Goal: Task Accomplishment & Management: Complete application form

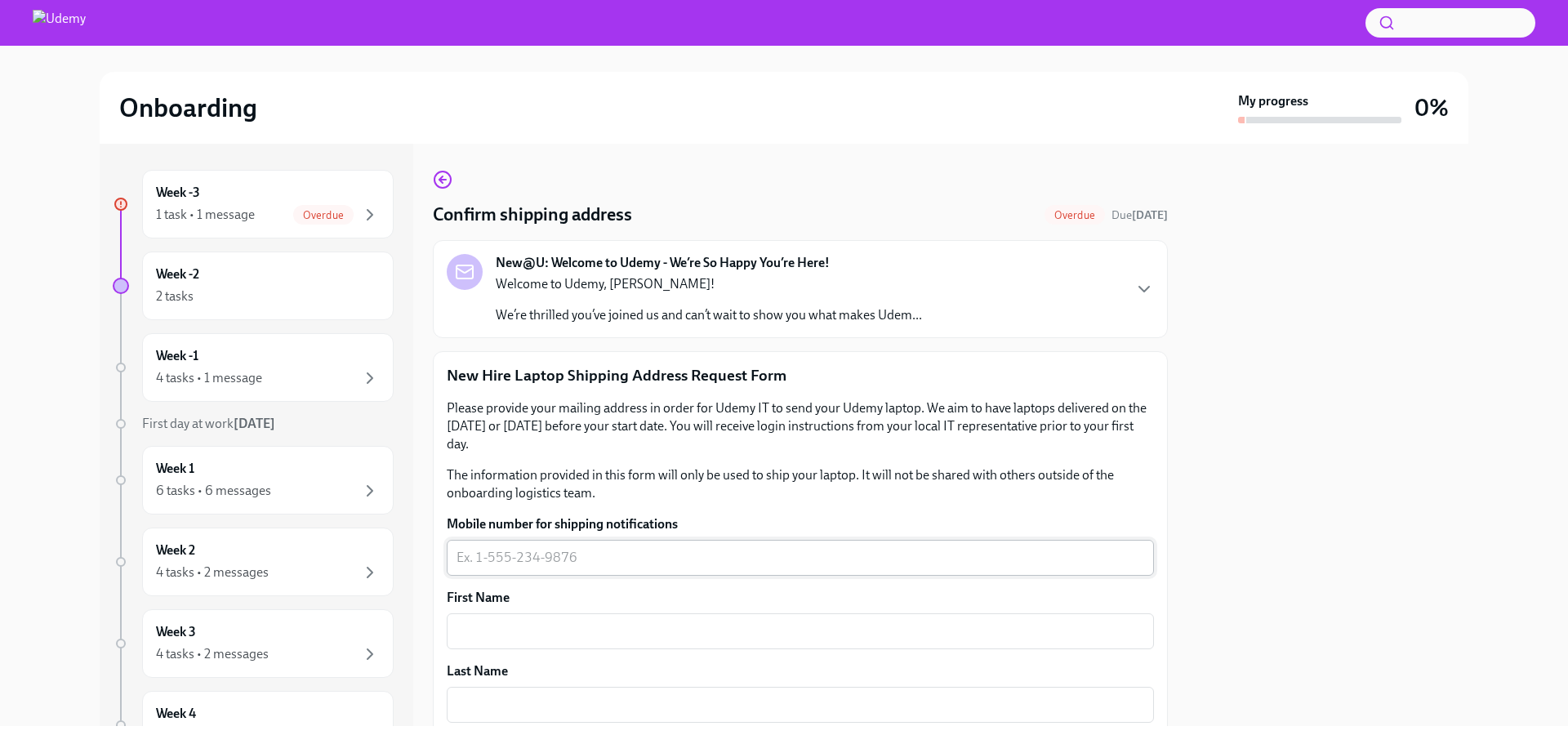
click at [651, 547] on div "x ​" at bounding box center [800, 558] width 707 height 36
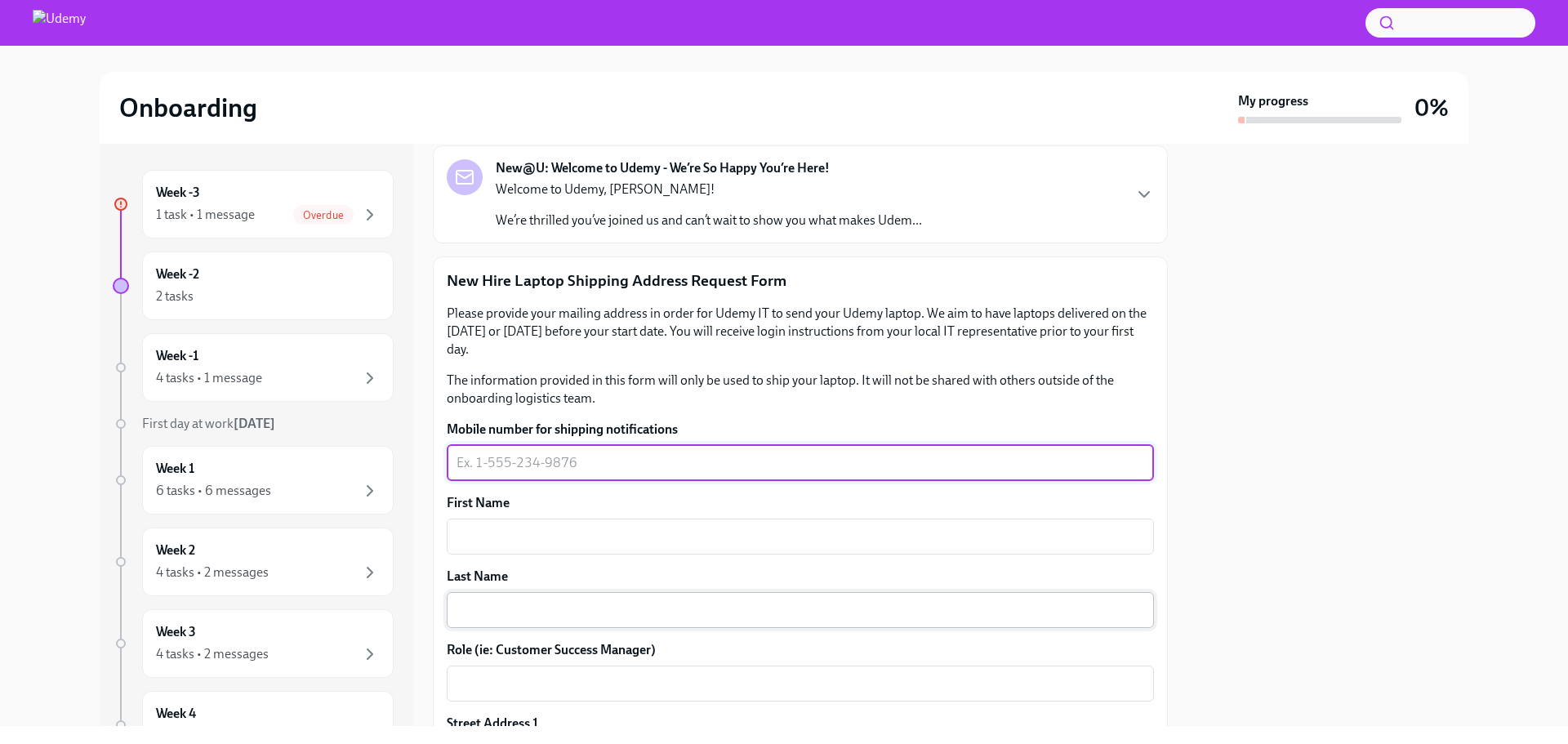
scroll to position [245, 0]
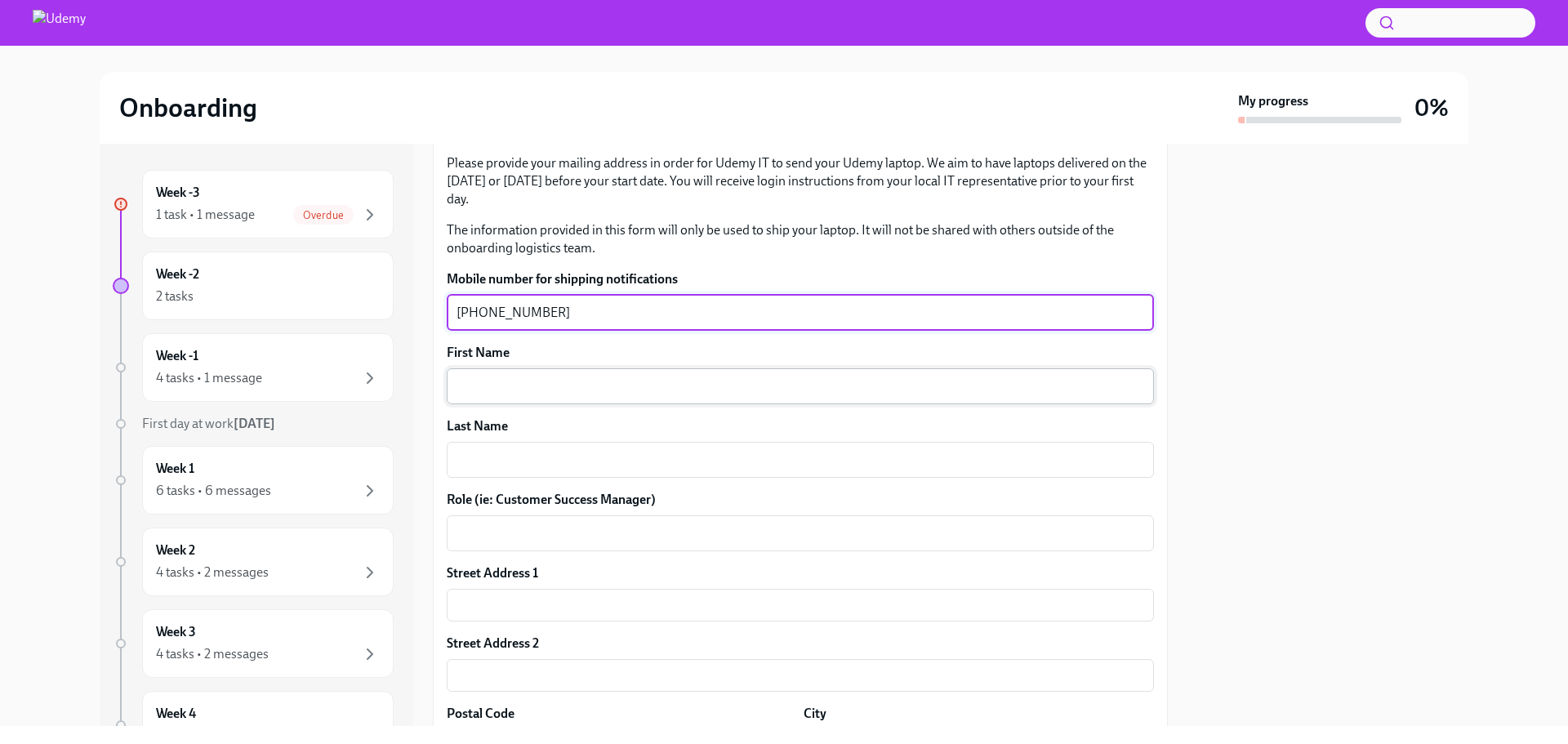
type textarea "[PHONE_NUMBER]"
click at [583, 397] on div "x ​" at bounding box center [800, 387] width 707 height 36
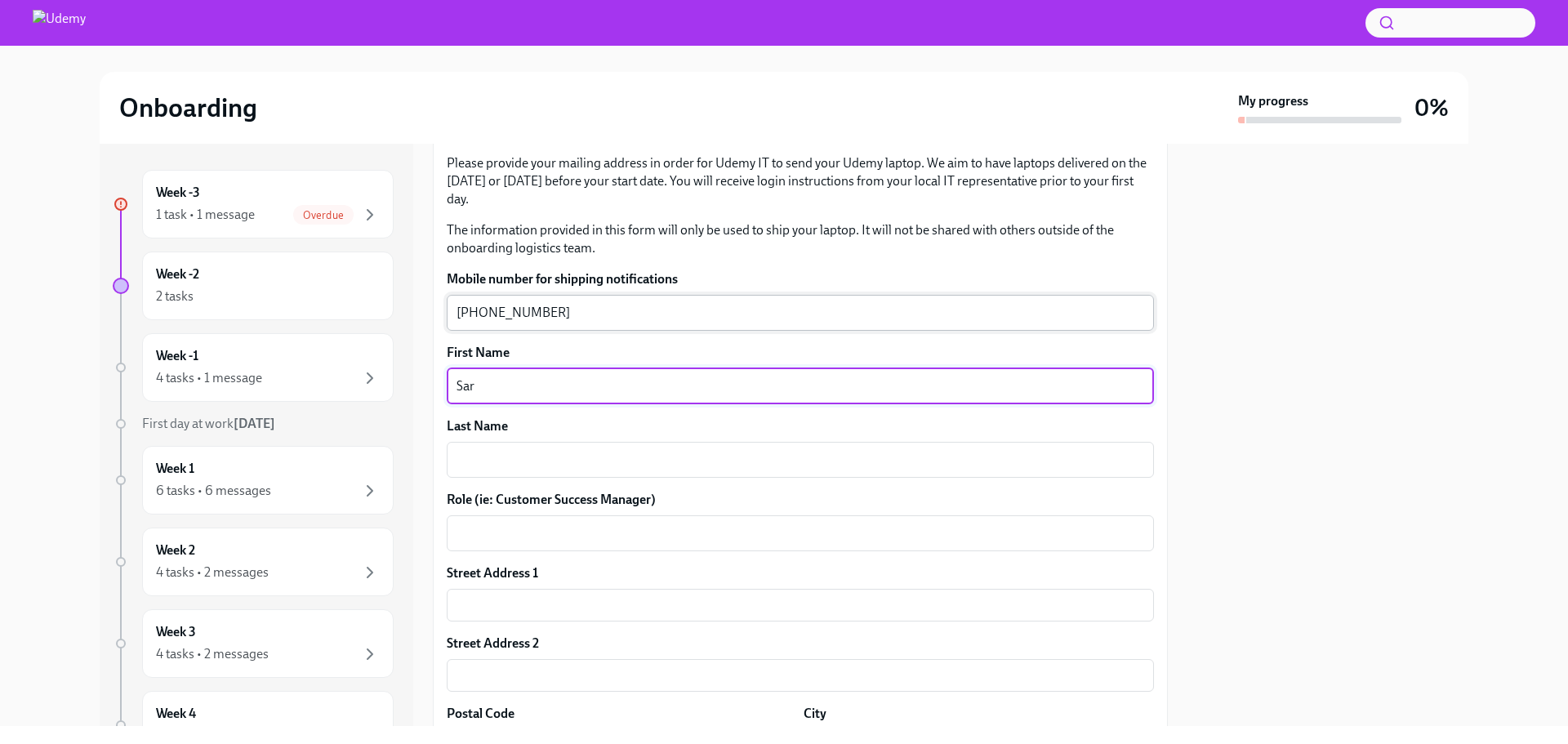
type textarea "Sar"
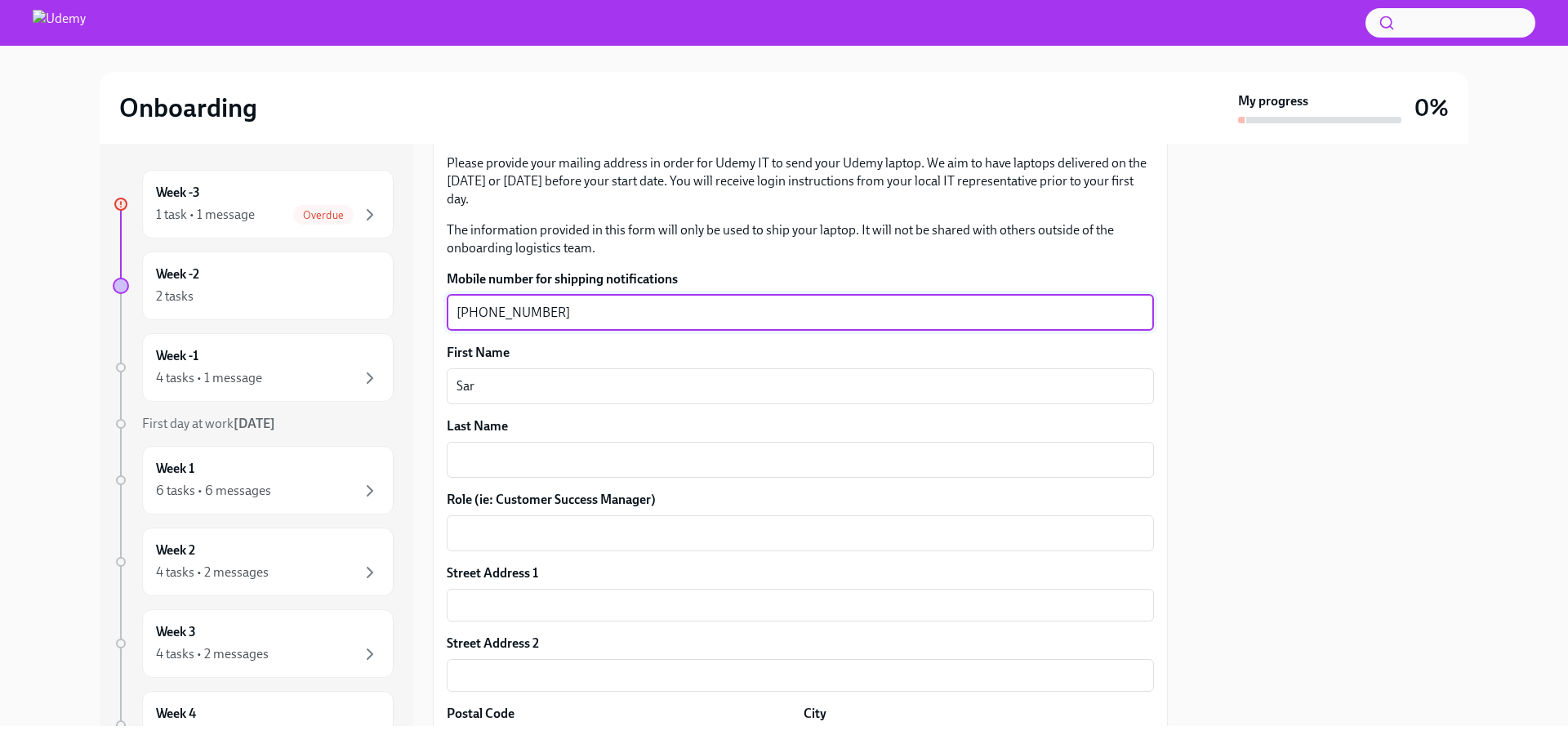
click at [473, 312] on textarea "[PHONE_NUMBER]" at bounding box center [800, 312] width 687 height 20
click at [472, 312] on textarea "[PHONE_NUMBER]" at bounding box center [800, 312] width 687 height 20
type textarea "[PHONE_NUMBER]"
click at [548, 370] on div "Sar x ​" at bounding box center [800, 387] width 707 height 36
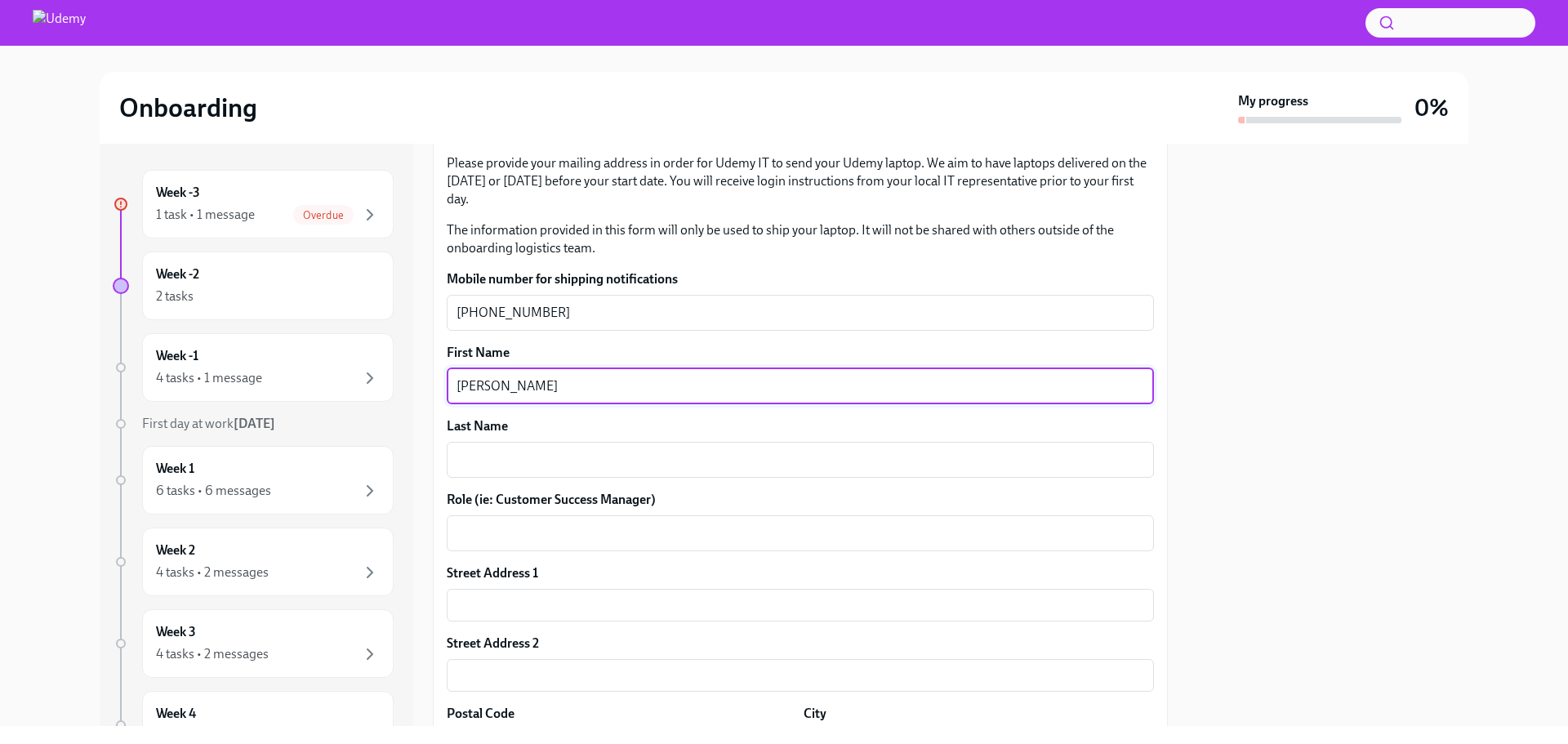
type textarea "[PERSON_NAME]"
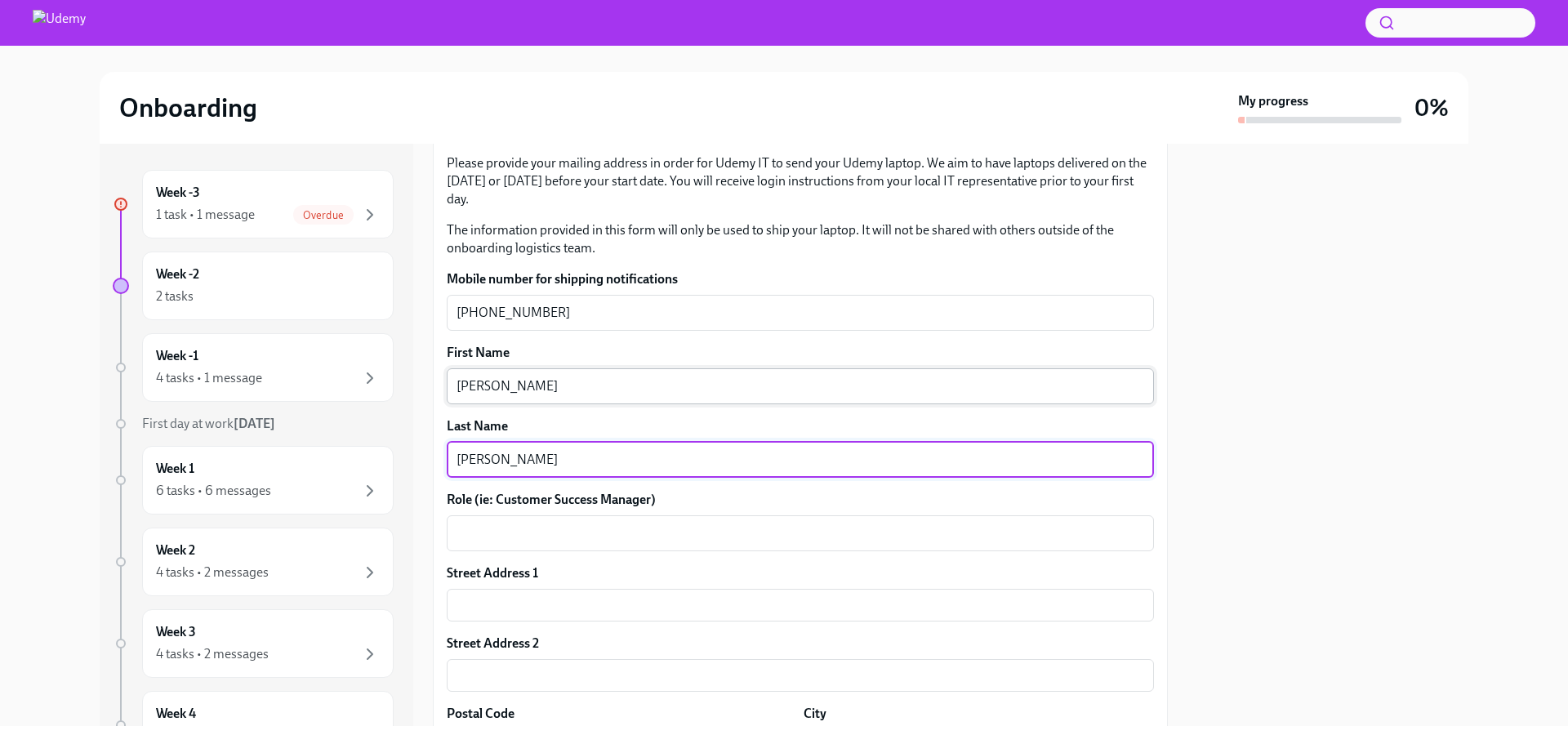
type textarea "[PERSON_NAME]"
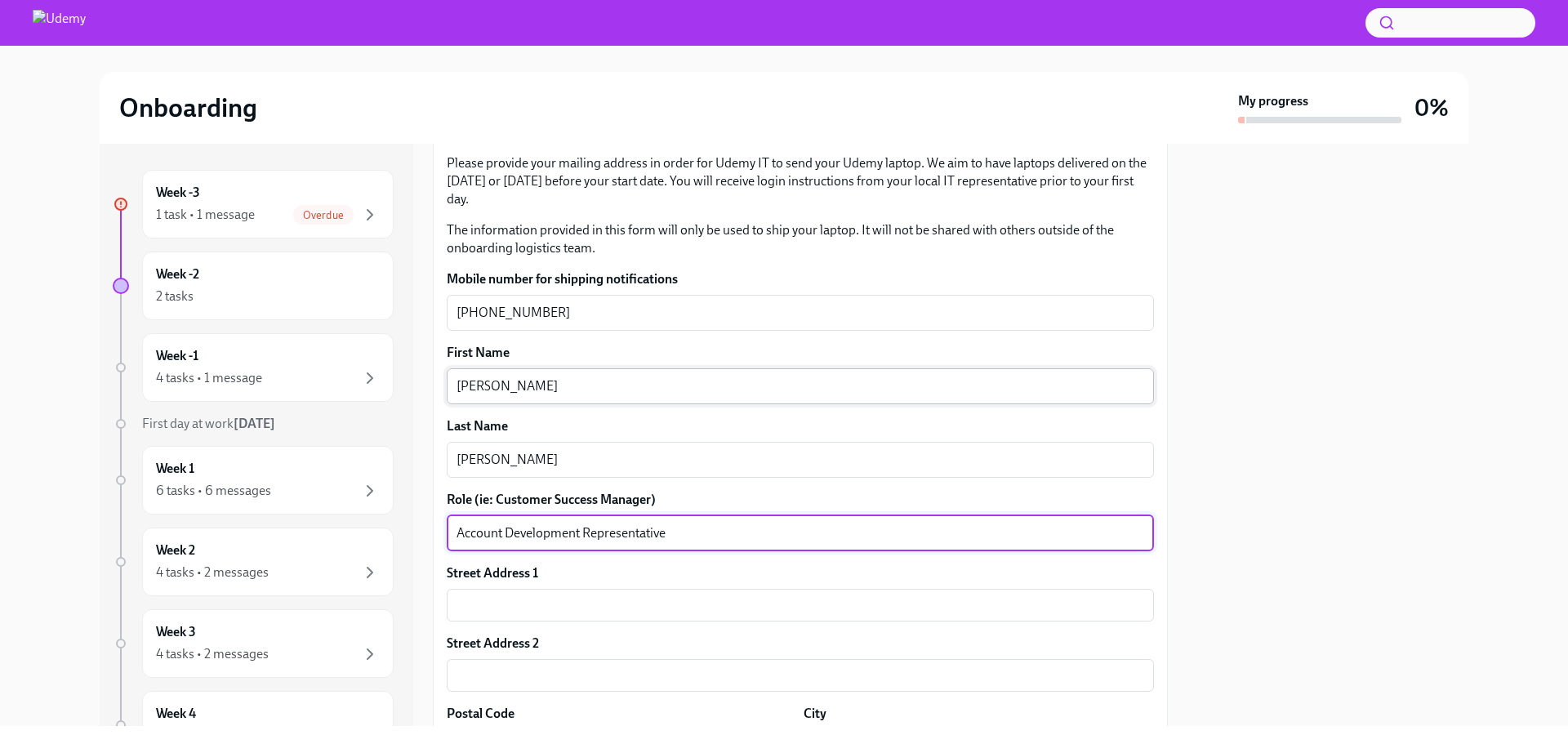
type textarea "Account Development Representative"
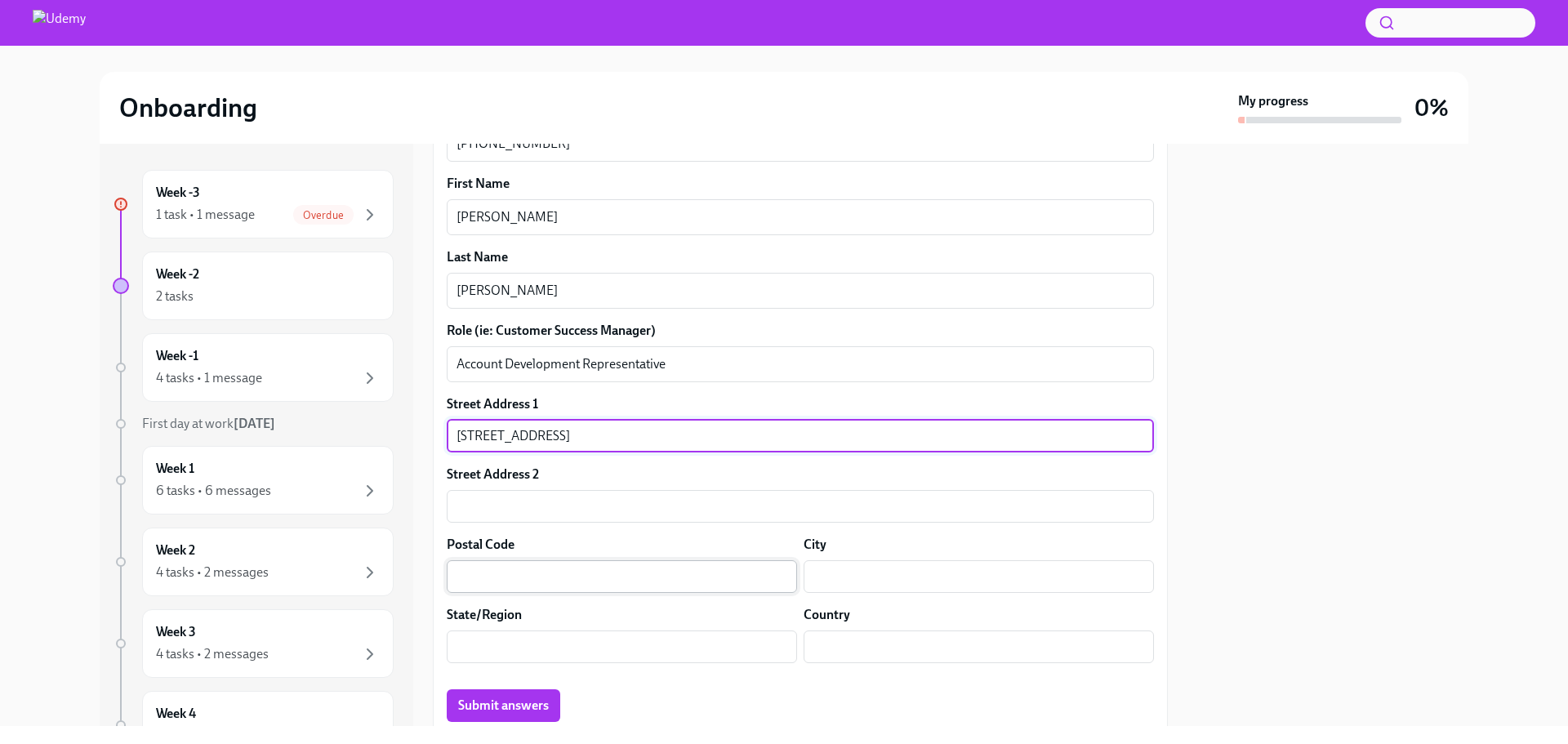
scroll to position [560, 0]
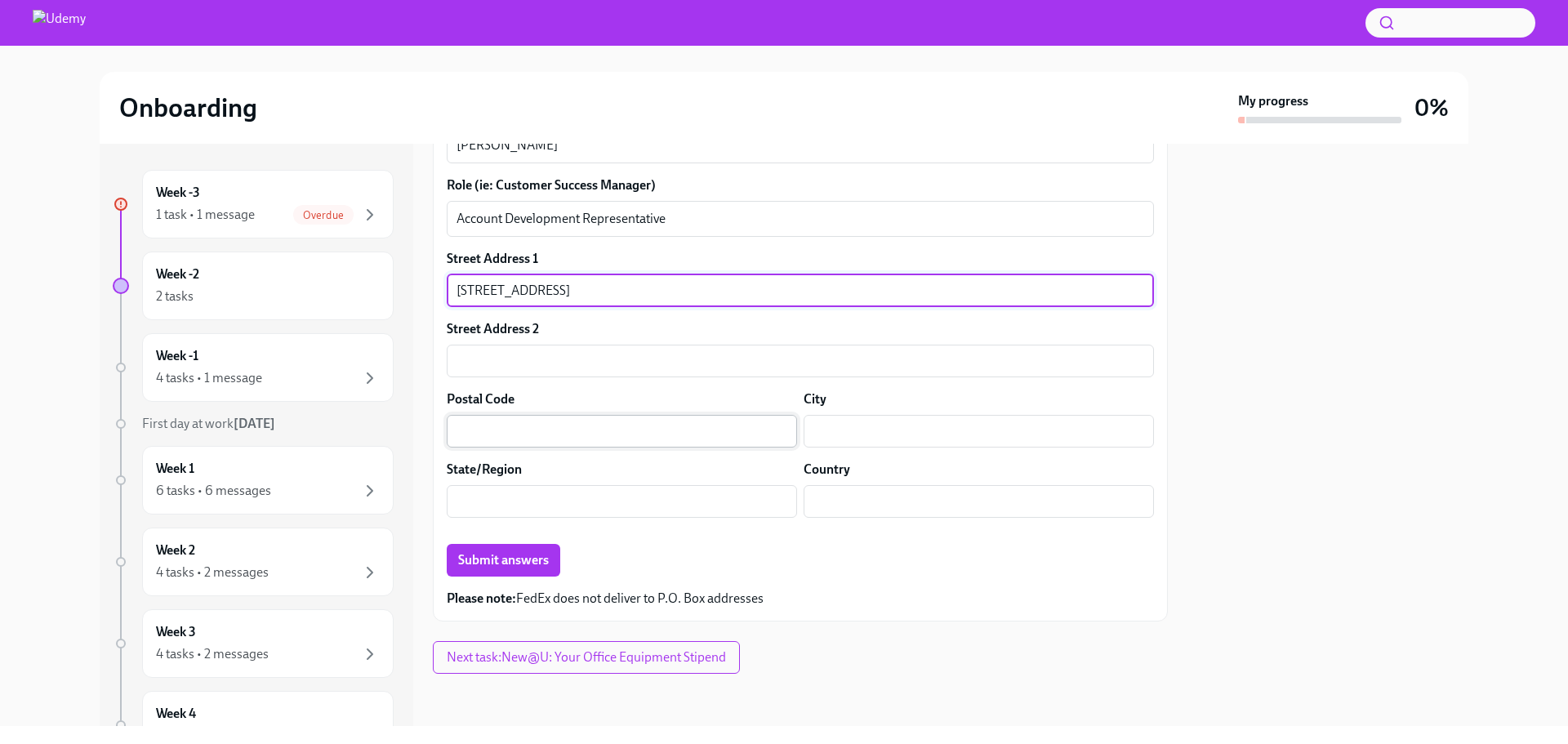
type input "[STREET_ADDRESS]"
click at [543, 432] on input "text" at bounding box center [622, 432] width 350 height 32
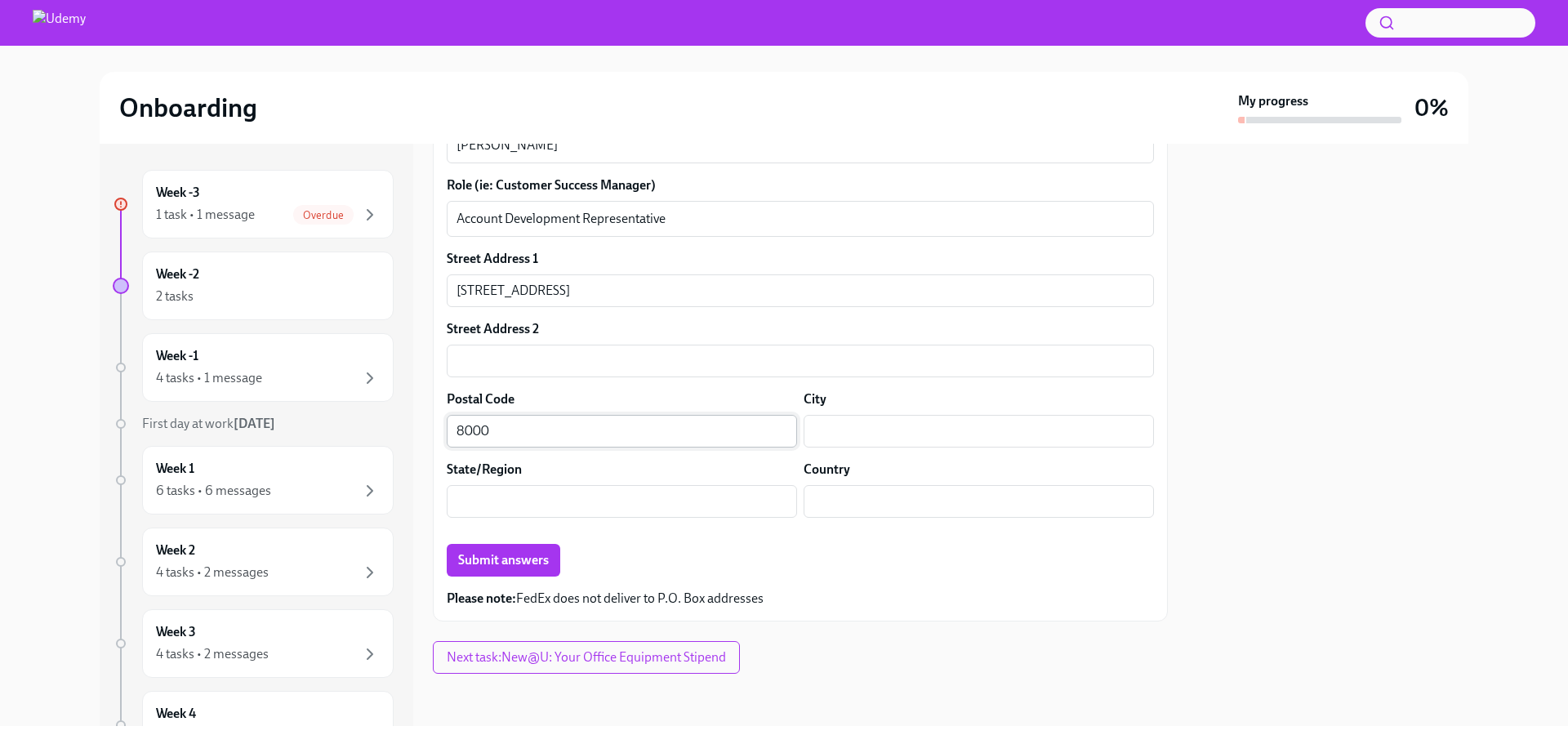
click at [543, 432] on input "8000" at bounding box center [622, 432] width 350 height 32
type input "80003"
click at [809, 400] on label "City" at bounding box center [815, 399] width 23 height 18
click at [817, 423] on input "text" at bounding box center [979, 432] width 350 height 32
type input "Arvada"
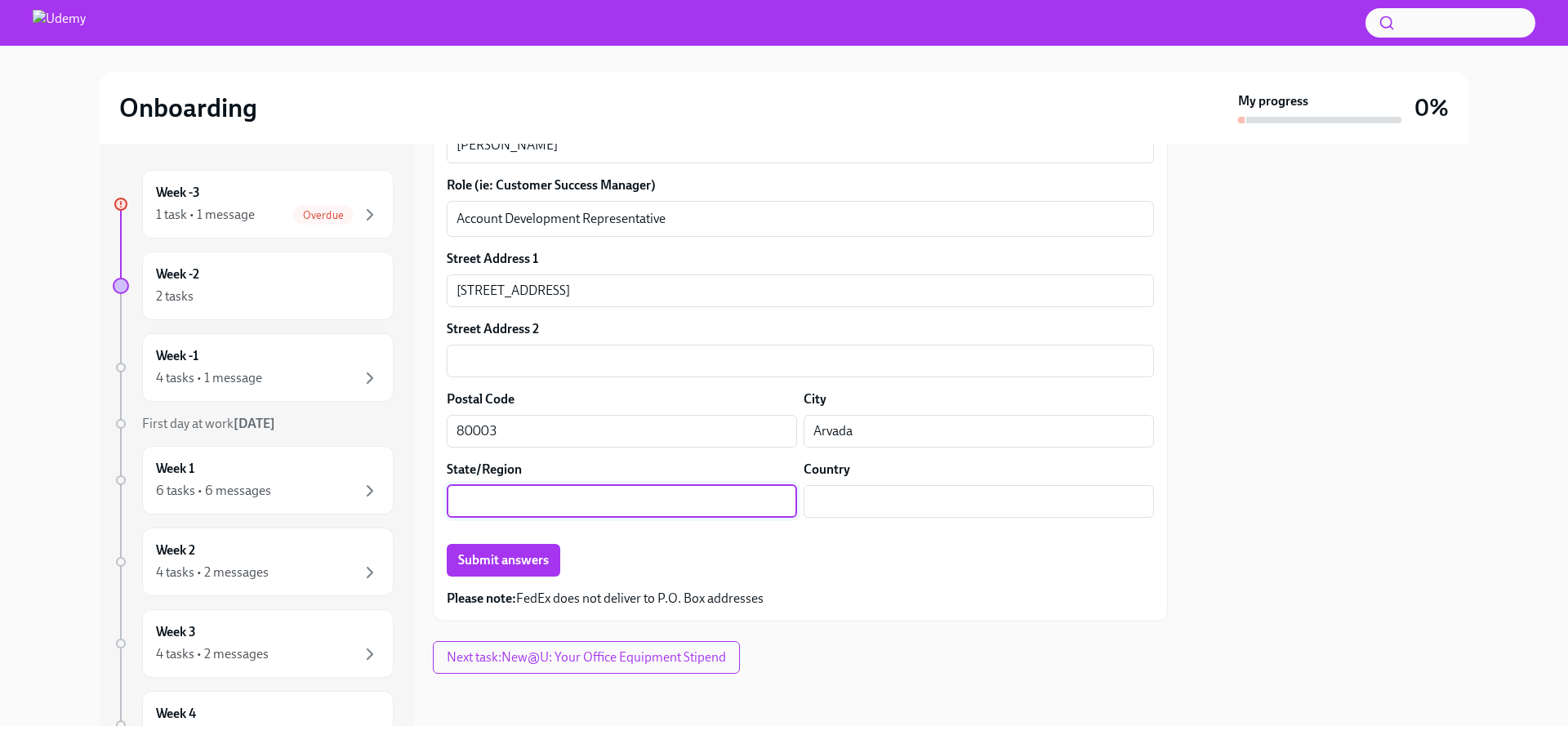
click at [752, 506] on input "text" at bounding box center [622, 501] width 350 height 32
type input "CO"
click at [893, 502] on input "text" at bounding box center [979, 501] width 350 height 32
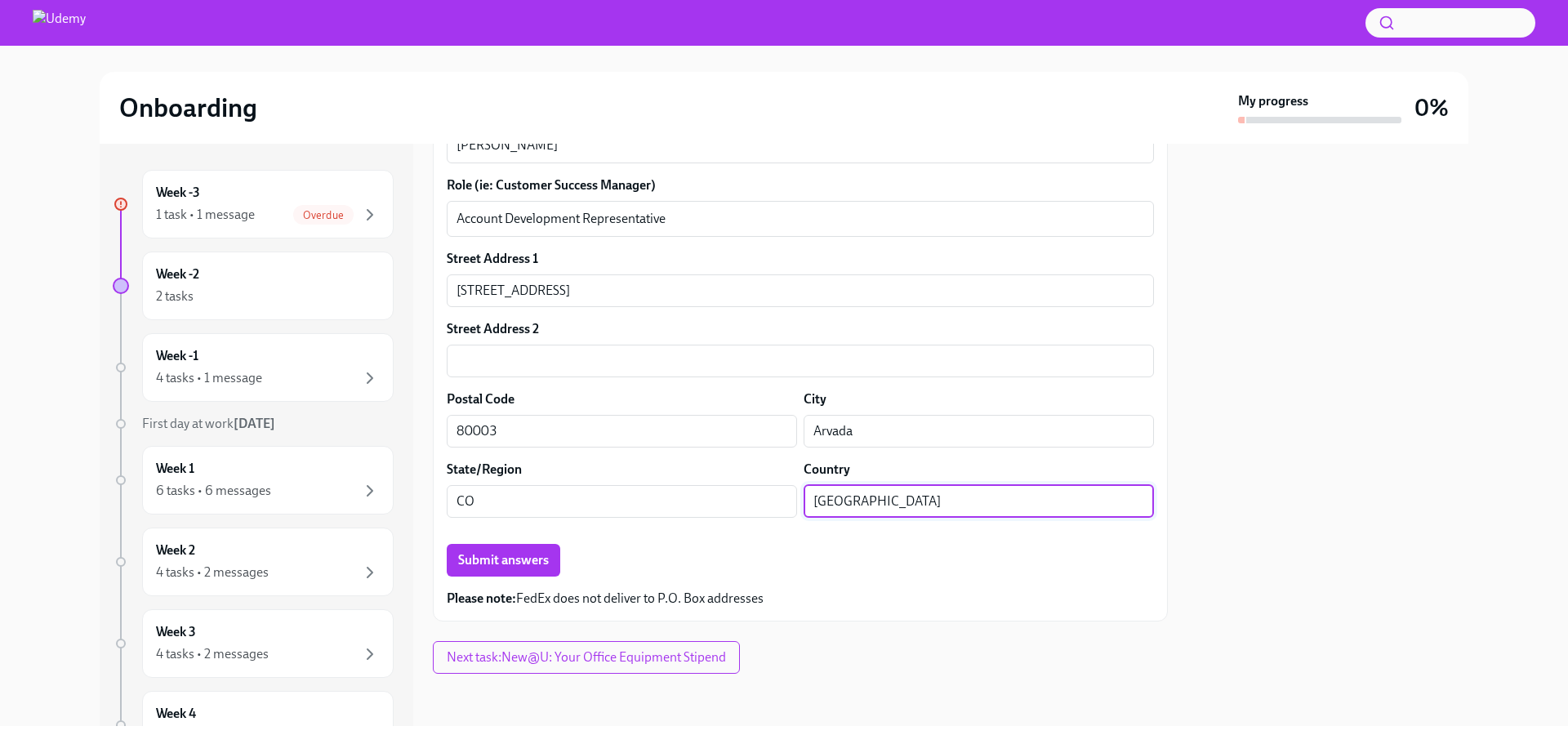
type input "[GEOGRAPHIC_DATA]"
click at [875, 600] on p "Please note: FedEx does not deliver to P.O. Box addresses" at bounding box center [800, 598] width 707 height 18
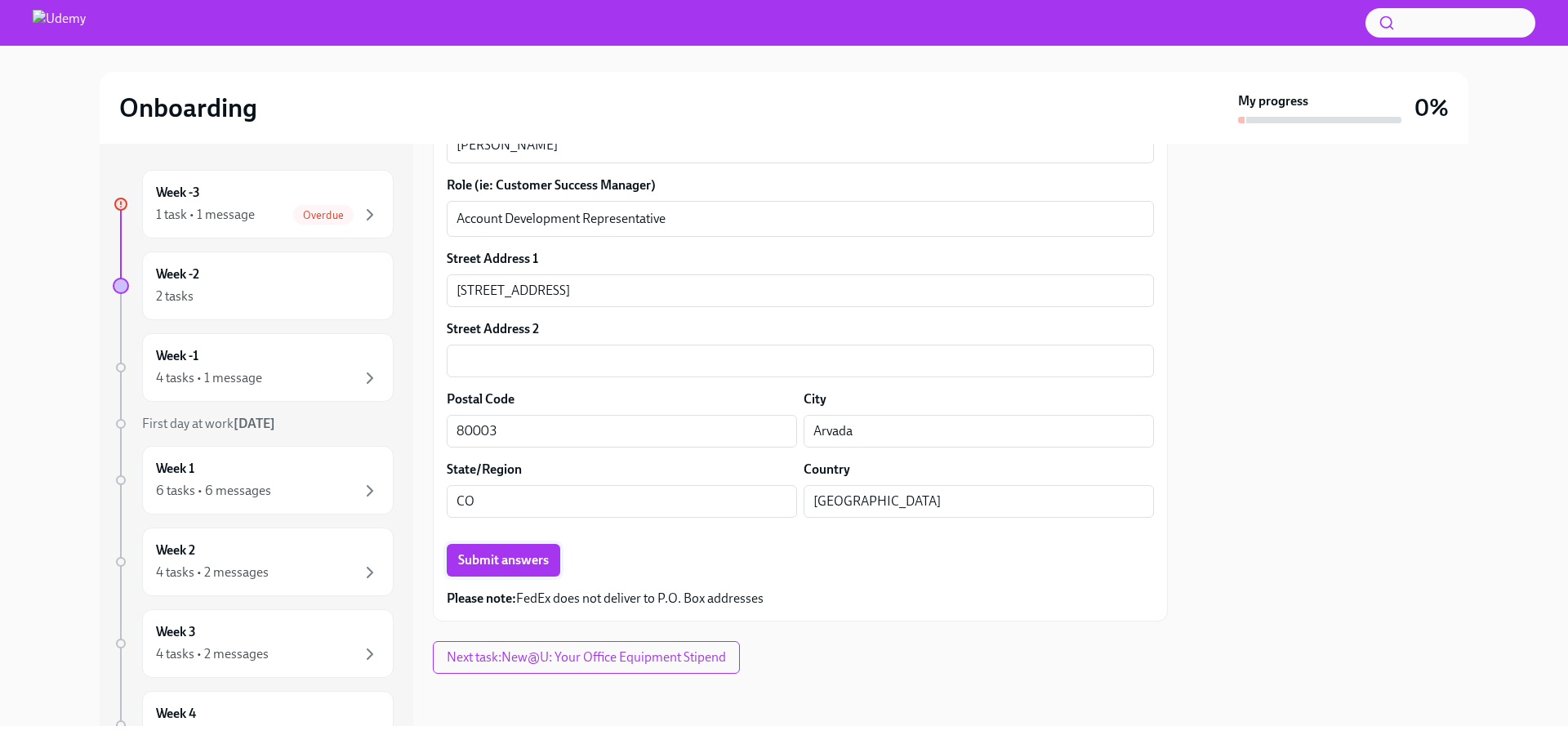
click at [551, 561] on button "Submit answers" at bounding box center [503, 560] width 113 height 32
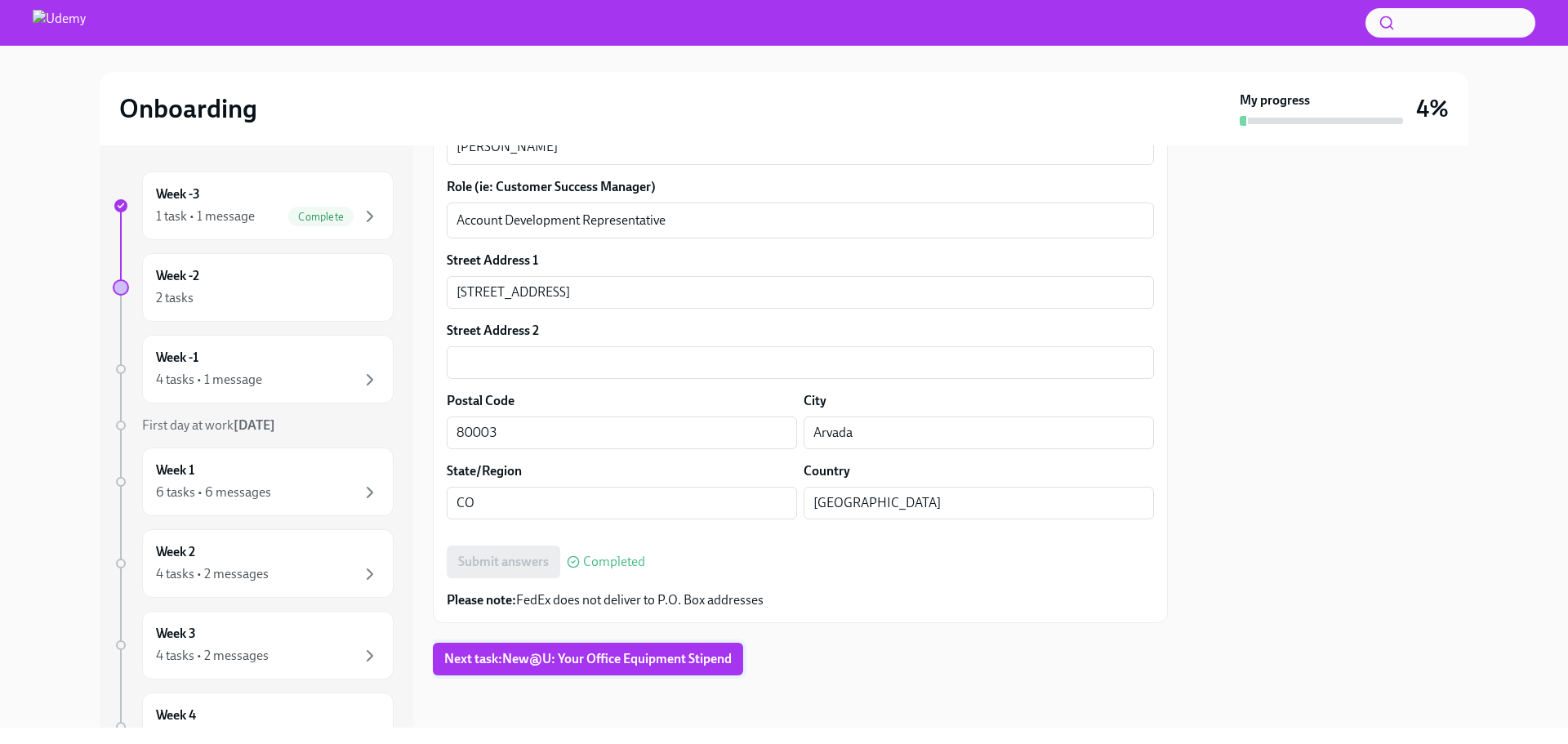
click at [665, 669] on button "Next task : New@U: Your Office Equipment Stipend" at bounding box center [588, 659] width 310 height 32
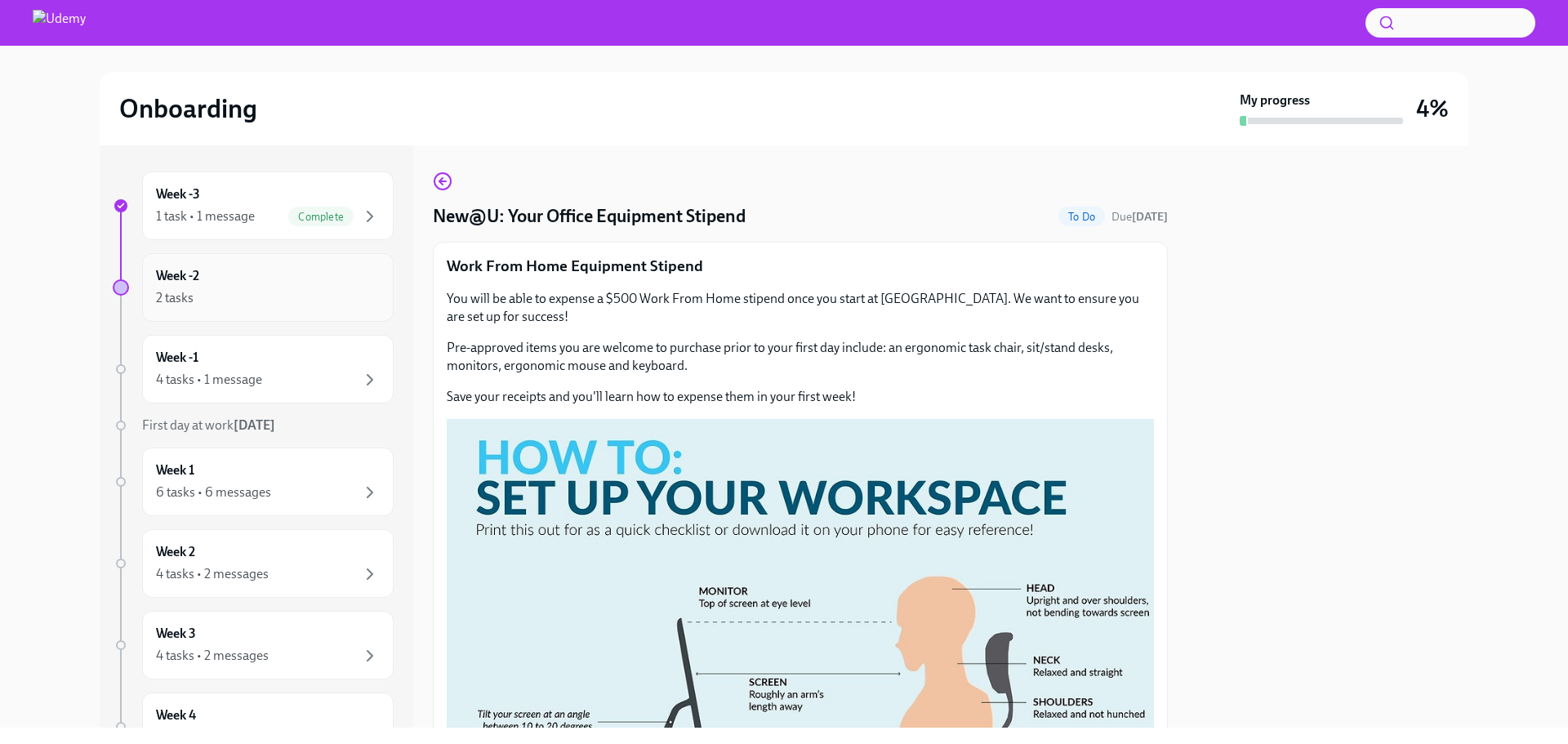
click at [347, 313] on div "Week -2 2 tasks" at bounding box center [268, 288] width 251 height 69
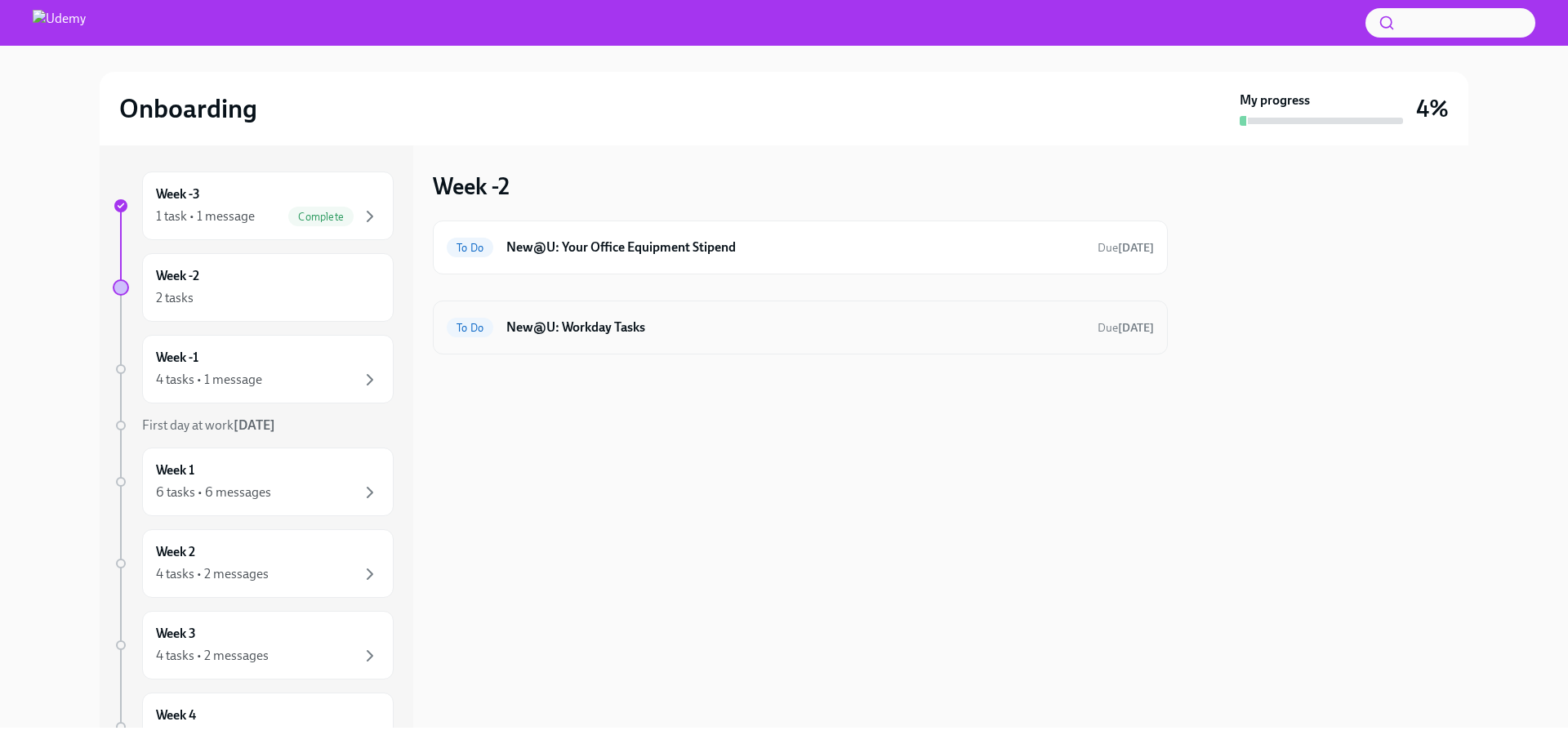
click at [538, 318] on h6 "New@U: Workday Tasks" at bounding box center [795, 327] width 578 height 18
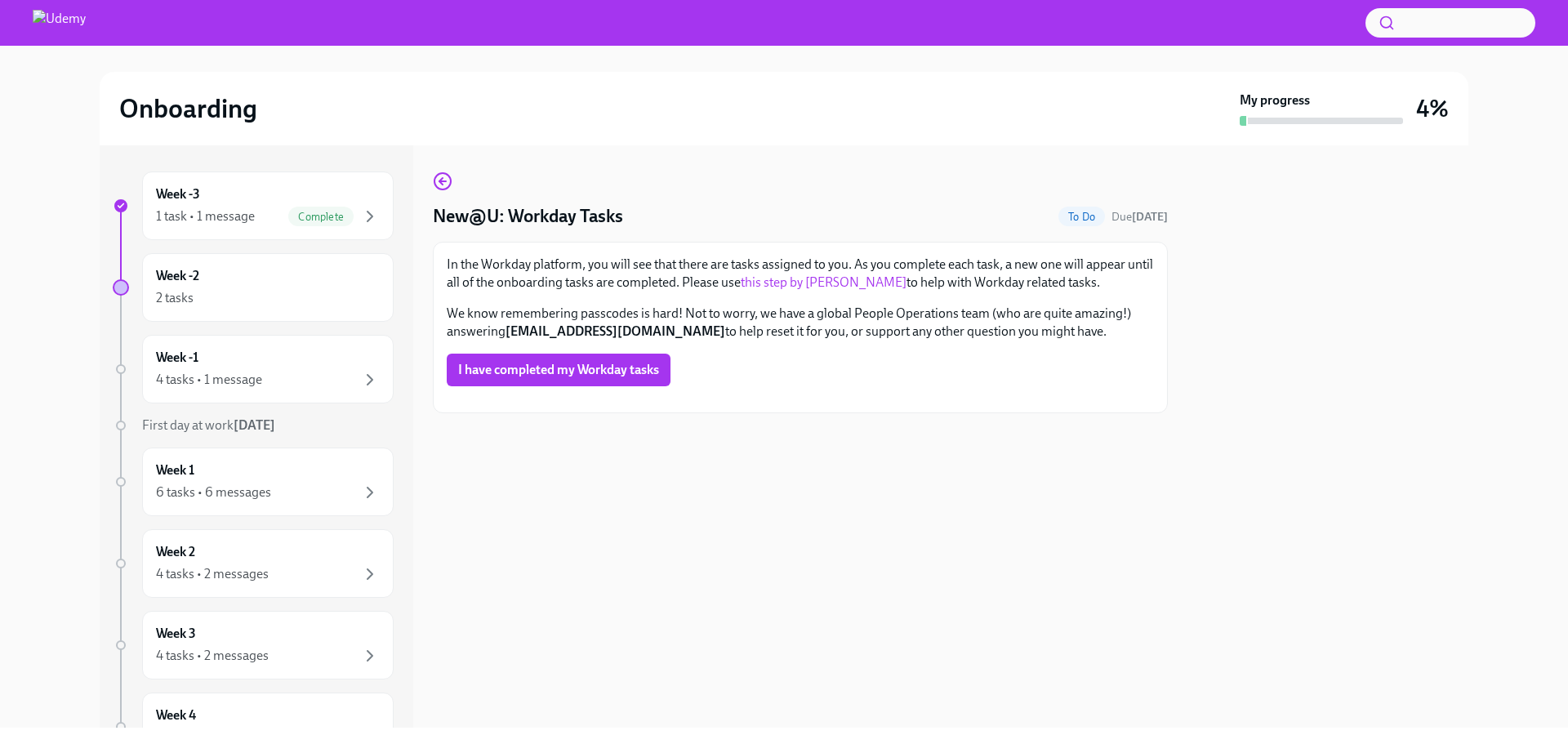
scroll to position [130, 0]
click at [318, 381] on div "4 tasks • 1 message" at bounding box center [268, 380] width 224 height 20
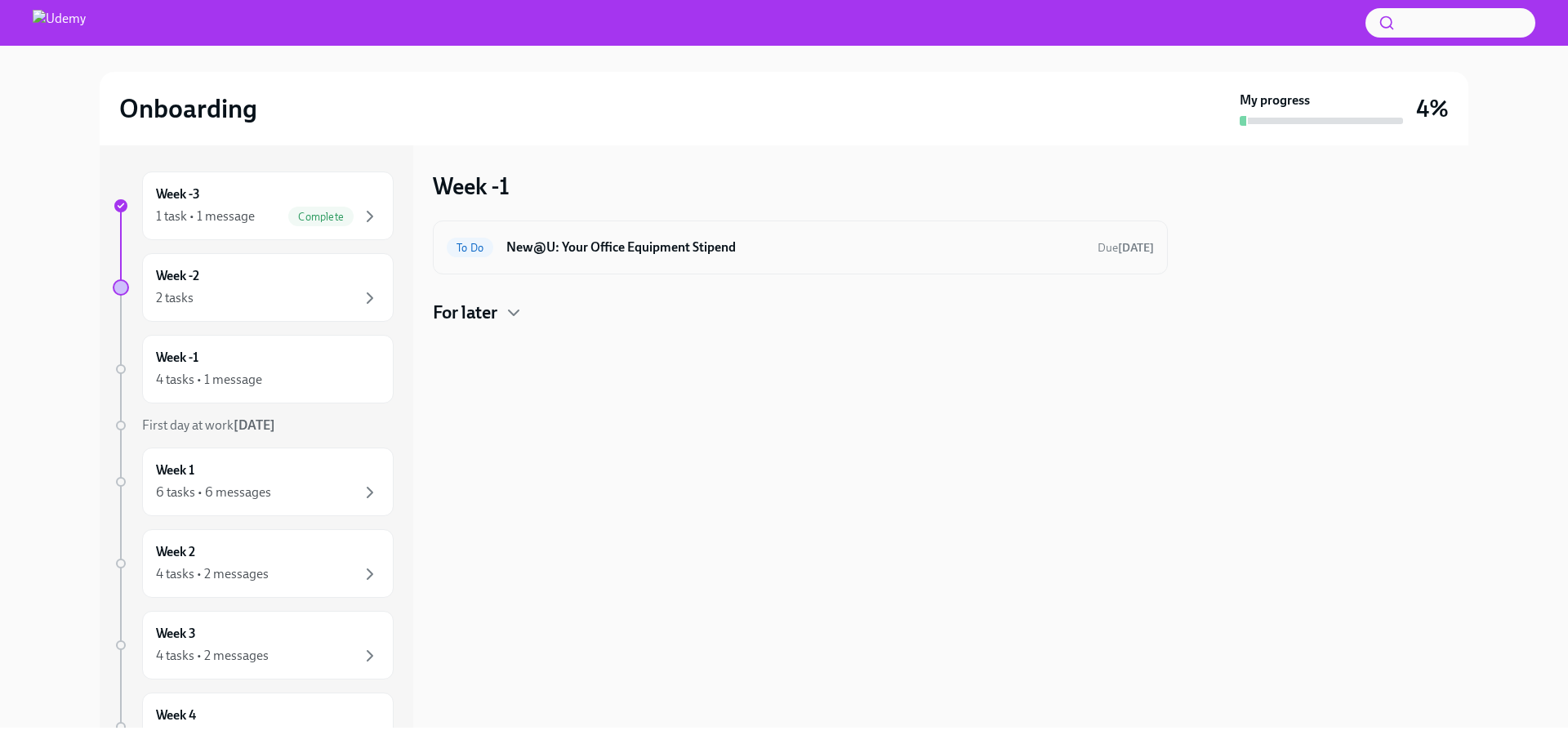
click at [634, 261] on div "To Do New@U: Your Office Equipment Stipend Due [DATE]" at bounding box center [801, 248] width 735 height 54
click at [292, 194] on div "Week -3 1 task • 1 message Complete" at bounding box center [268, 206] width 224 height 41
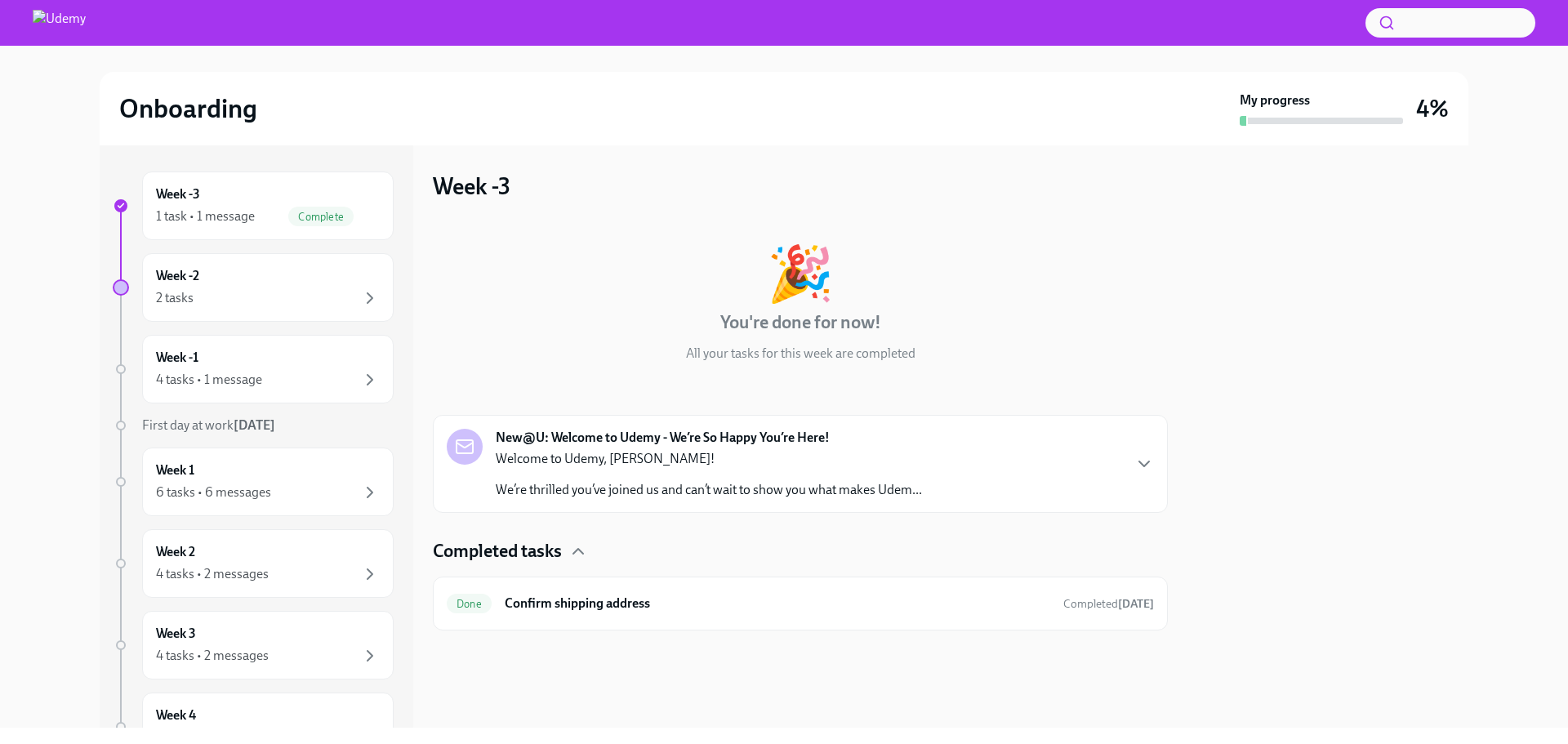
click at [697, 468] on p "Welcome to Udemy, [PERSON_NAME]!" at bounding box center [709, 459] width 427 height 18
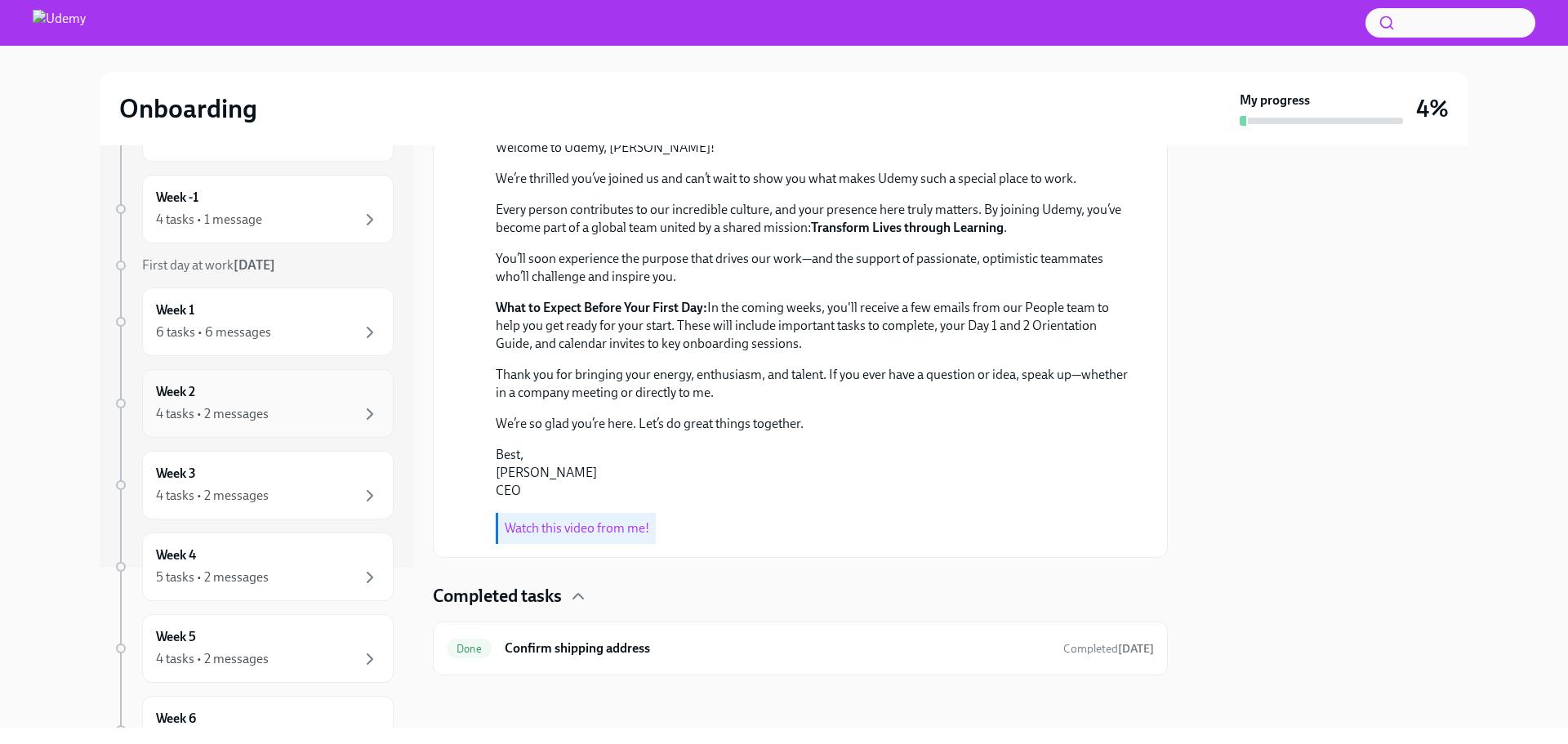
scroll to position [164, 0]
click at [265, 303] on div "Week 1 6 tasks • 6 messages" at bounding box center [268, 318] width 224 height 41
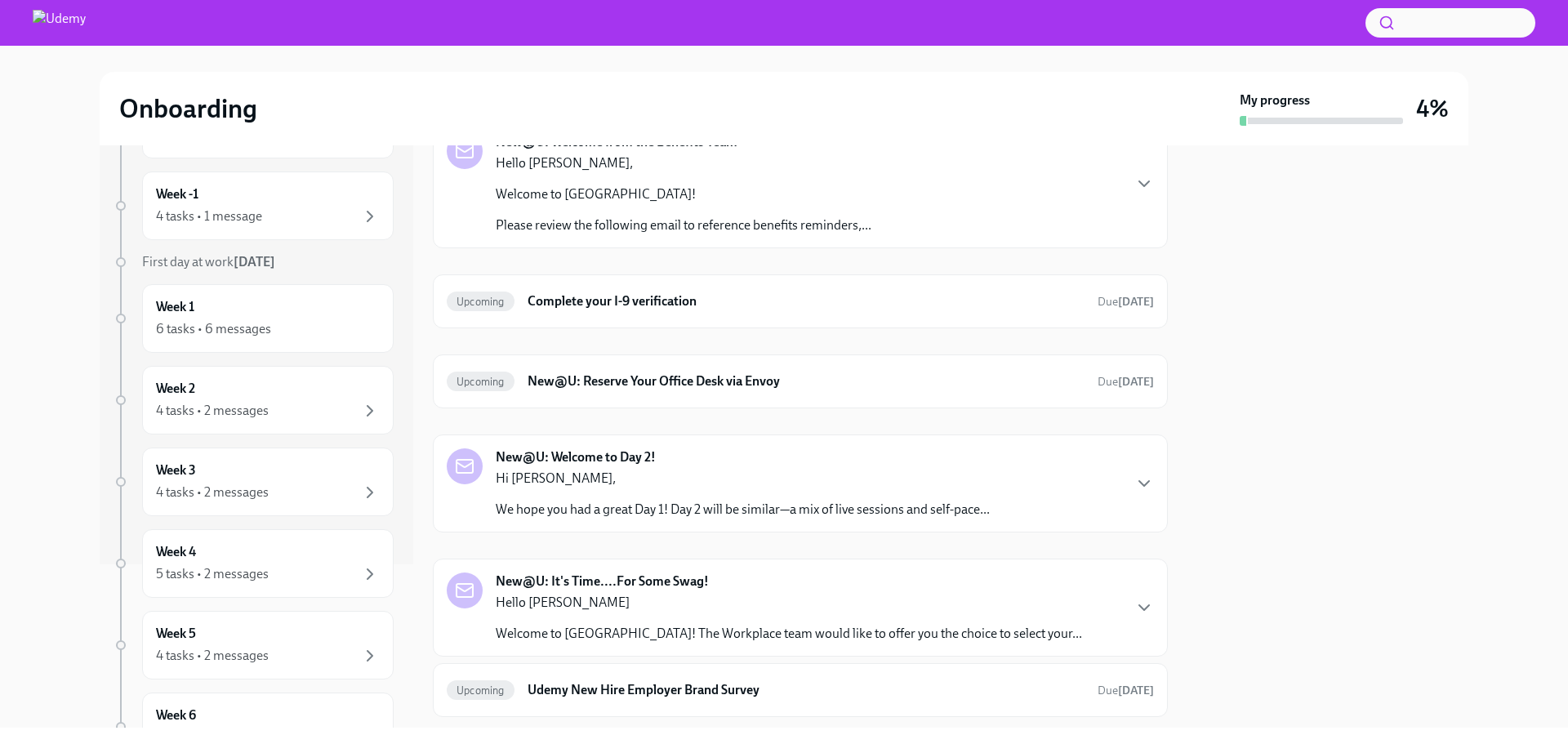
scroll to position [9, 0]
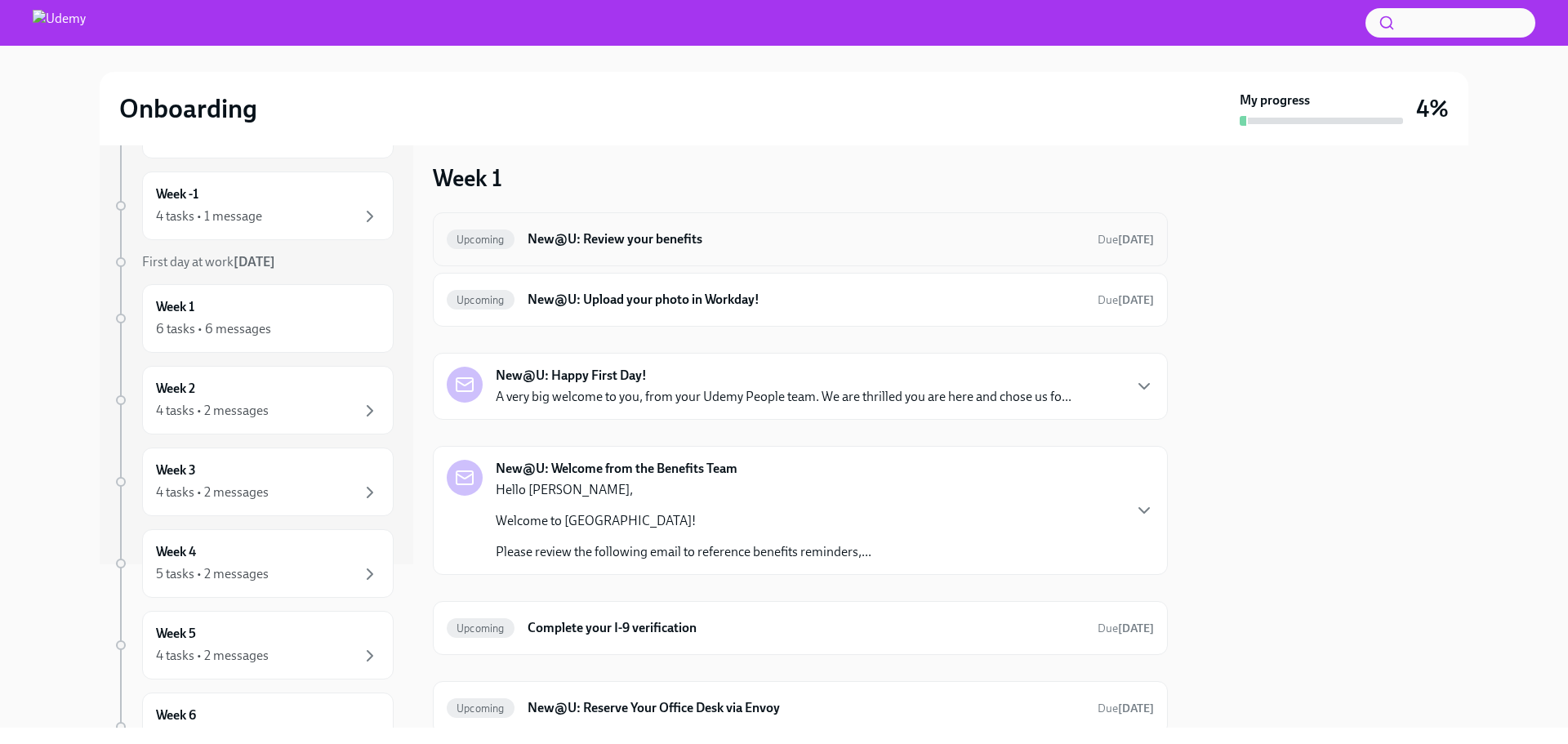
click at [815, 247] on h6 "New@U: Review your benefits" at bounding box center [805, 239] width 557 height 18
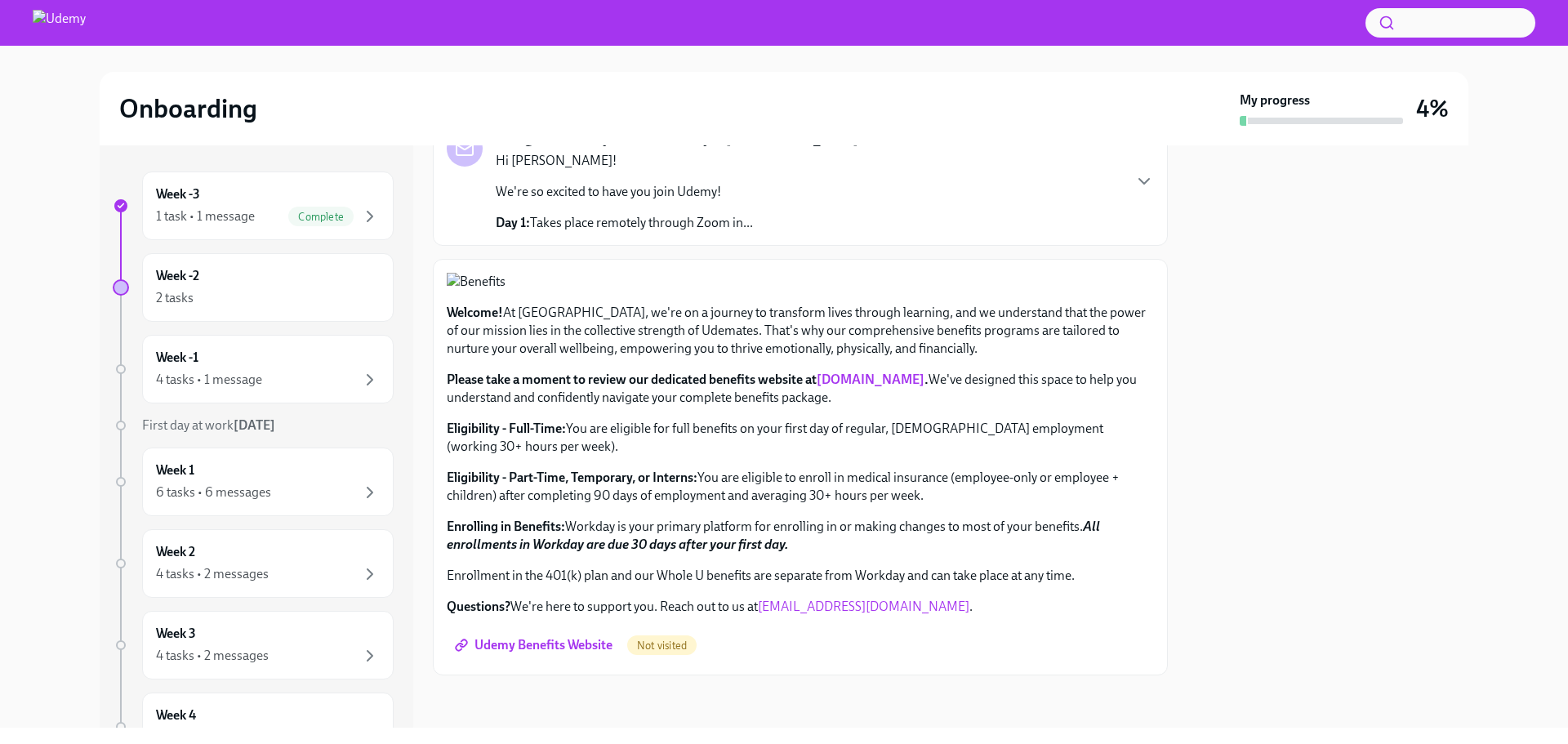
scroll to position [409, 0]
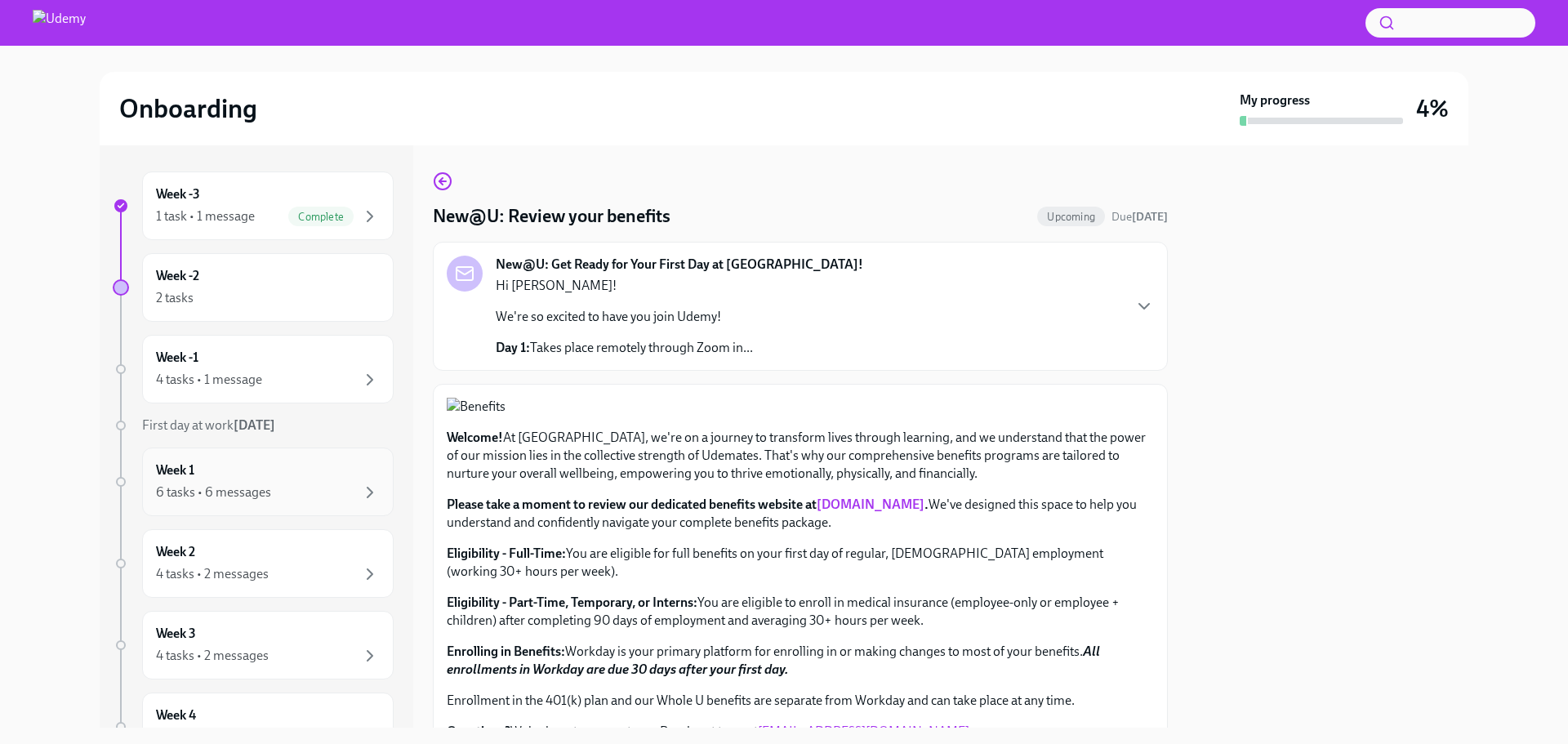
click at [272, 490] on div "6 tasks • 6 messages" at bounding box center [268, 493] width 224 height 20
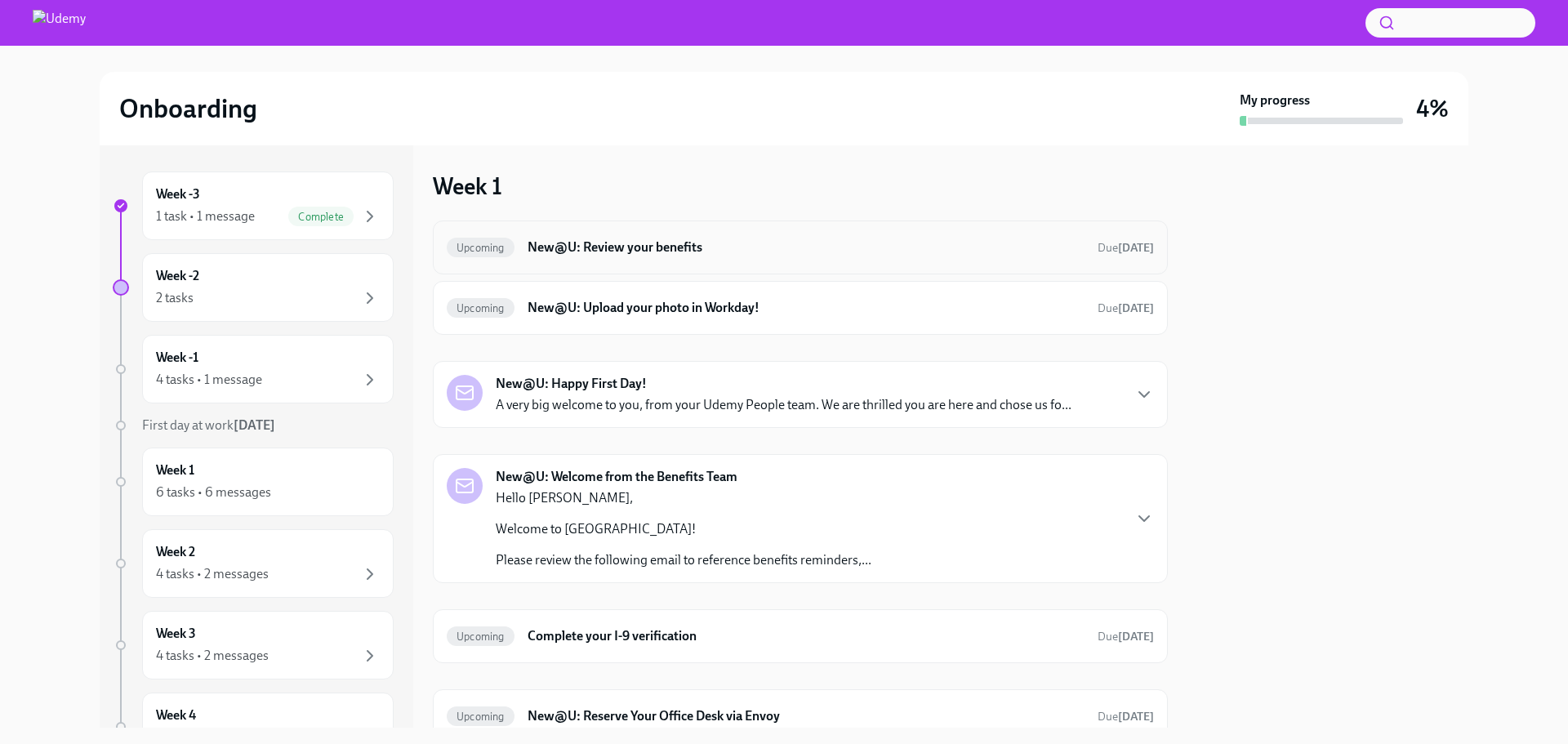
click at [689, 256] on div "Upcoming New@U: Review your benefits Due [DATE]" at bounding box center [800, 247] width 707 height 26
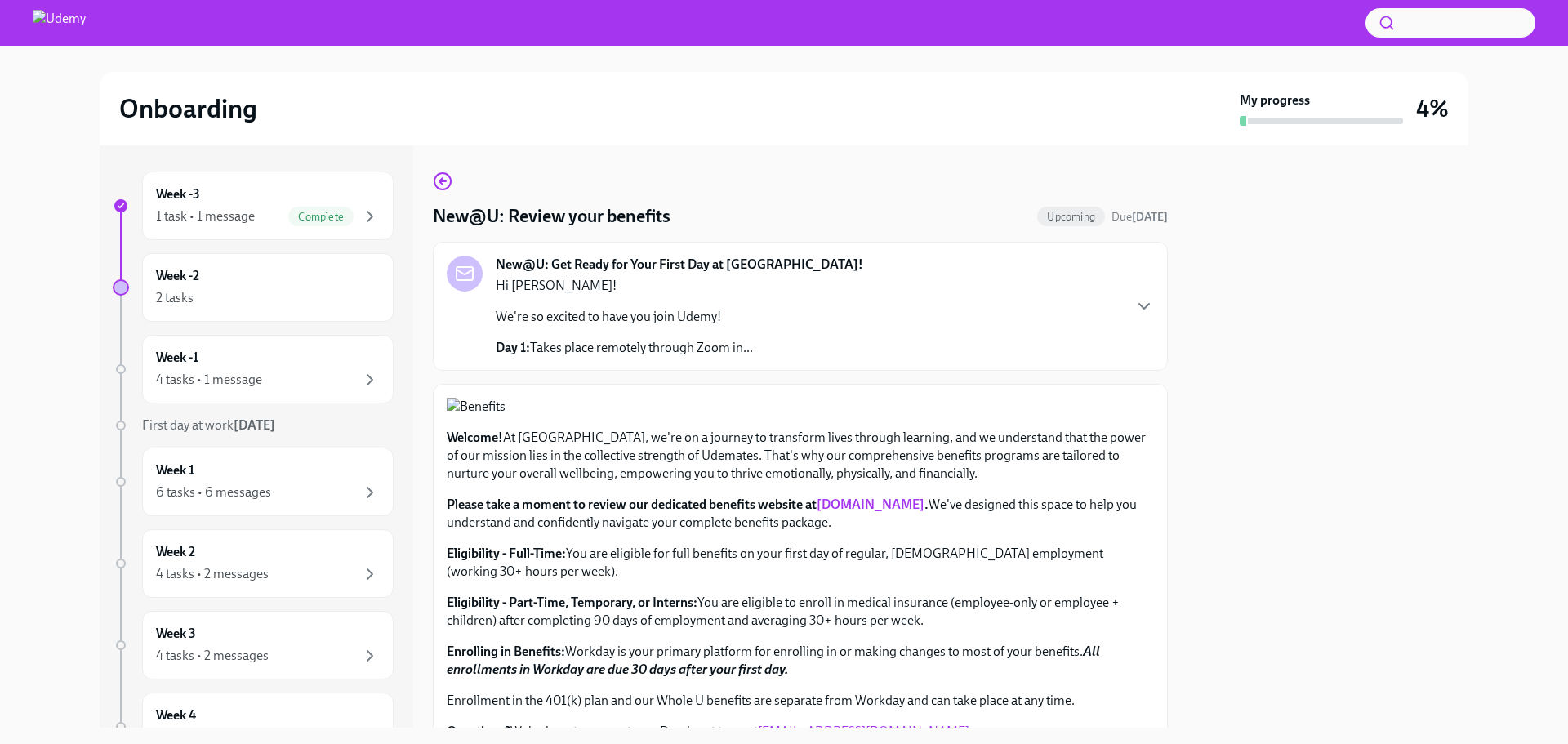
click at [823, 336] on div "New@U: Get Ready for Your First Day at [GEOGRAPHIC_DATA]! Hi [PERSON_NAME]! We'…" at bounding box center [800, 306] width 707 height 101
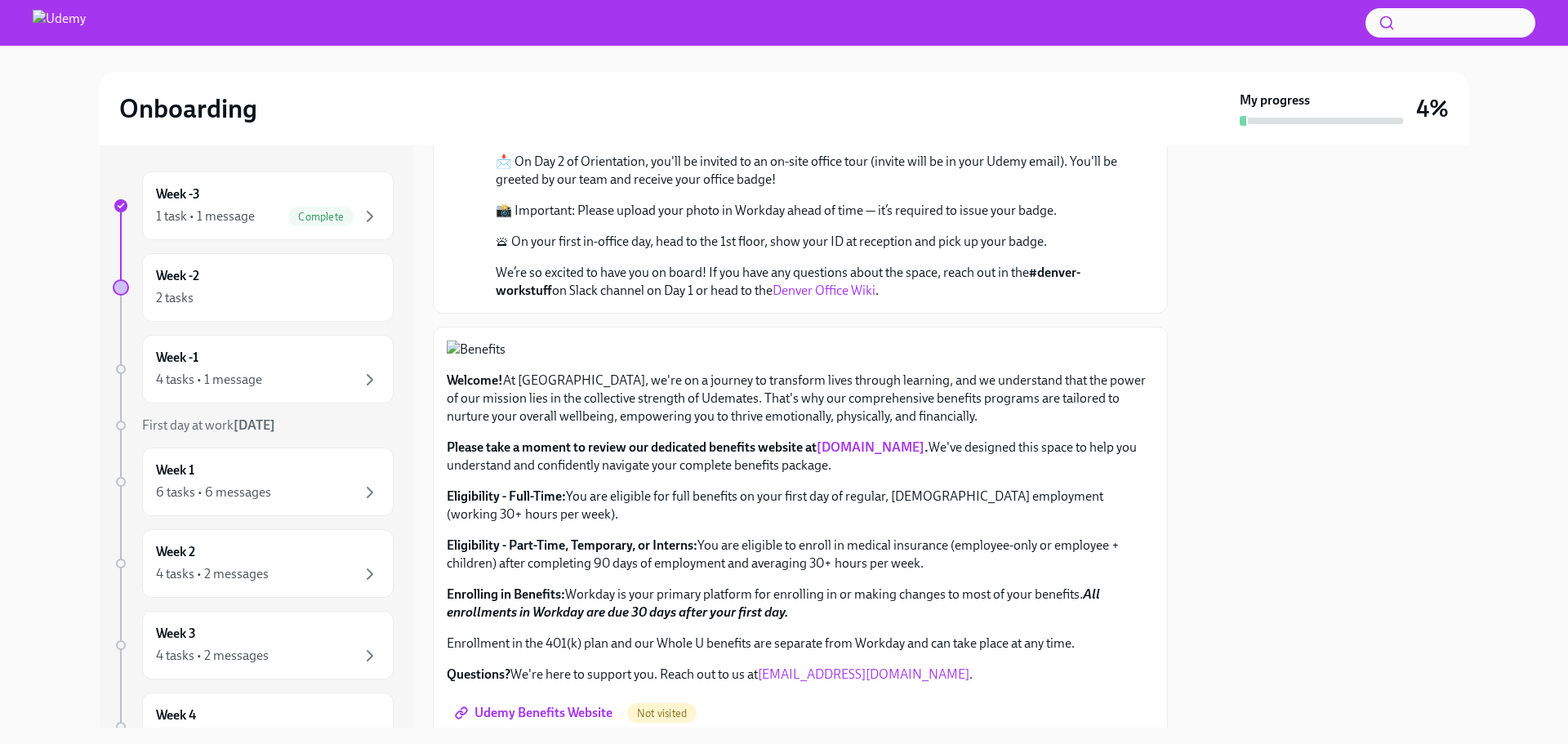
scroll to position [572, 0]
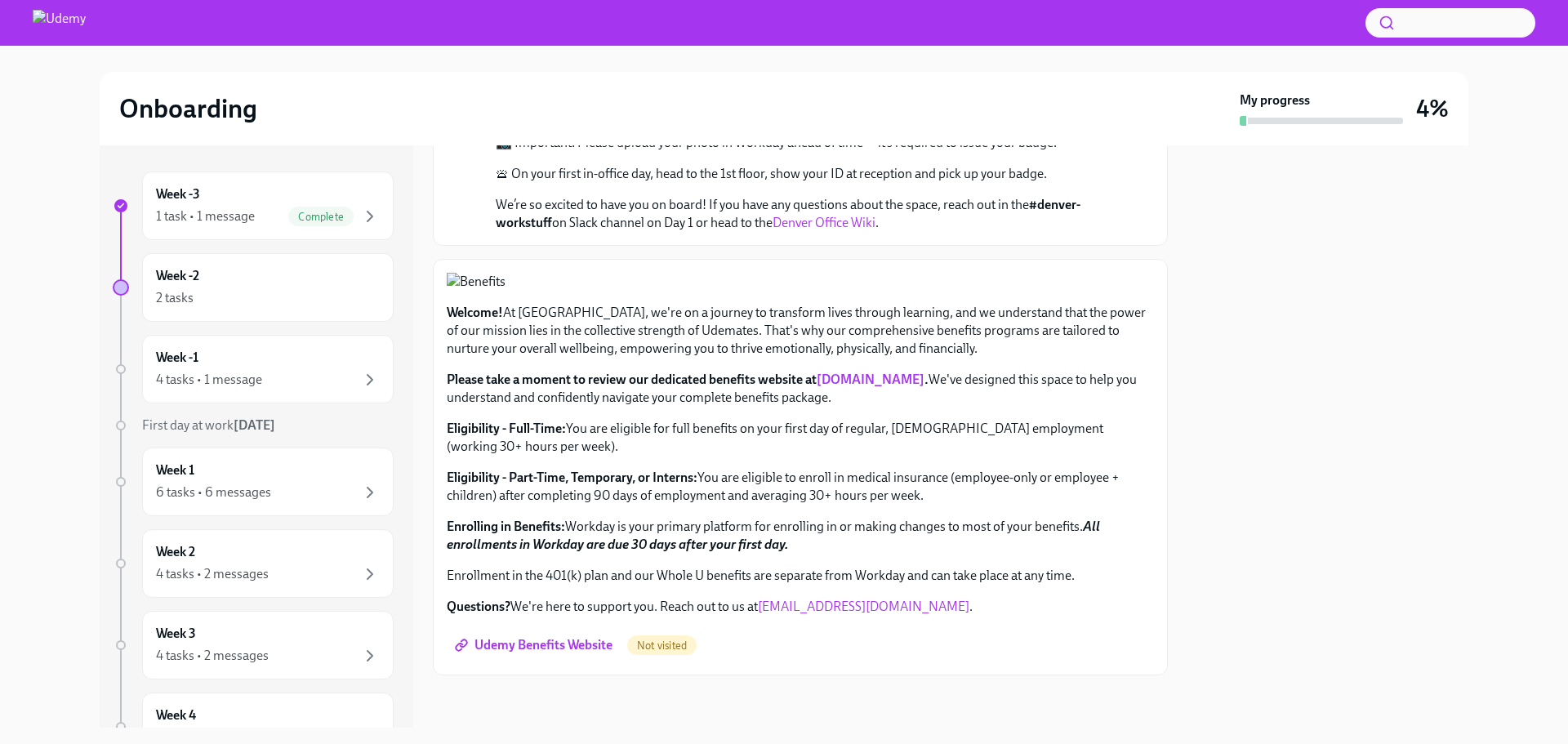
drag, startPoint x: 724, startPoint y: 2, endPoint x: 1208, endPoint y: 43, distance: 485.7
click at [1208, 43] on div at bounding box center [784, 23] width 1568 height 46
click at [804, 231] on link "Denver Office Wiki" at bounding box center [824, 223] width 103 height 15
click at [305, 560] on div "Week 2 4 tasks • 2 messages" at bounding box center [268, 563] width 224 height 41
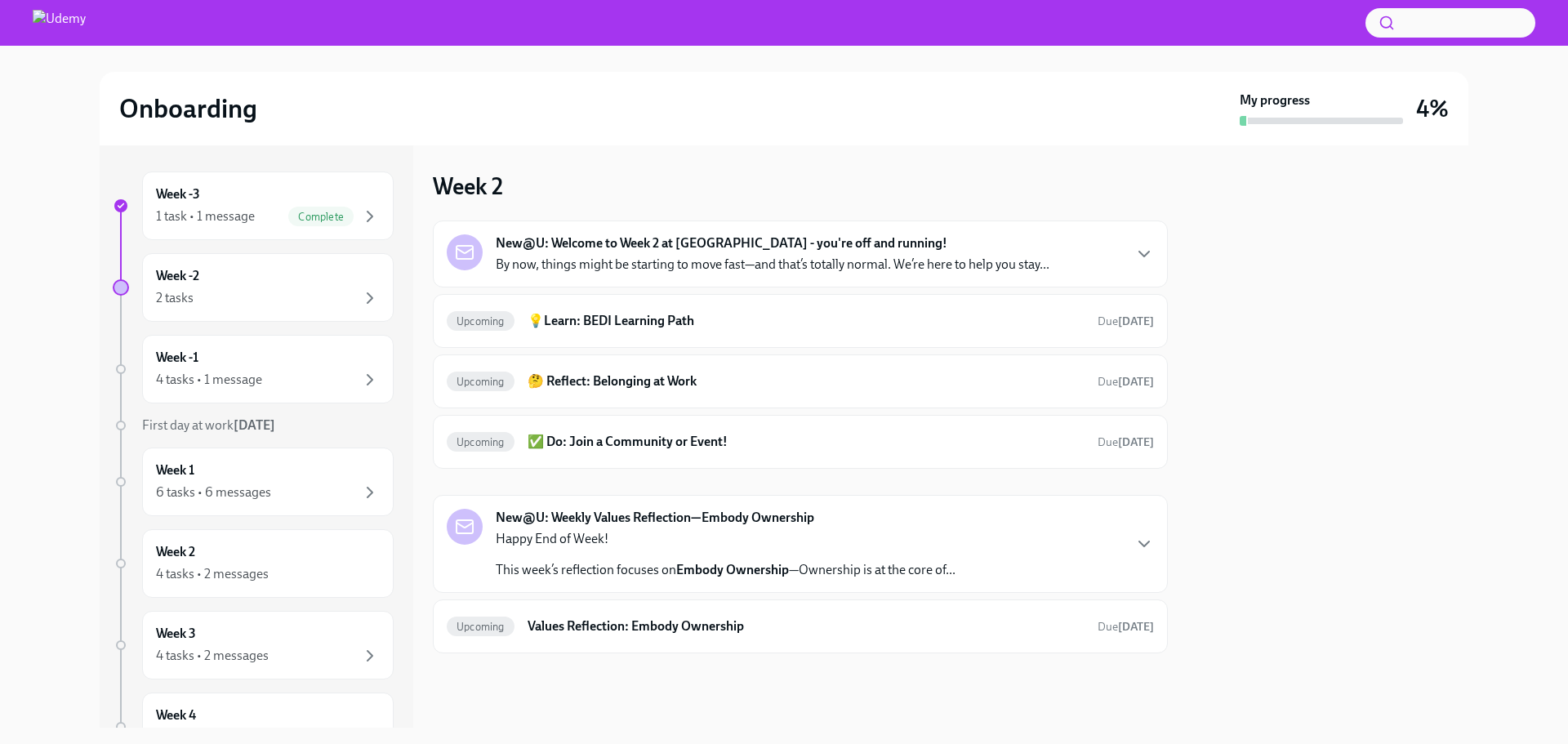
click at [632, 247] on strong "New@U: Welcome to Week 2 at [GEOGRAPHIC_DATA] - you're off and running!" at bounding box center [722, 243] width 451 height 18
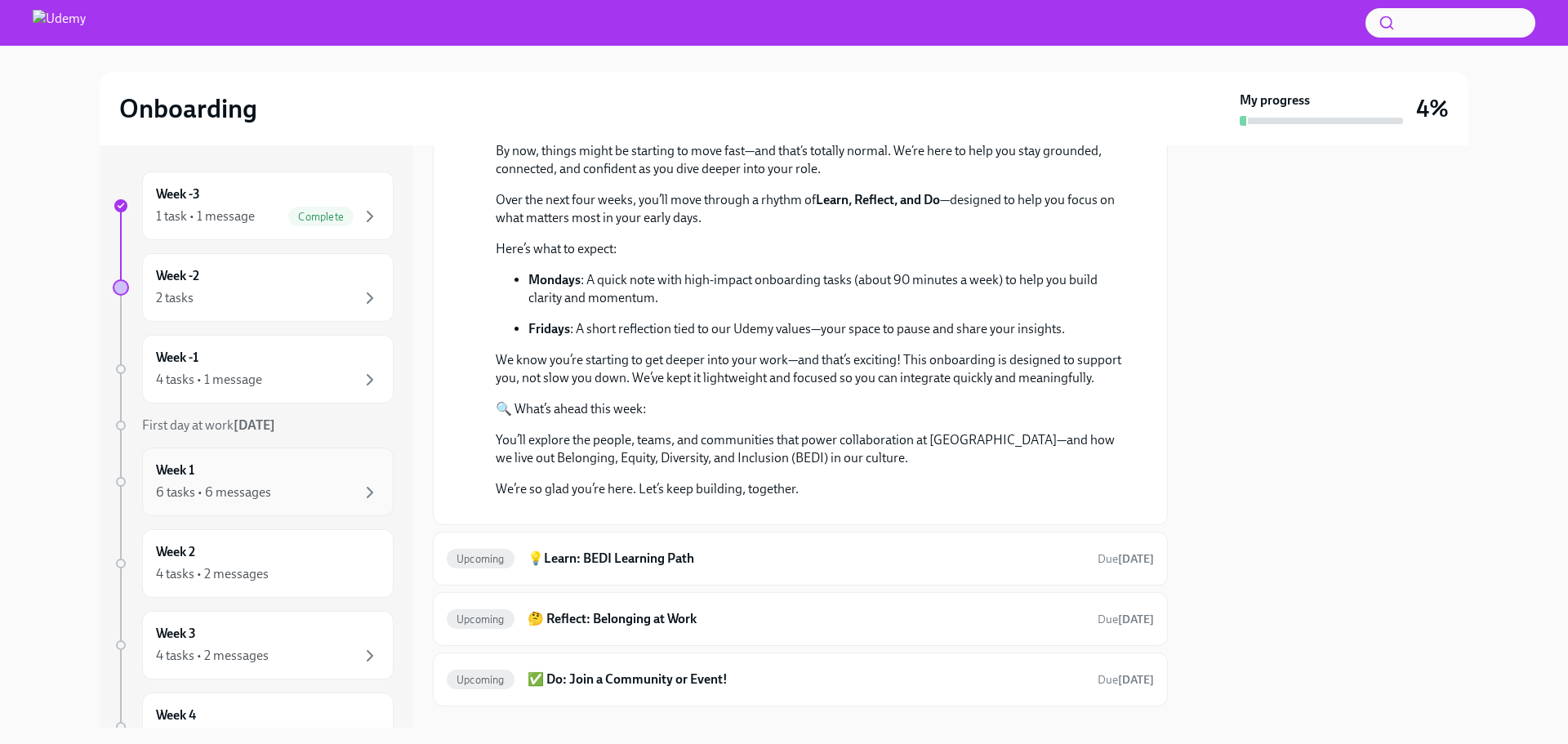
scroll to position [82, 0]
click at [336, 553] on div "Week 3 4 tasks • 2 messages" at bounding box center [268, 563] width 224 height 41
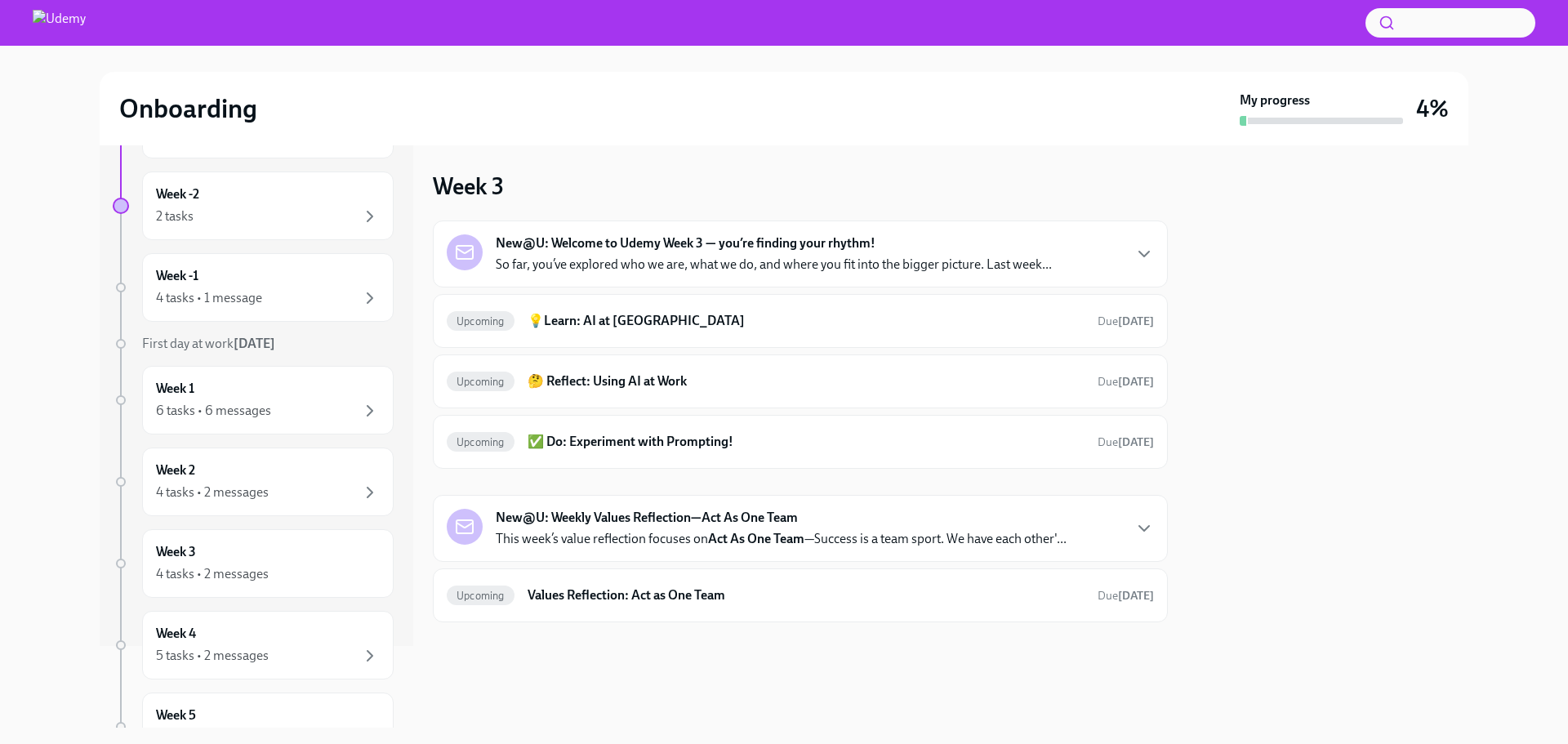
click at [699, 261] on p "So far, you’ve explored who we are, what we do, and where you fit into the bigg…" at bounding box center [774, 264] width 556 height 18
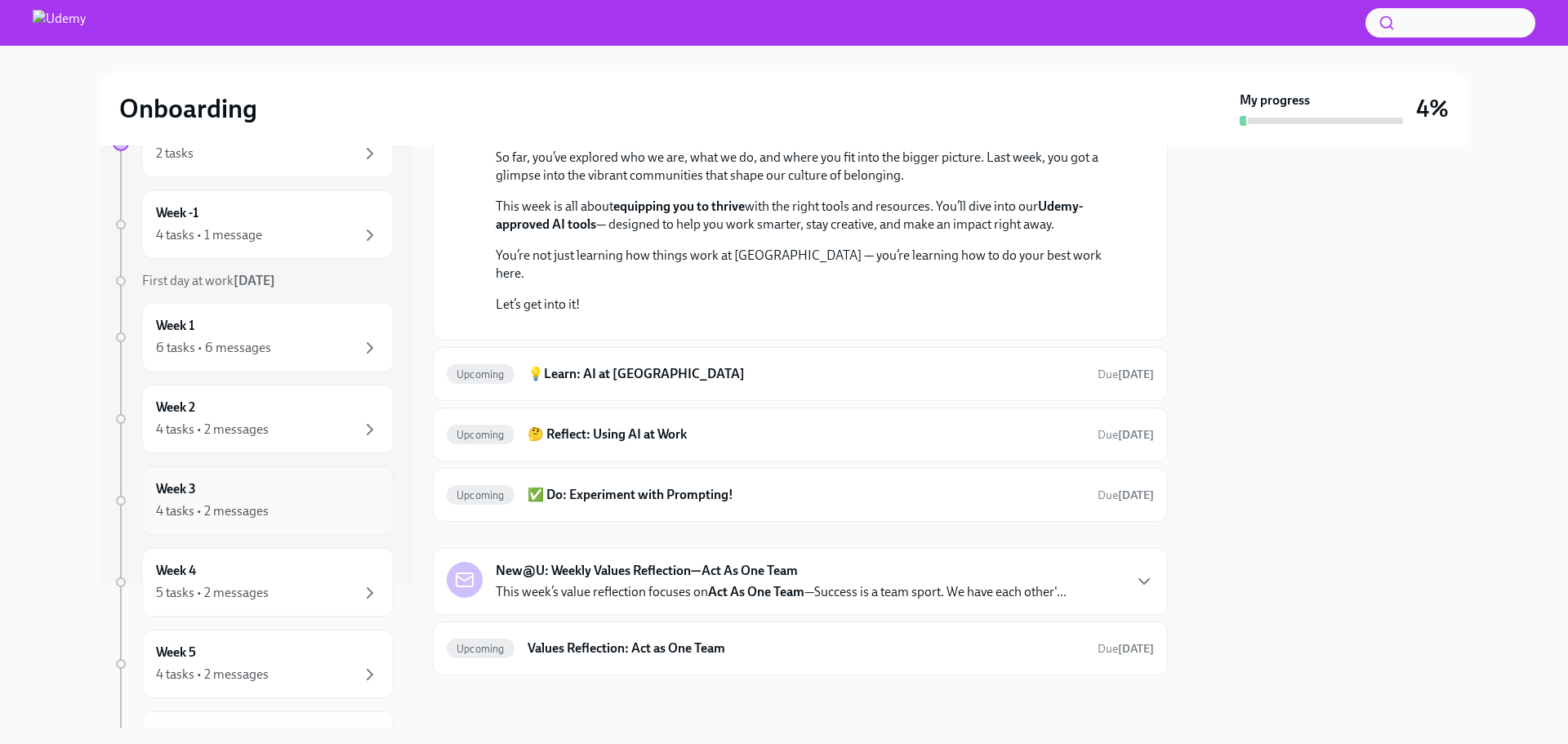
scroll to position [164, 0]
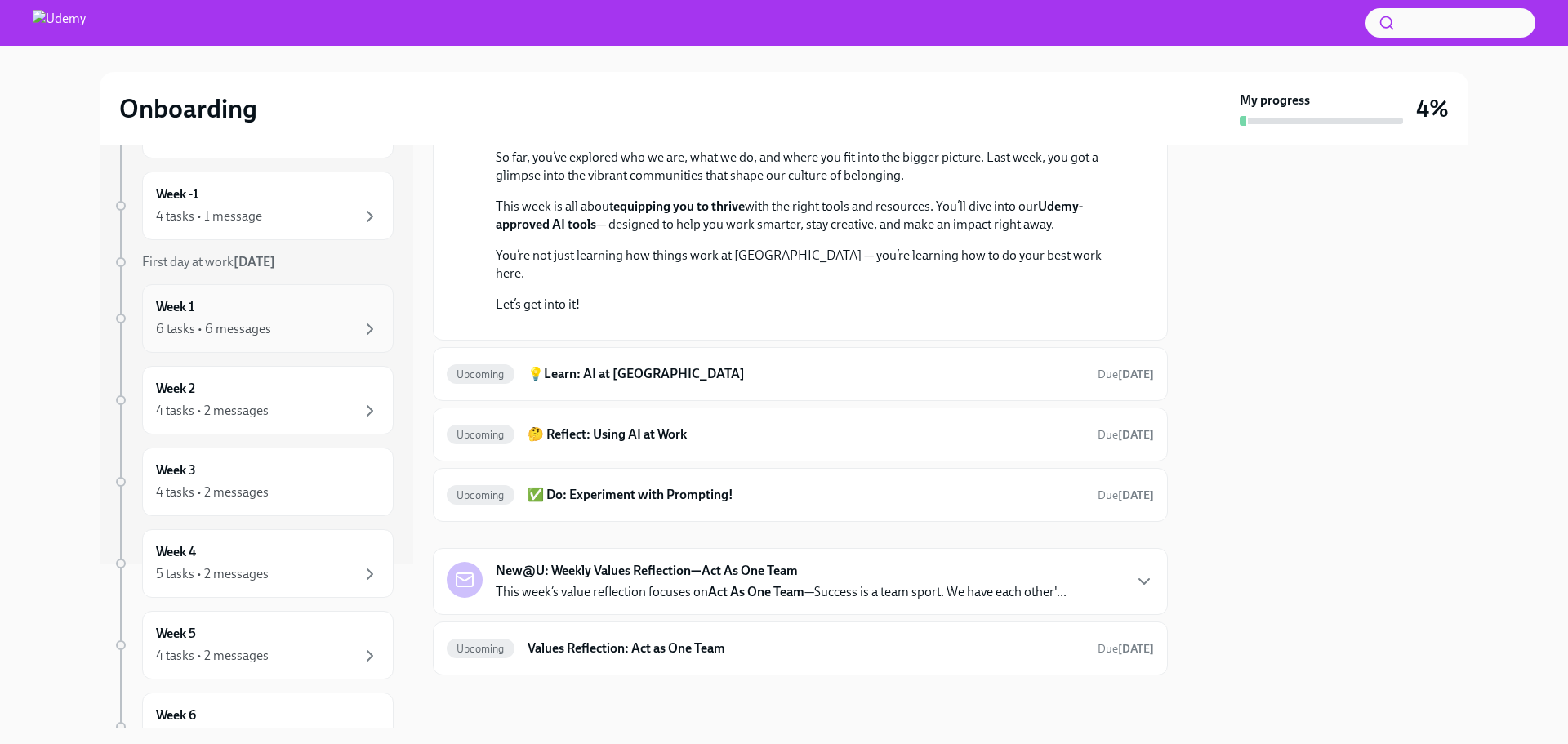
click at [260, 296] on div "Week 1 6 tasks • 6 messages" at bounding box center [268, 318] width 251 height 69
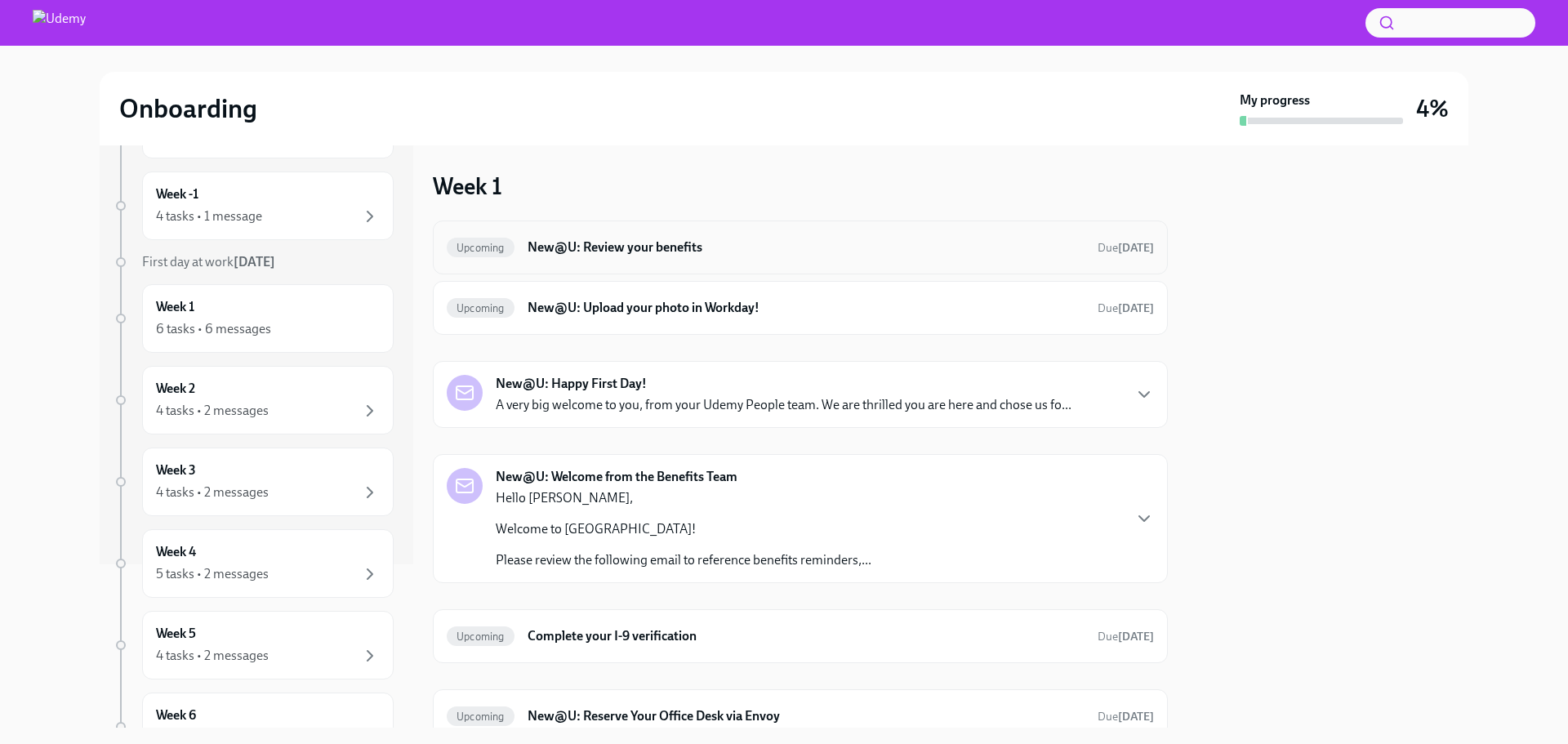
click at [698, 251] on h6 "New@U: Review your benefits" at bounding box center [805, 247] width 557 height 18
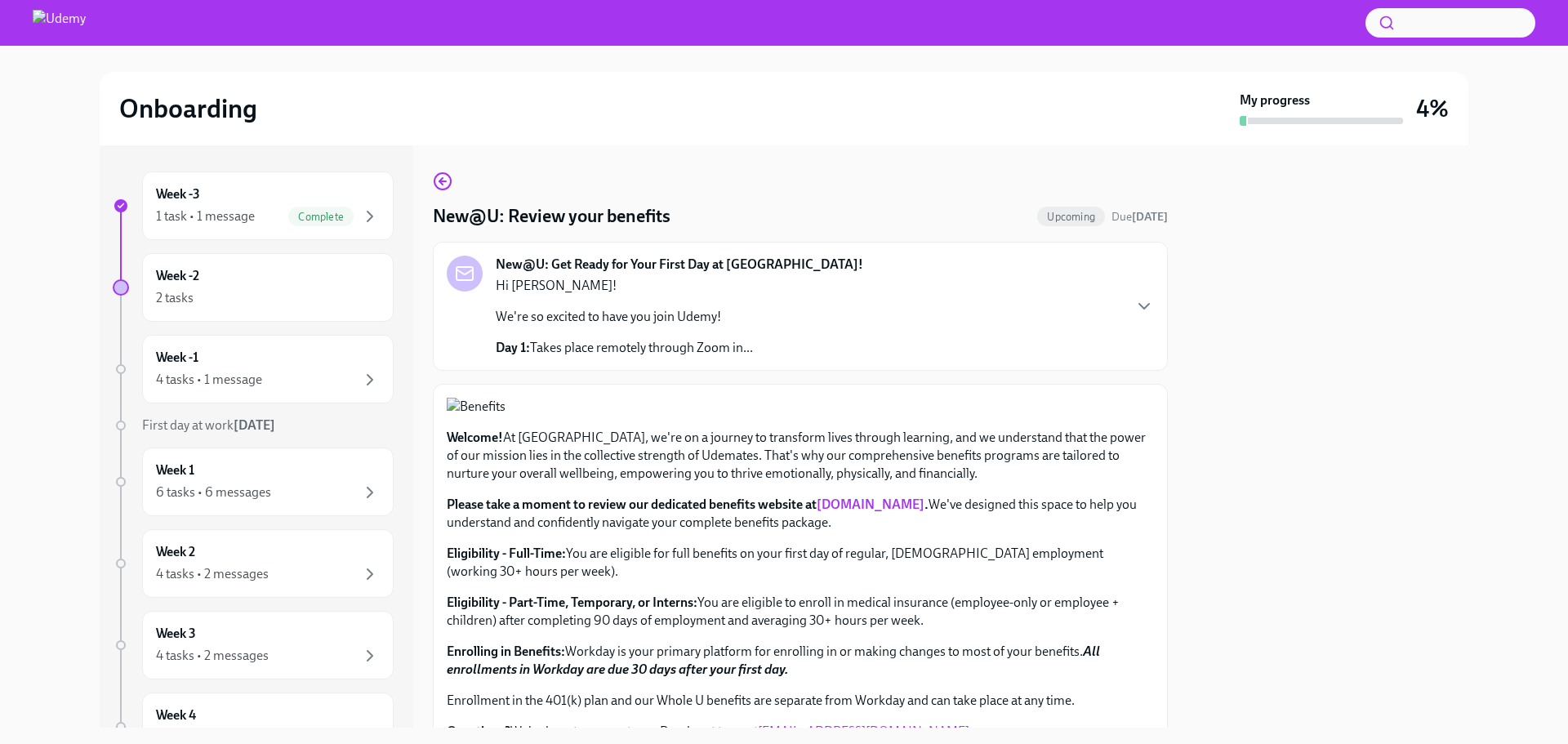
click at [829, 349] on div "New@U: Get Ready for Your First Day at [GEOGRAPHIC_DATA]! Hi [PERSON_NAME]! We'…" at bounding box center [800, 306] width 707 height 101
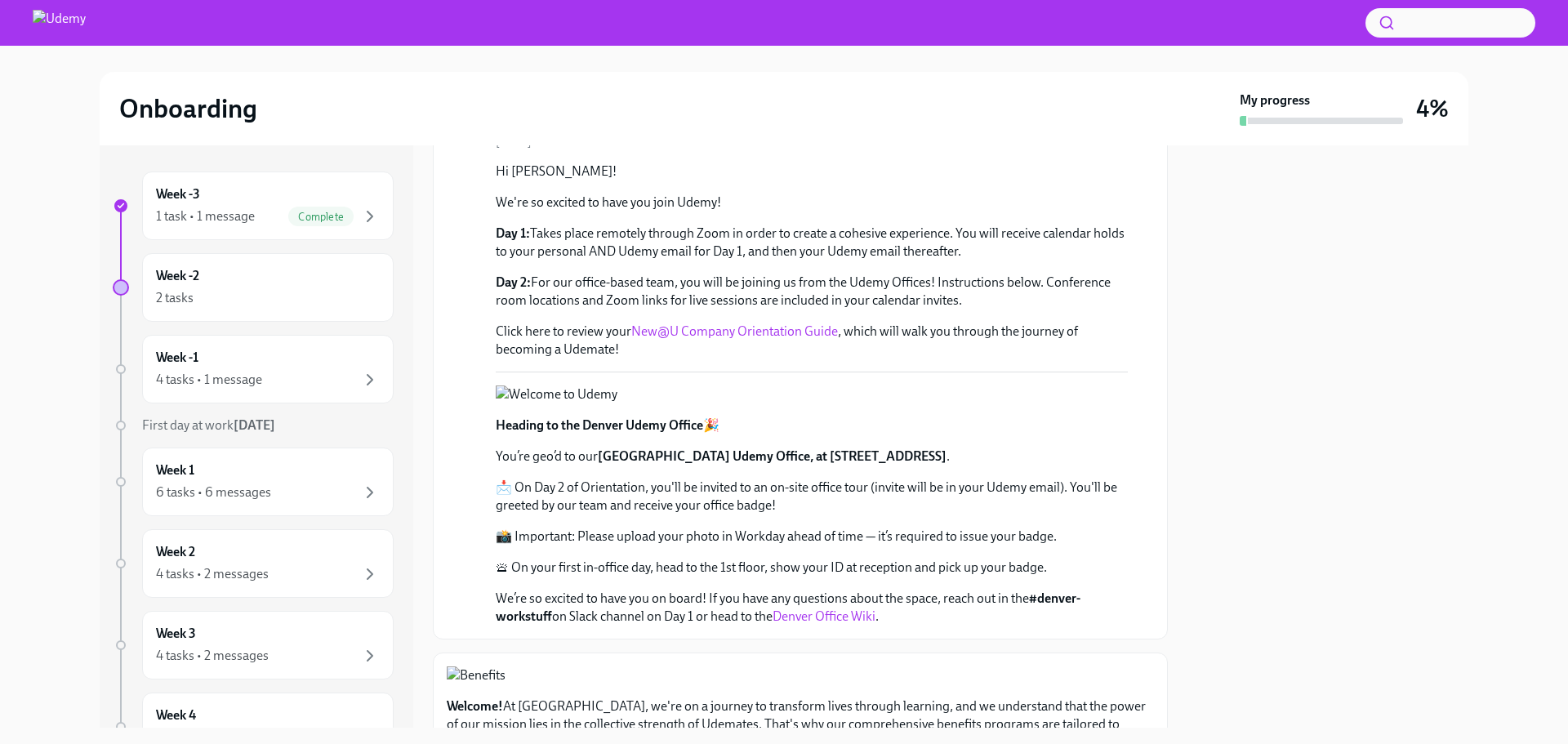
scroll to position [164, 0]
click at [715, 334] on link "New@U Company Orientation Guide" at bounding box center [734, 332] width 207 height 15
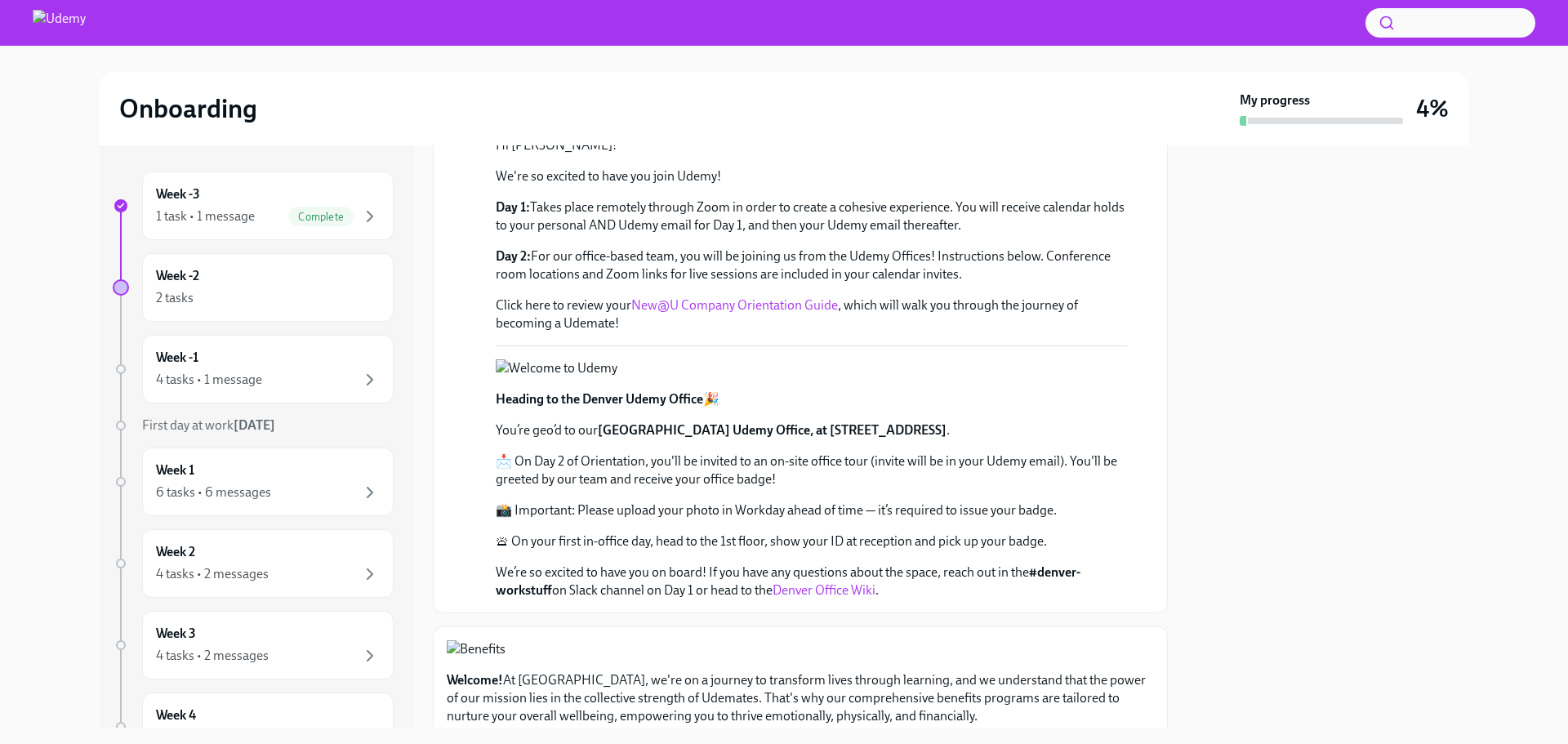
scroll to position [0, 0]
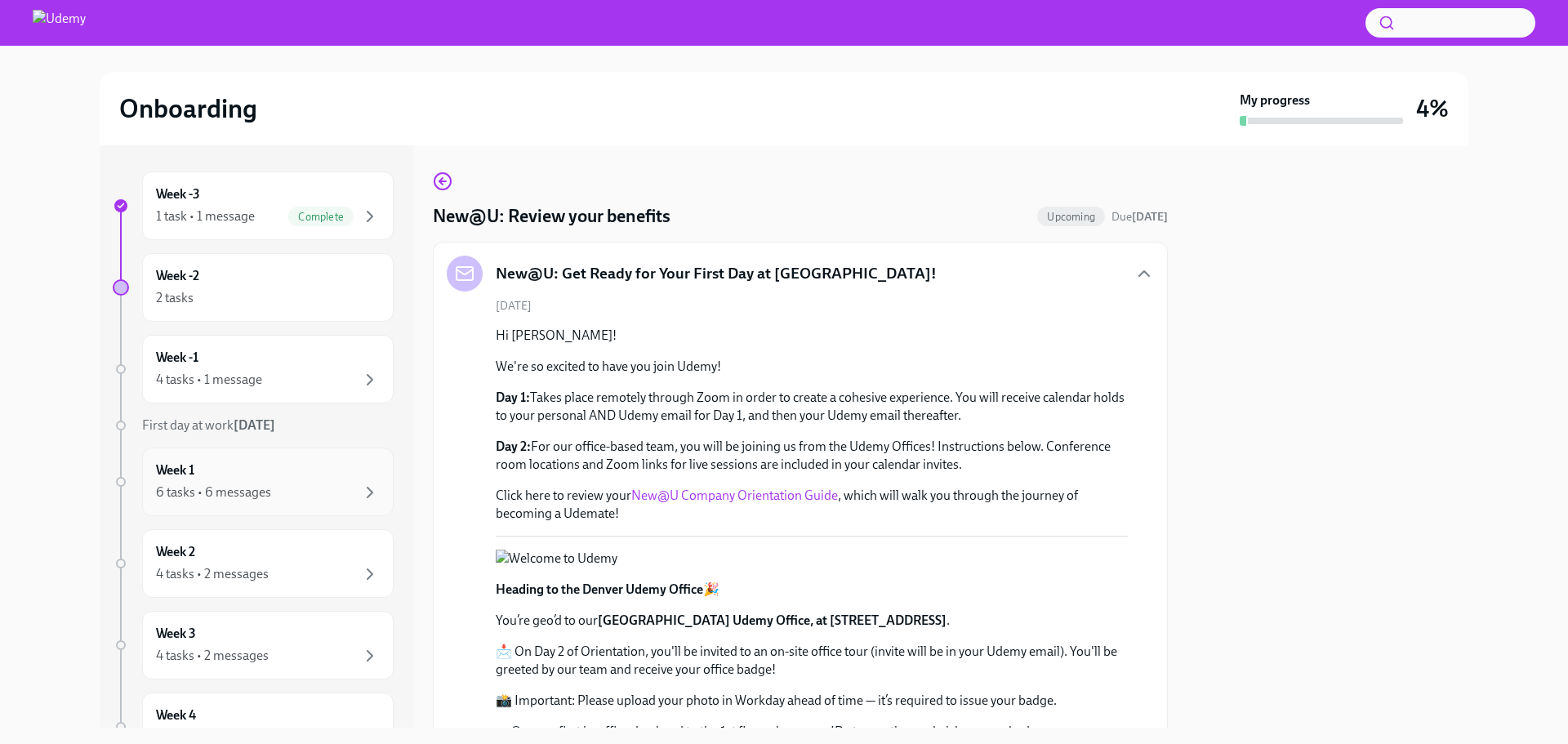
click at [237, 467] on div "Week 1 6 tasks • 6 messages" at bounding box center [268, 482] width 224 height 41
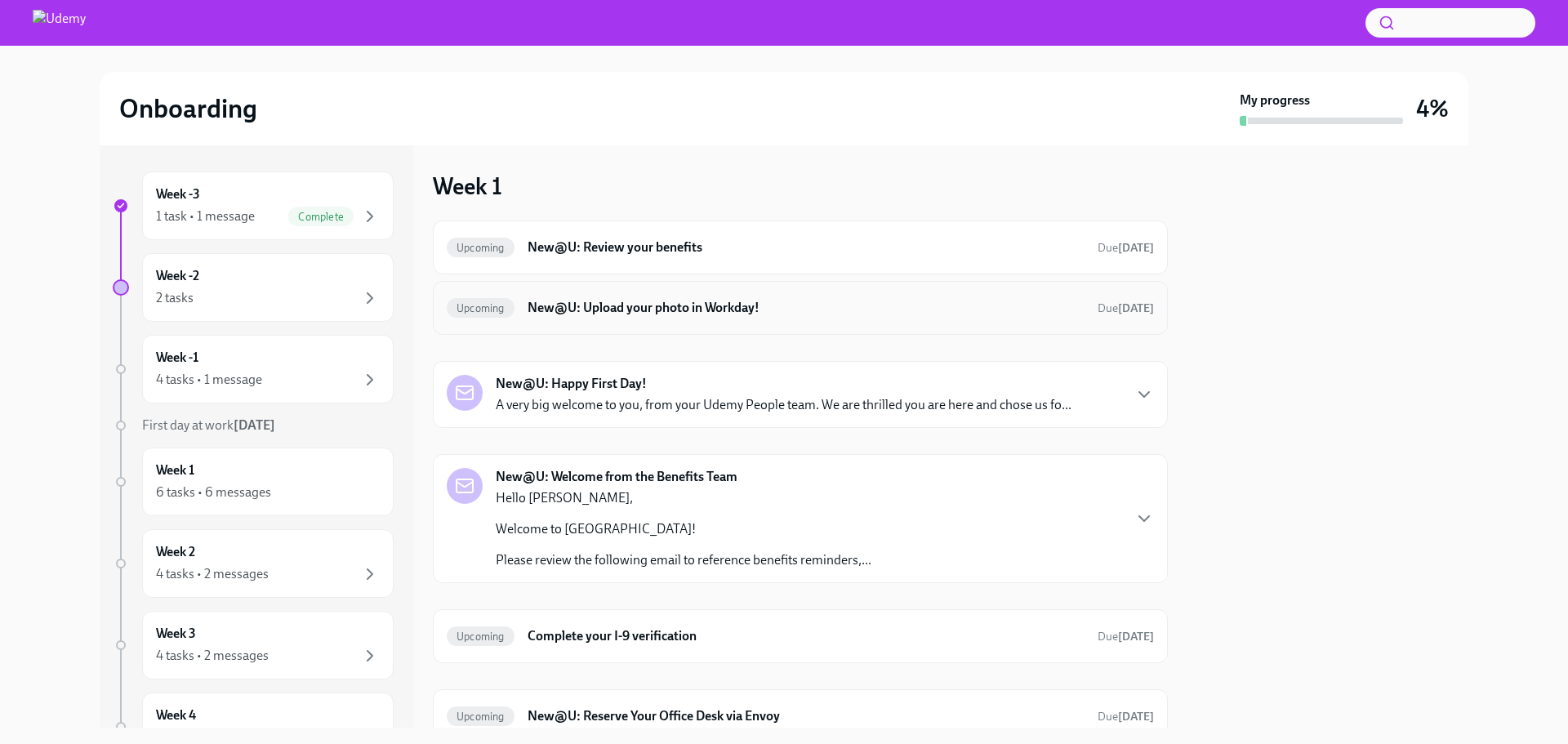
click at [654, 327] on div "Upcoming New@U: Upload your photo in Workday! Due [DATE]" at bounding box center [801, 308] width 735 height 54
click at [653, 302] on h6 "New@U: Upload your photo in Workday!" at bounding box center [805, 308] width 557 height 18
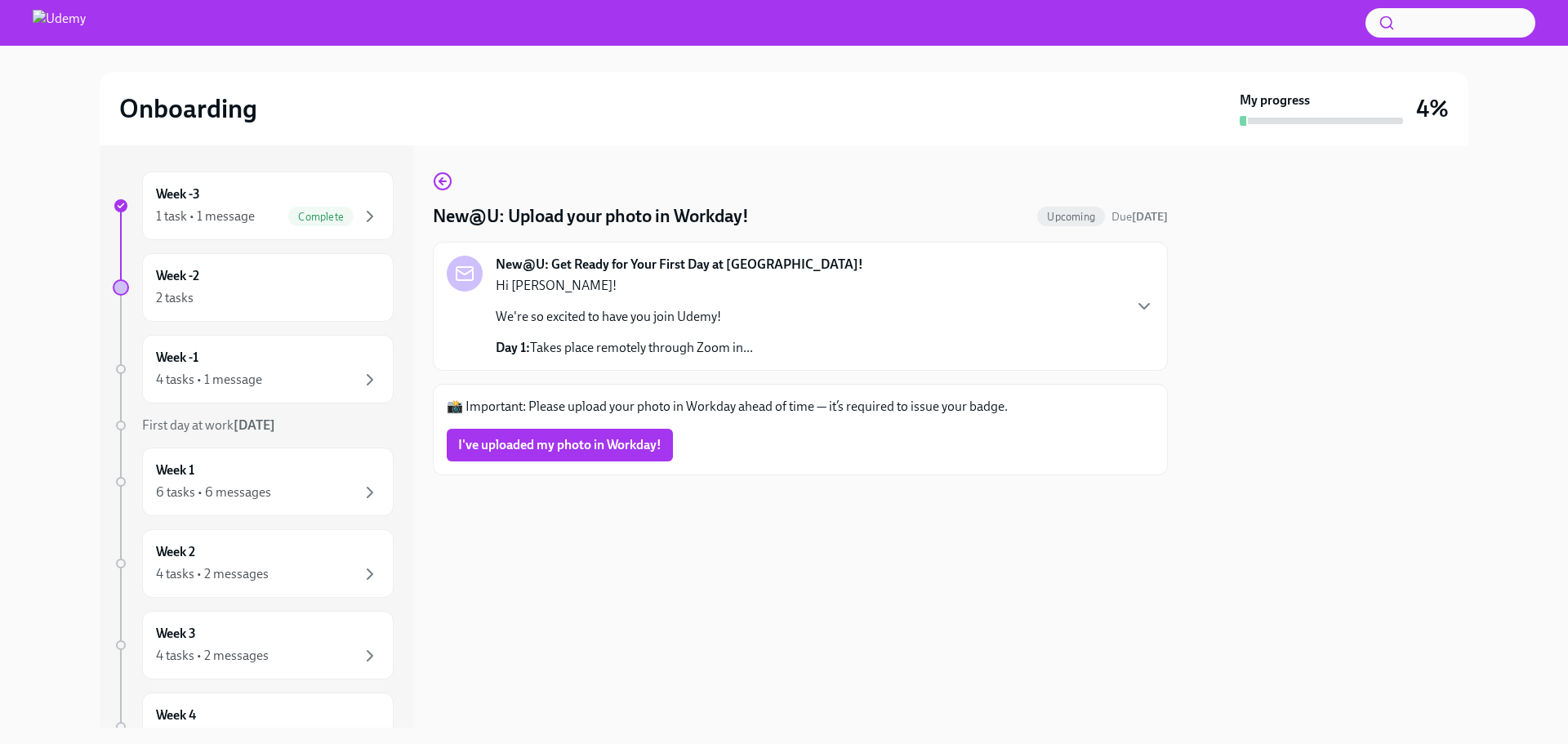
click at [645, 348] on p "Day 1: Takes place remotely through Zoom in..." at bounding box center [625, 348] width 257 height 18
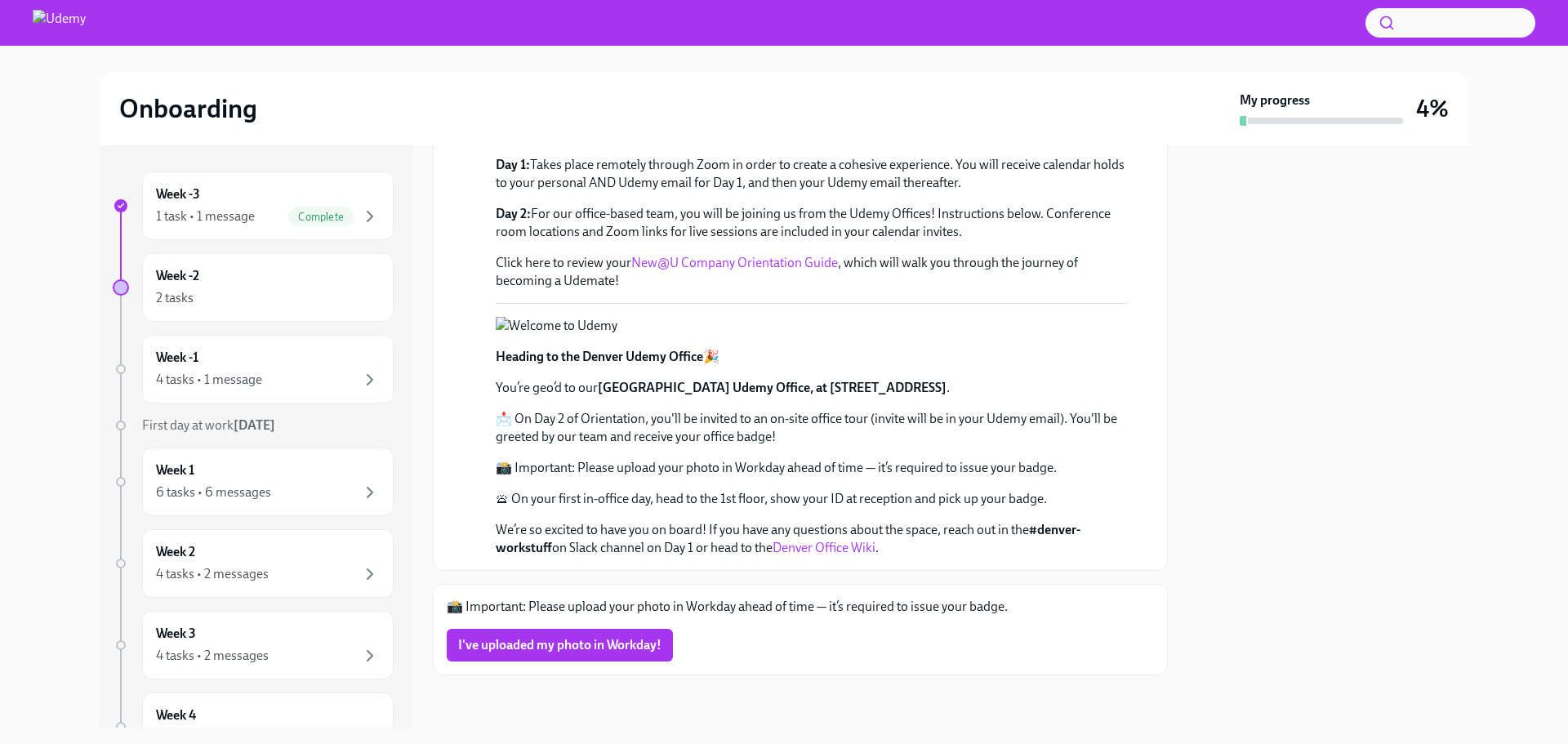
scroll to position [476, 0]
click at [726, 596] on div "📸 Important: Please upload your photo in Workday ahead of time — it’s required …" at bounding box center [801, 630] width 735 height 91
click at [204, 216] on div "1 task • 1 message" at bounding box center [206, 216] width 99 height 18
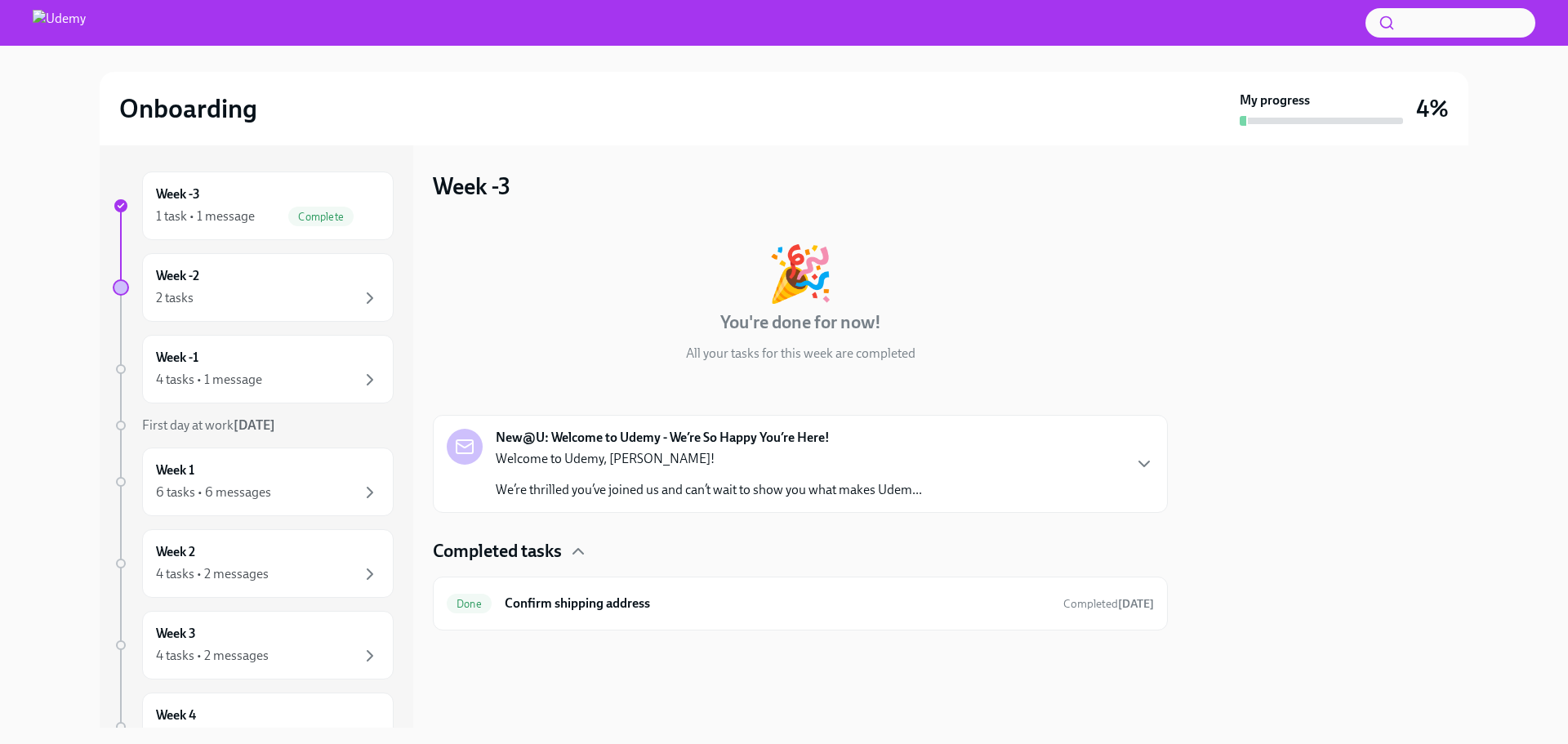
click at [644, 476] on div "Welcome to Udemy, [PERSON_NAME]! We’re thrilled you’ve joined us and can’t wait…" at bounding box center [709, 474] width 427 height 49
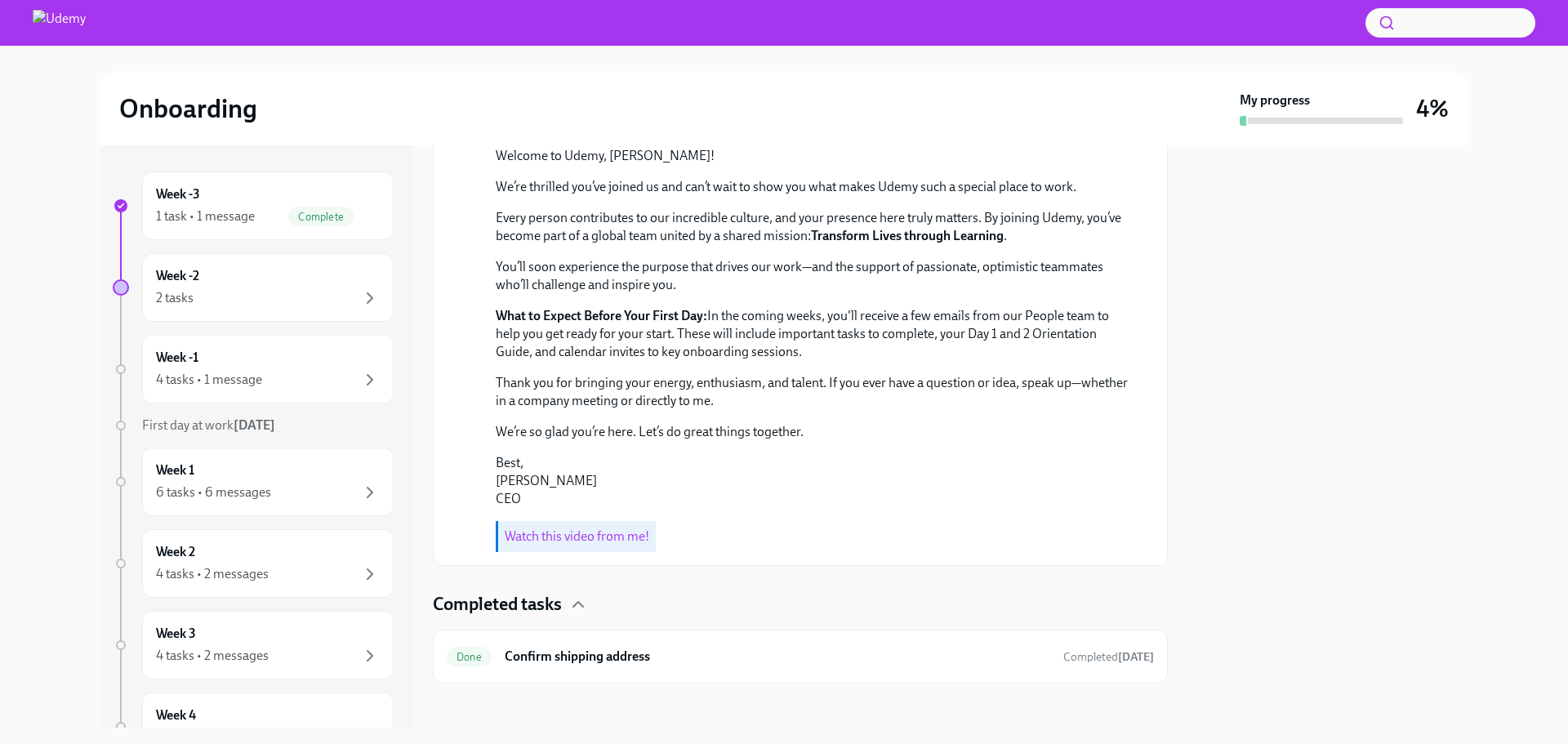
scroll to position [409, 0]
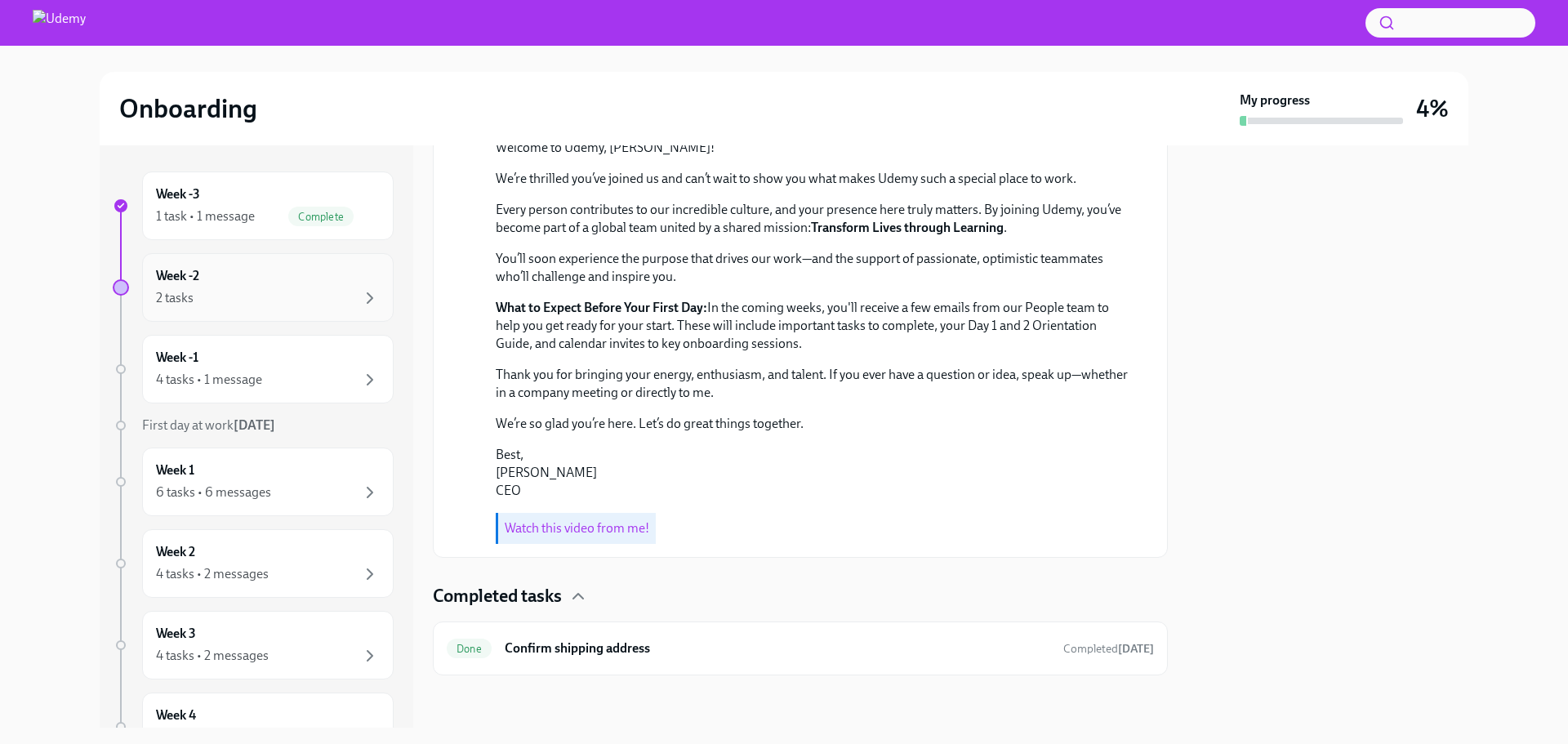
click at [323, 292] on div "2 tasks" at bounding box center [268, 298] width 224 height 20
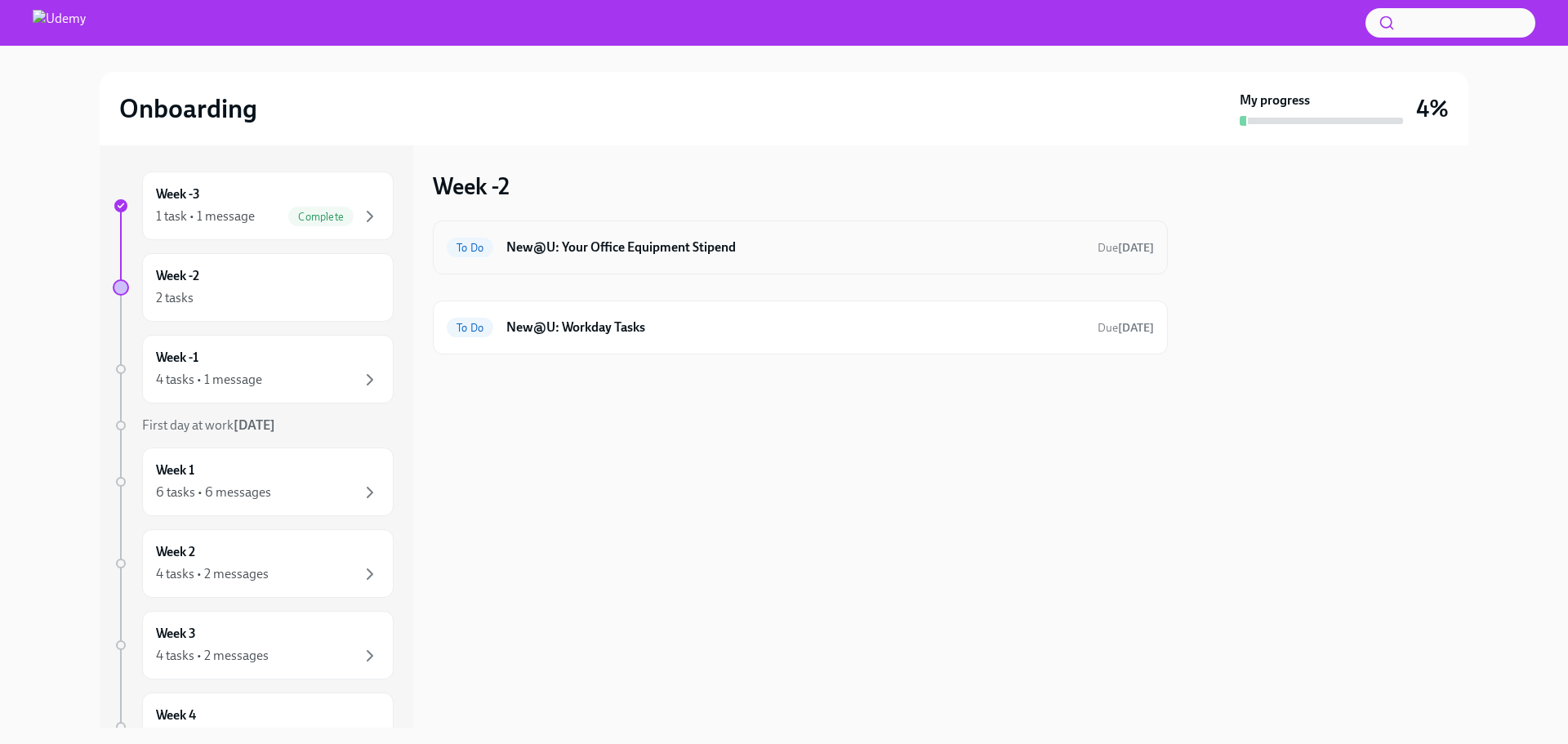
click at [588, 244] on h6 "New@U: Your Office Equipment Stipend" at bounding box center [795, 247] width 578 height 18
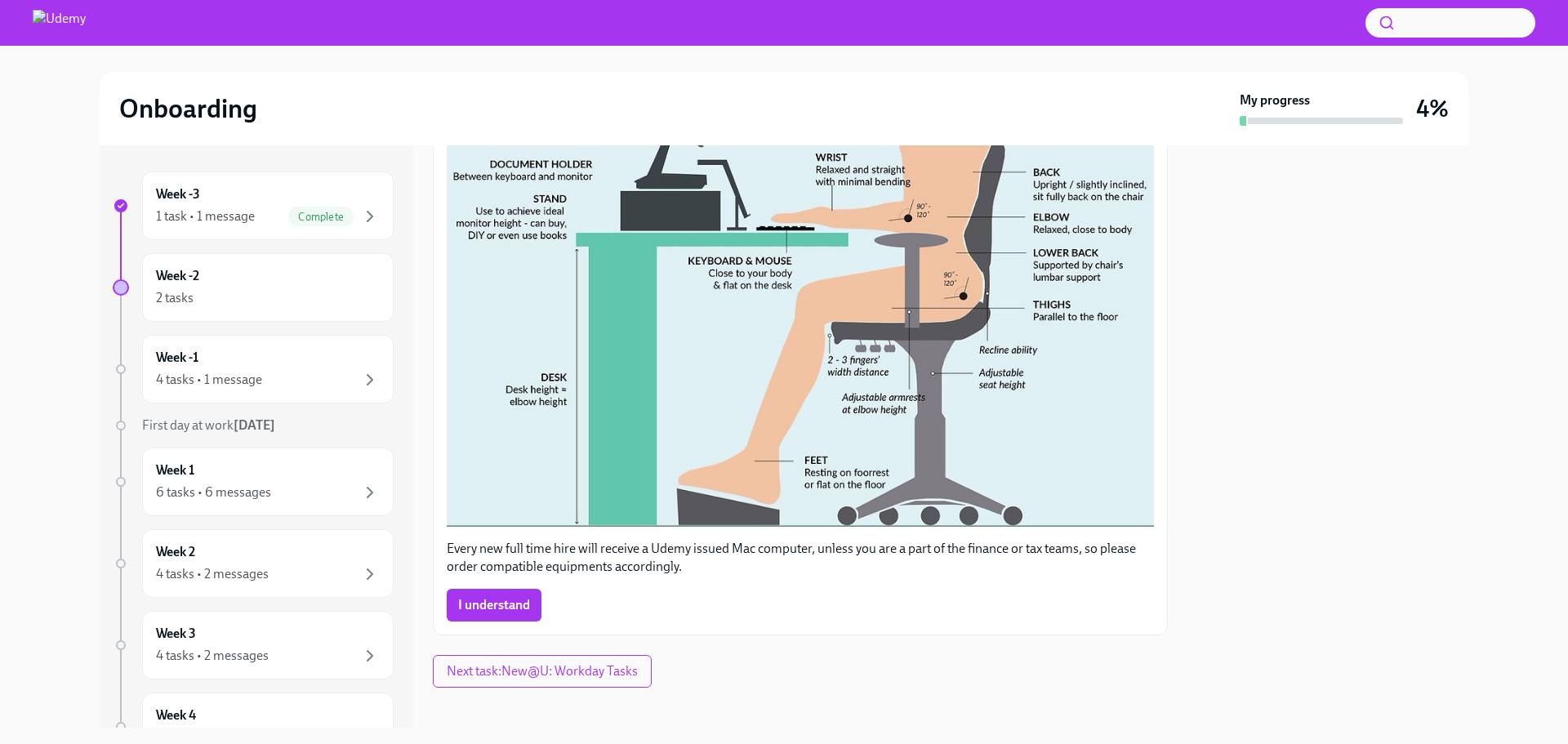
scroll to position [592, 0]
click at [497, 596] on span "I understand" at bounding box center [493, 604] width 71 height 16
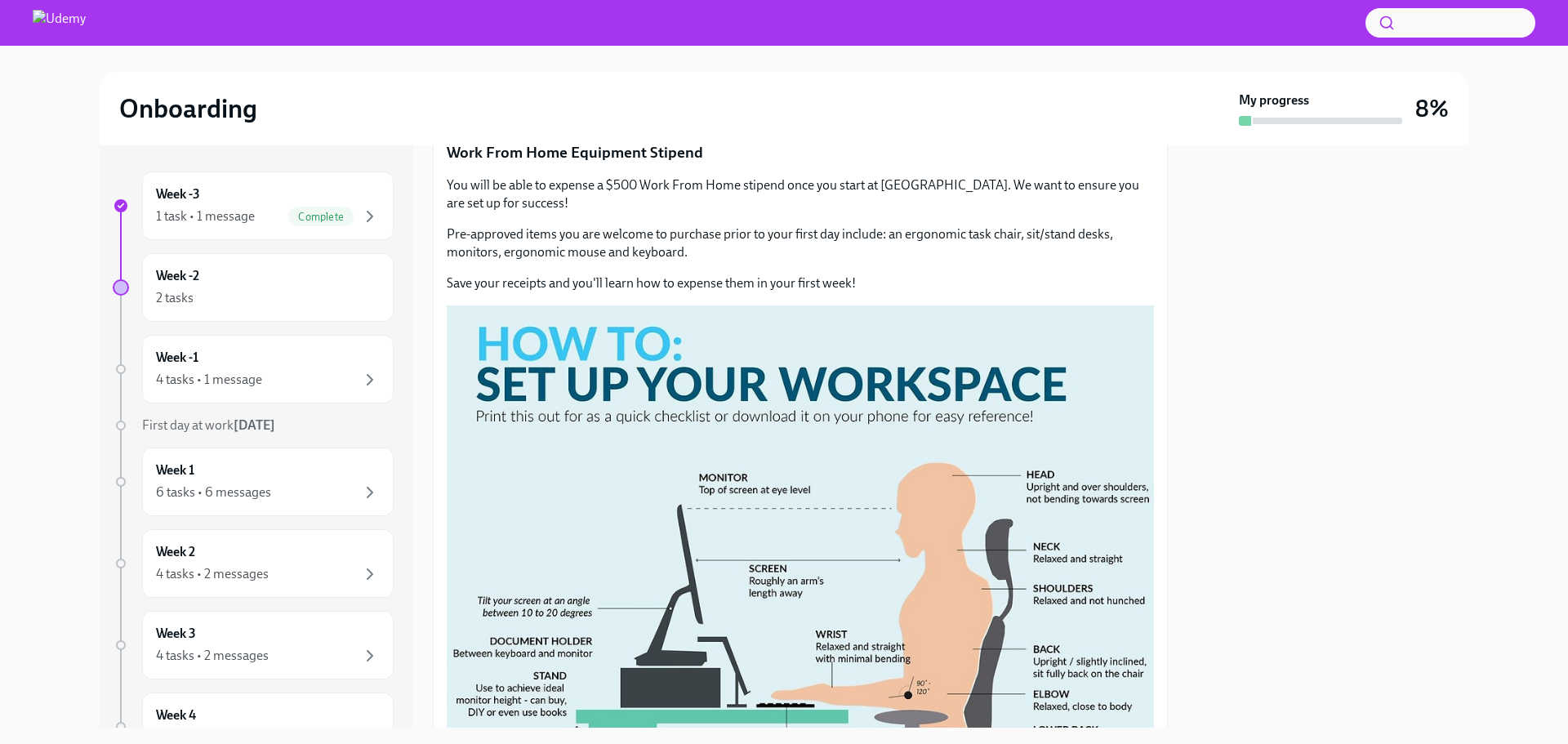
scroll to position [327, 0]
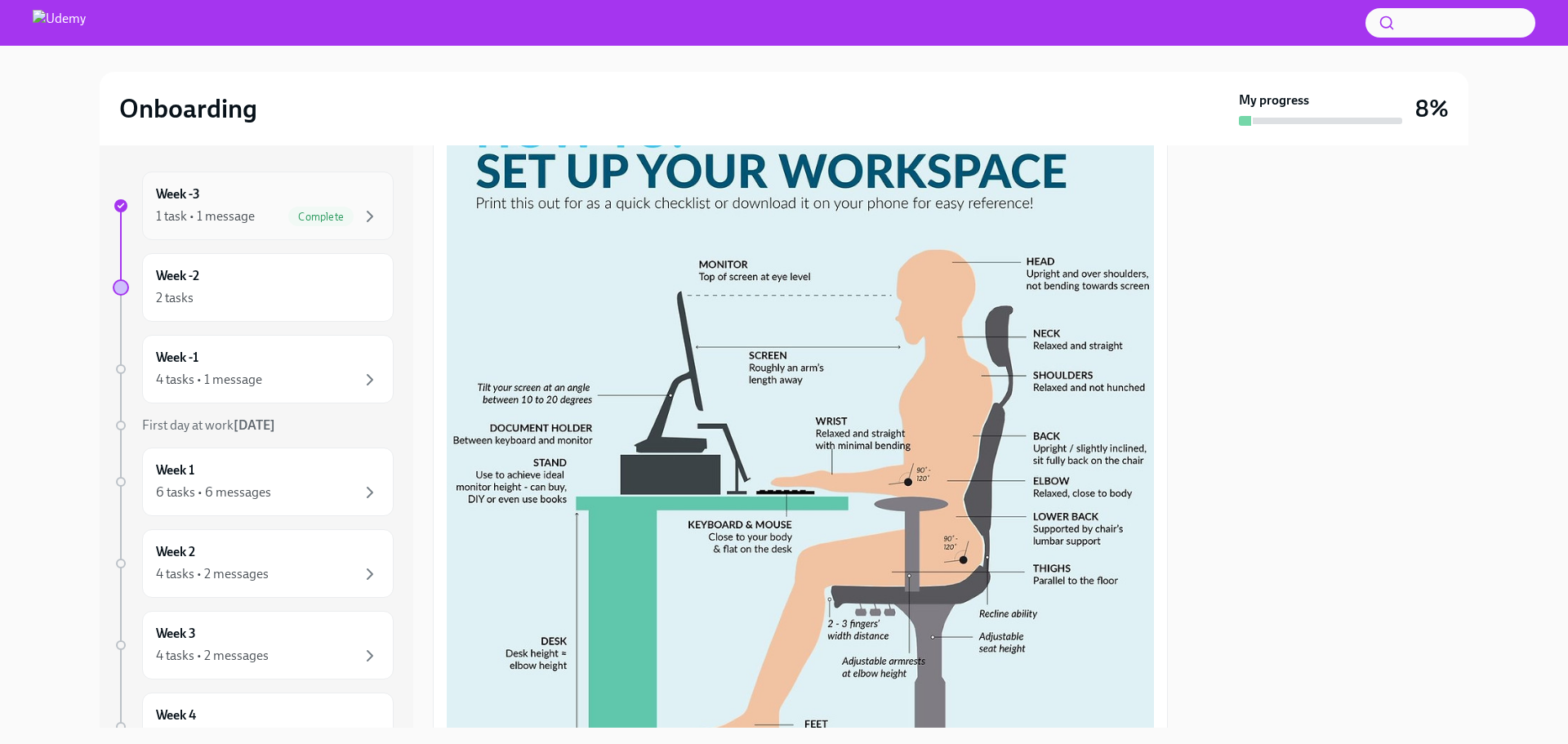
click at [253, 190] on div "Week -3 1 task • 1 message Complete" at bounding box center [268, 206] width 224 height 41
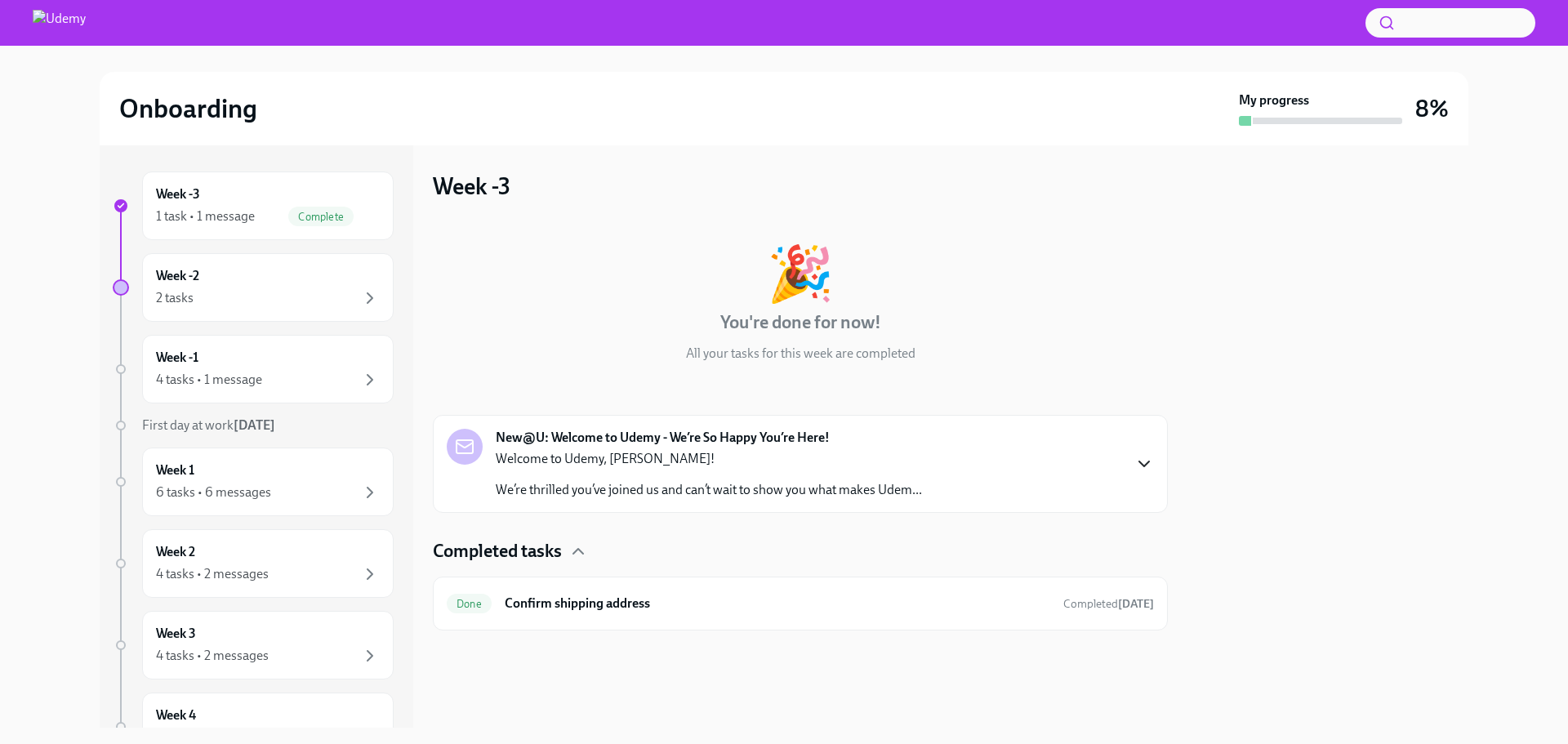
click at [1136, 459] on icon "button" at bounding box center [1143, 464] width 20 height 20
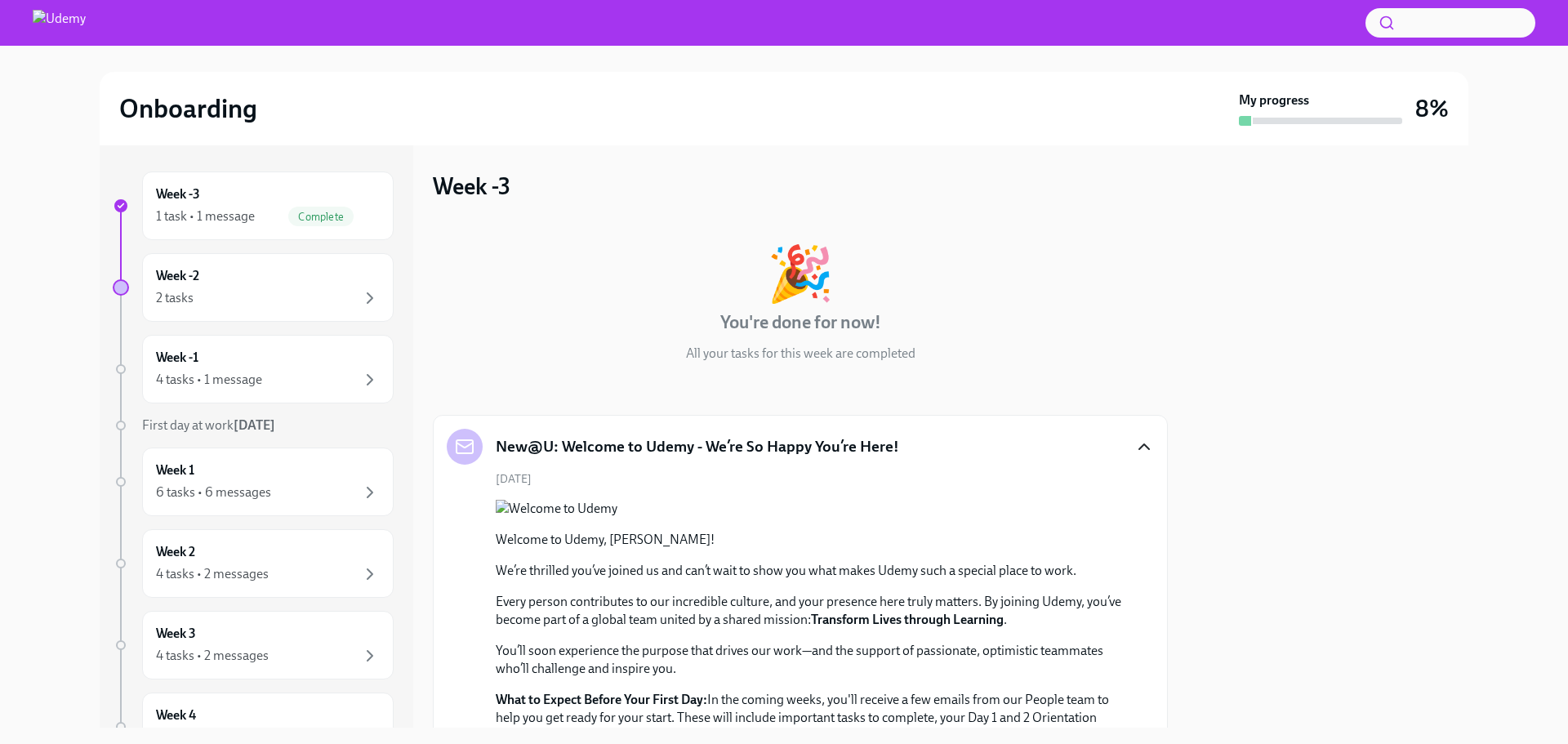
scroll to position [530, 0]
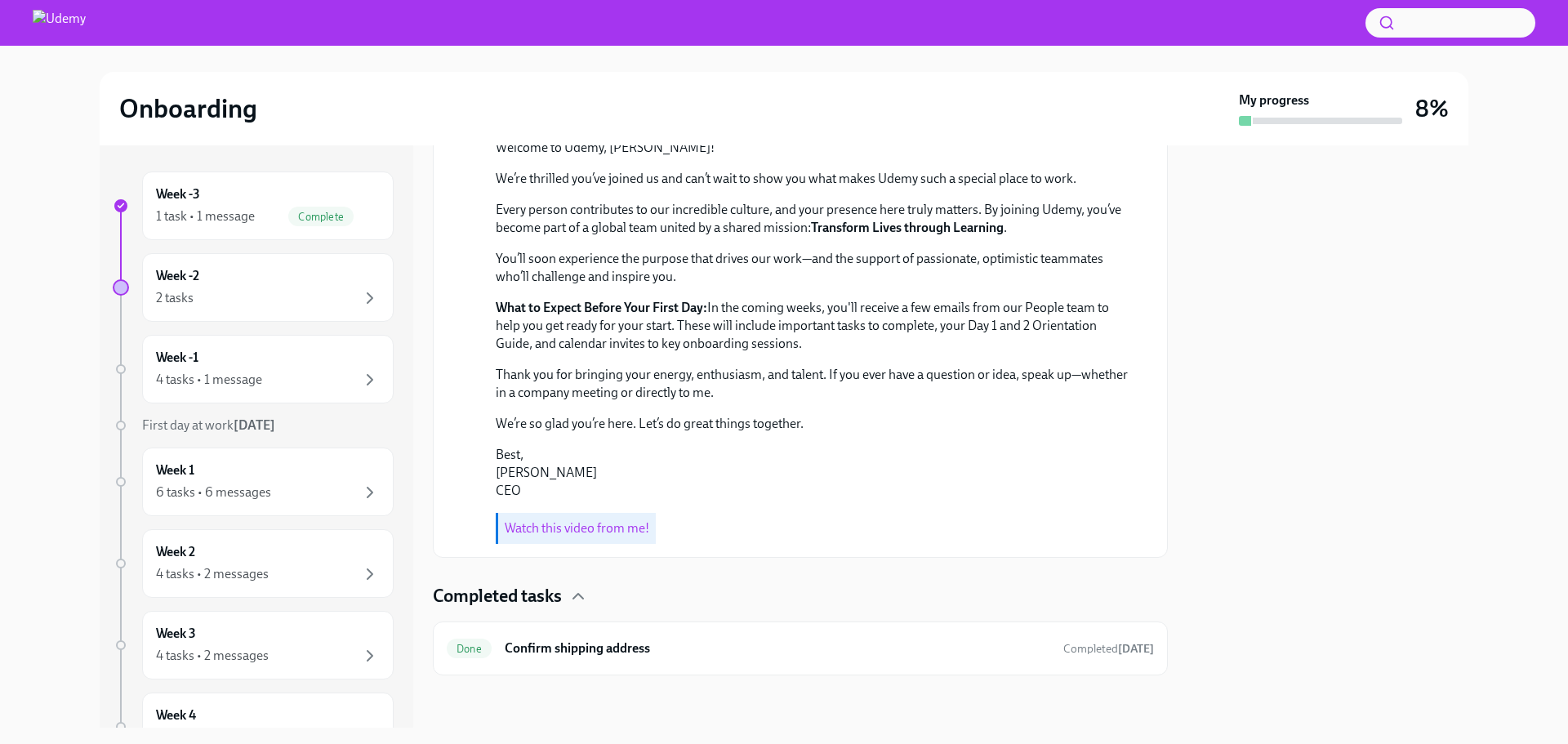
click at [588, 531] on link "Watch this video from me!" at bounding box center [577, 528] width 145 height 15
click at [312, 208] on div "Complete" at bounding box center [321, 216] width 66 height 20
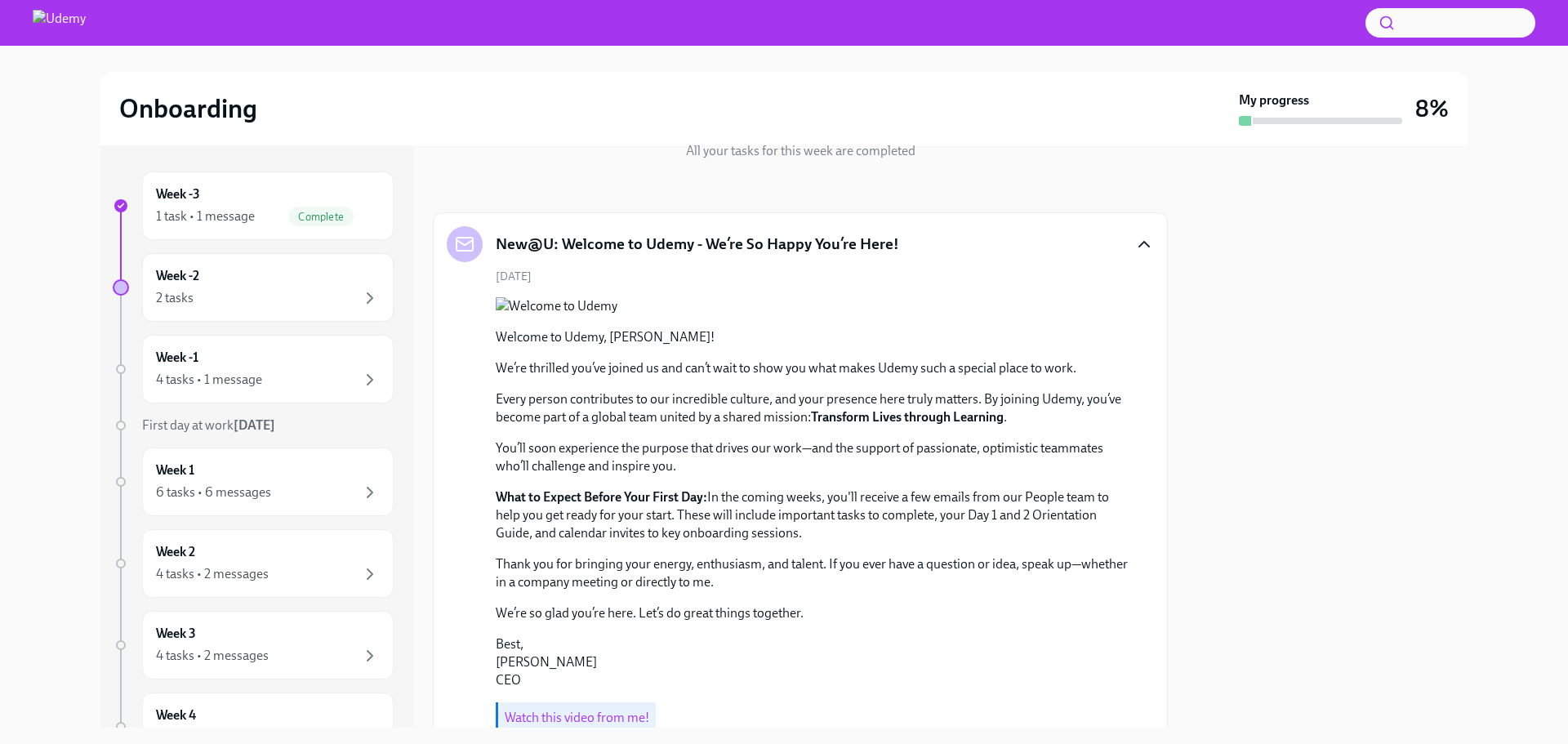
scroll to position [0, 0]
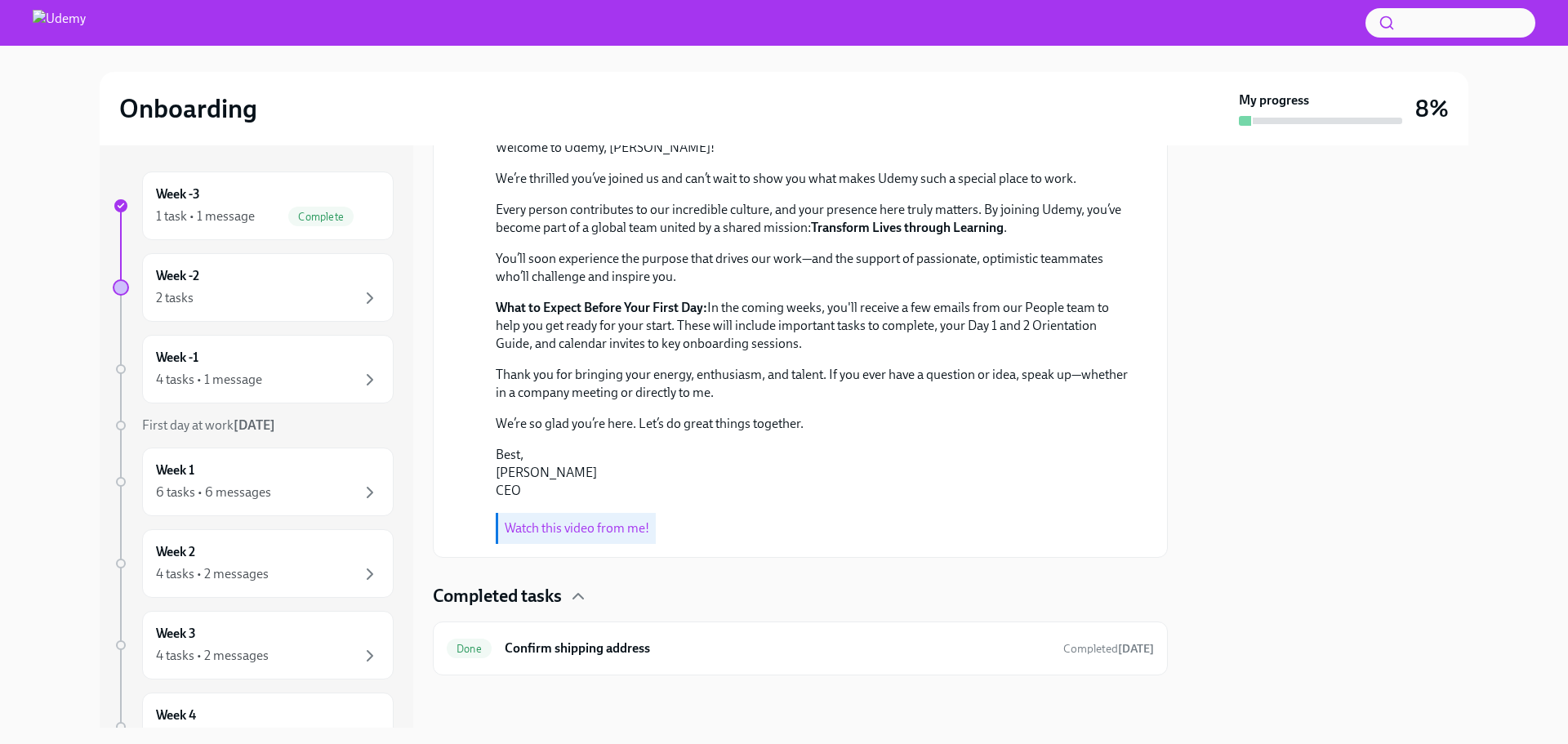
click at [742, 544] on div "Welcome to Udemy, [PERSON_NAME]! We’re thrilled you’ve joined us and can’t wait…" at bounding box center [812, 326] width 632 height 436
click at [267, 276] on div "Week -2 2 tasks" at bounding box center [268, 287] width 224 height 41
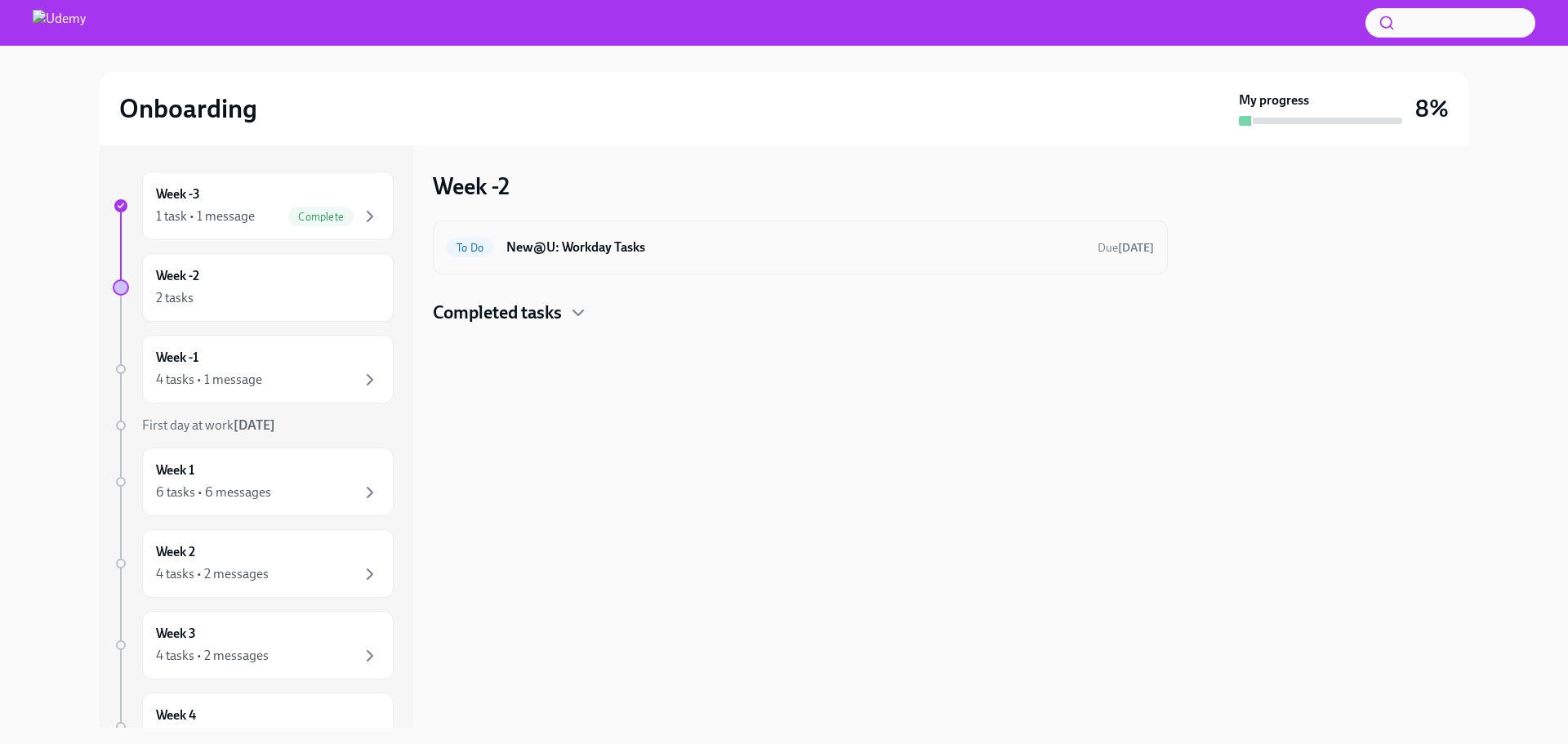
click at [651, 261] on div "To Do New@U: Workday Tasks Due [DATE]" at bounding box center [801, 248] width 735 height 54
click at [631, 248] on h6 "New@U: Workday Tasks" at bounding box center [795, 247] width 578 height 18
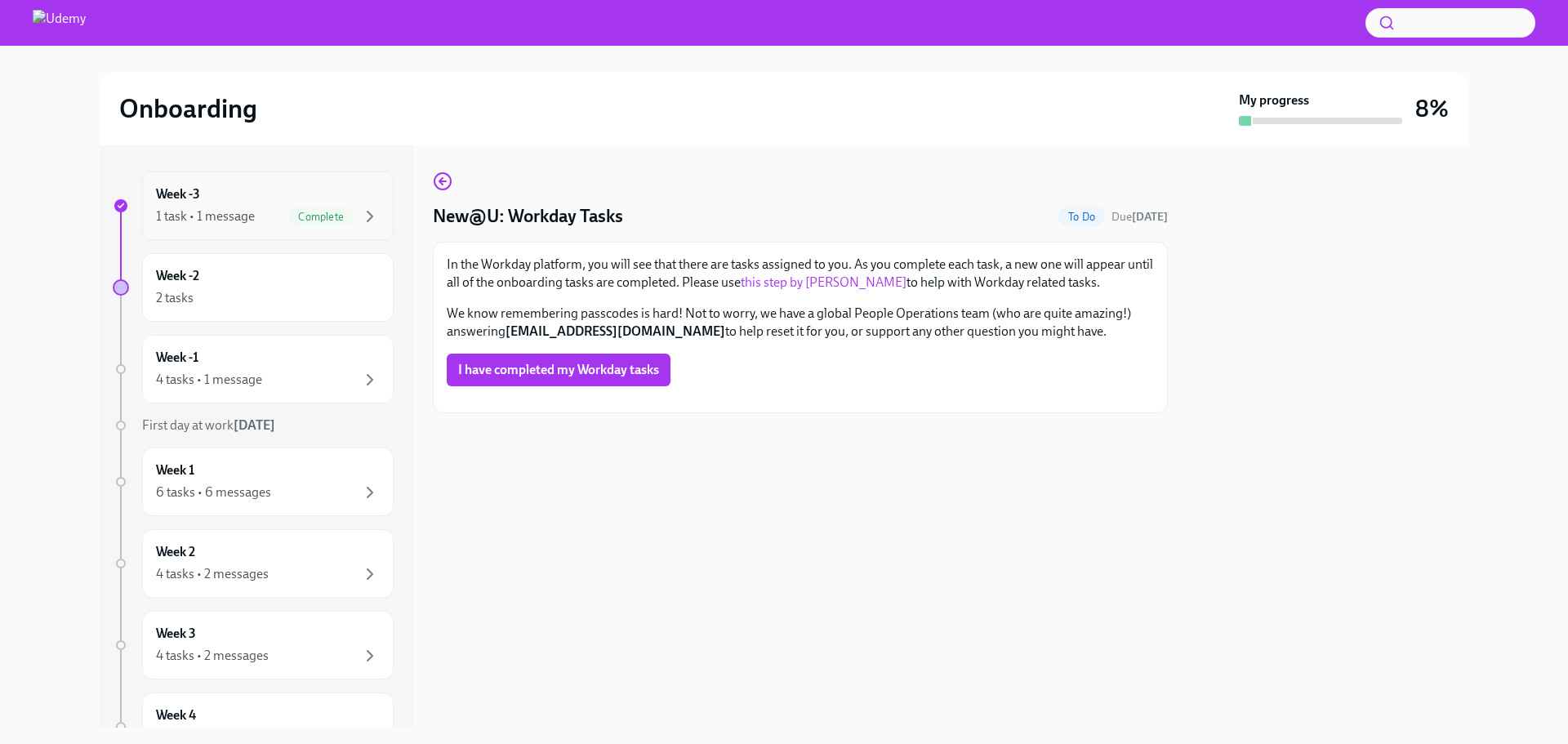
click at [369, 216] on div "Week -3 1 task • 1 message Complete" at bounding box center [268, 206] width 251 height 69
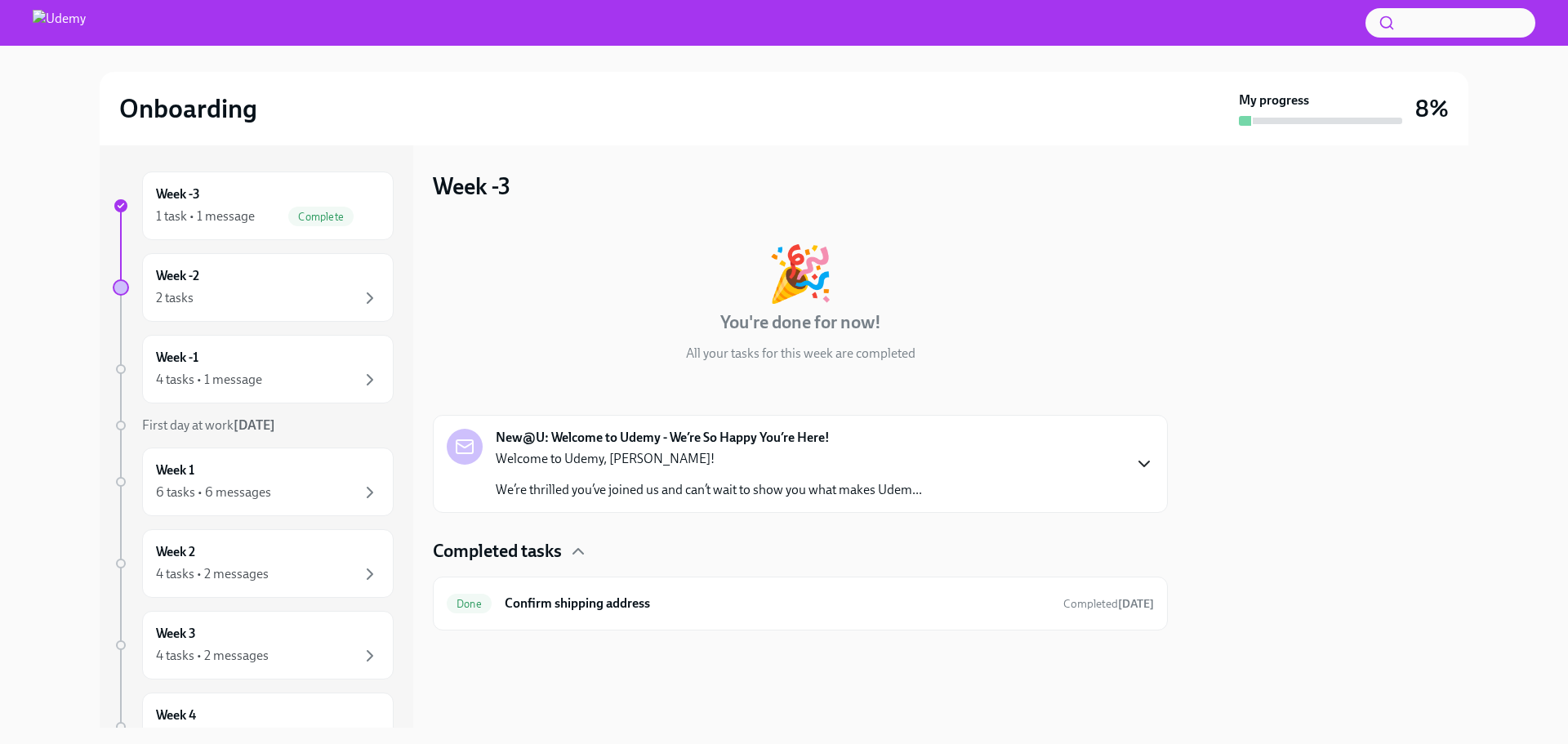
click at [1153, 464] on icon "button" at bounding box center [1143, 464] width 20 height 20
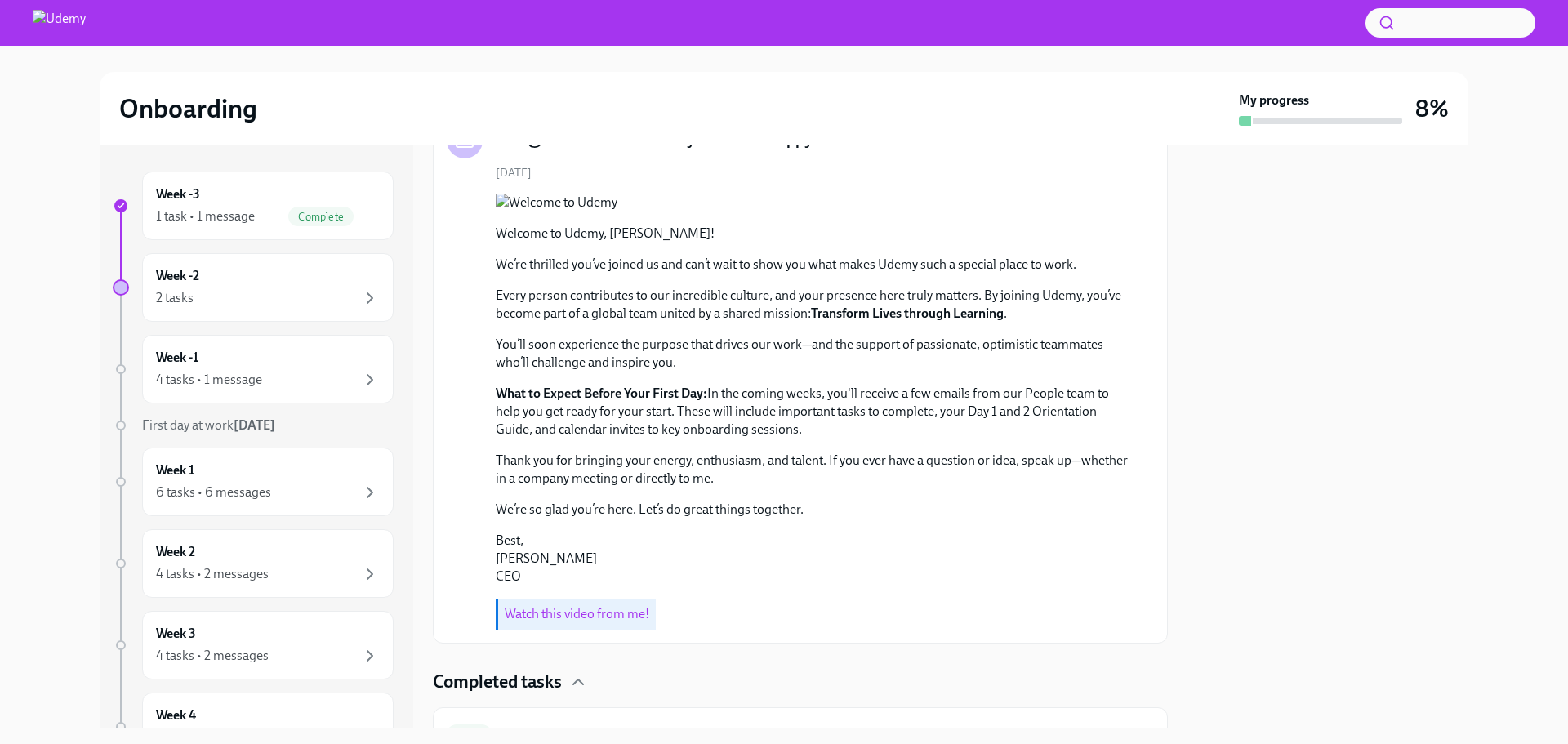
scroll to position [530, 0]
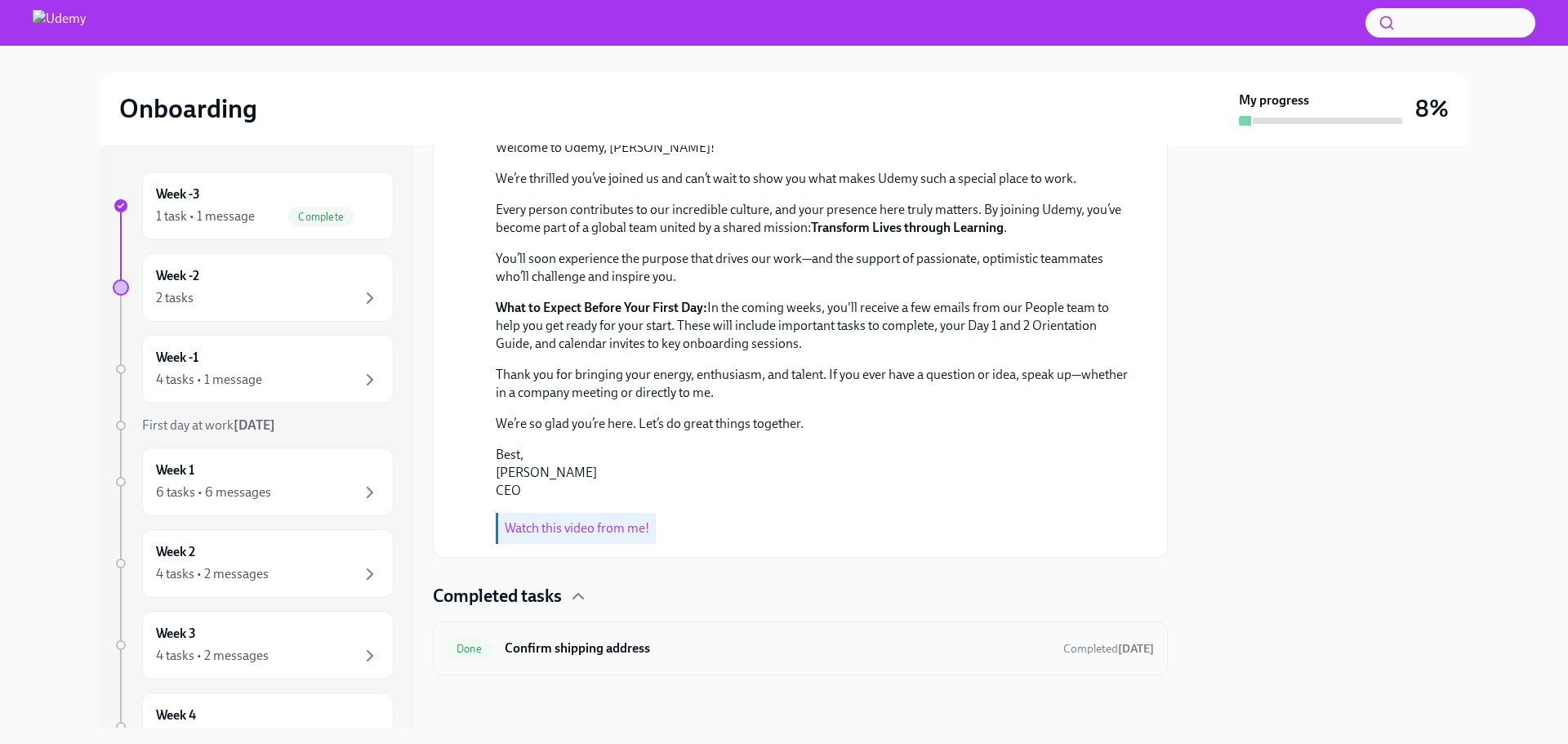
click at [1042, 642] on h6 "Confirm shipping address" at bounding box center [777, 649] width 546 height 18
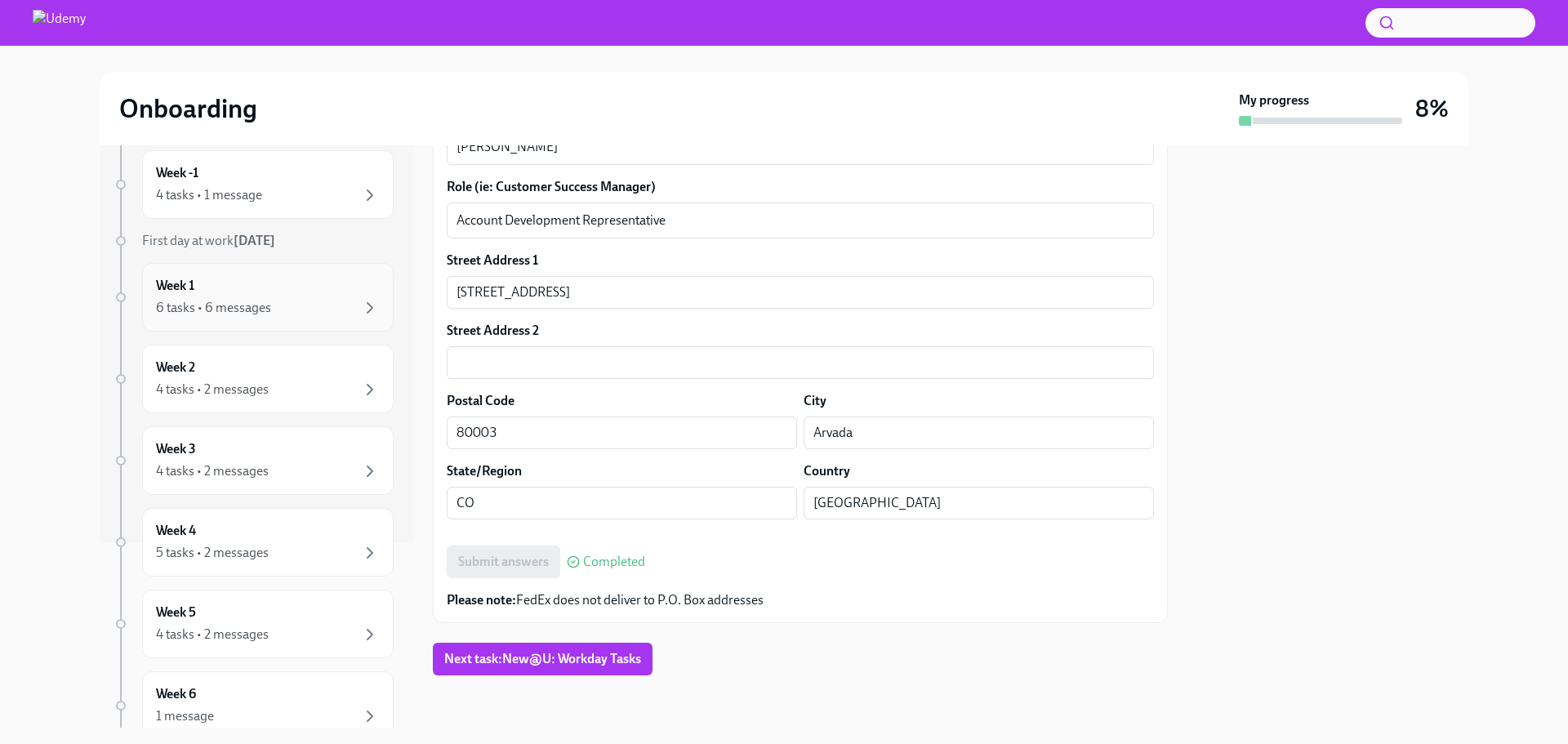
scroll to position [293, 0]
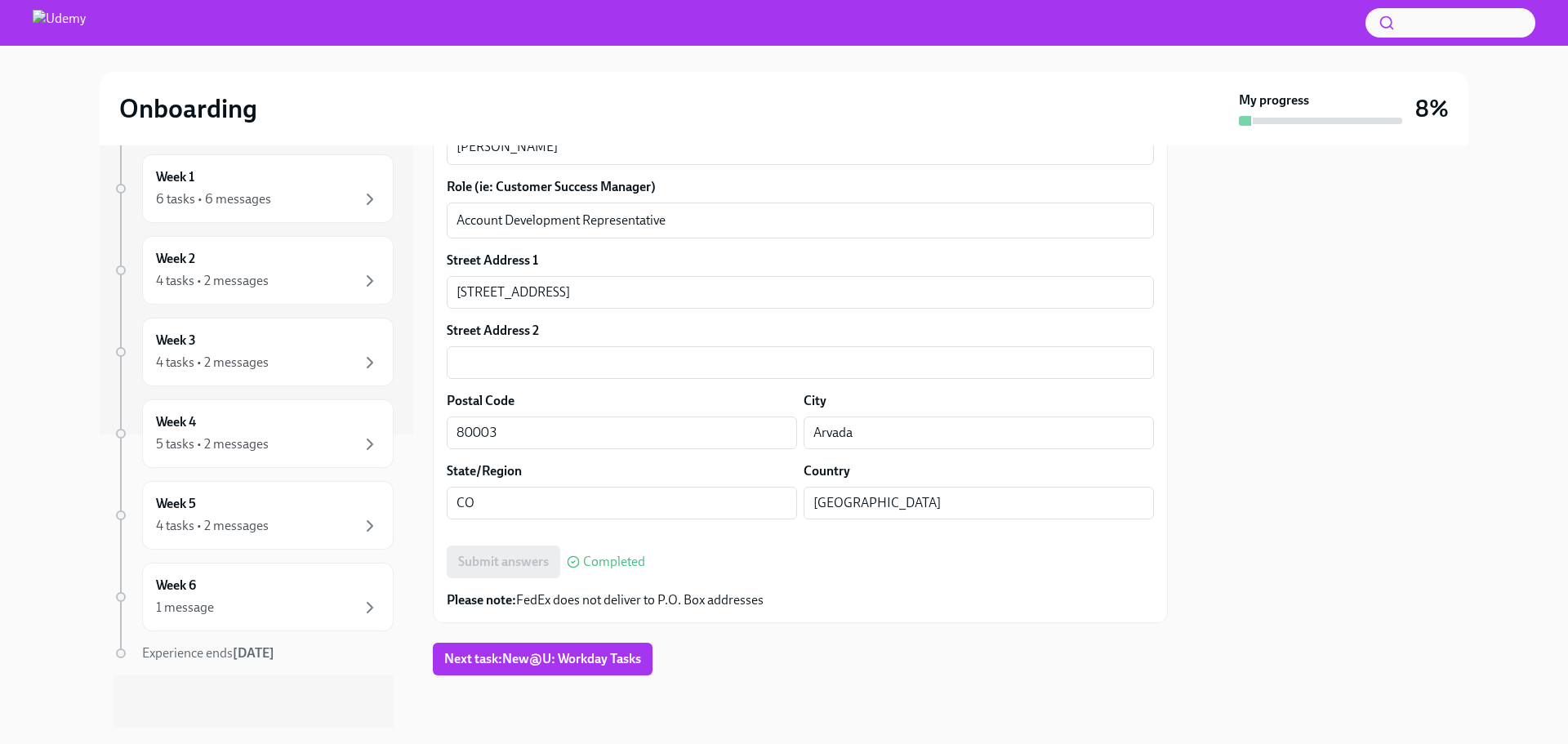
click at [271, 649] on strong "[DATE]" at bounding box center [253, 654] width 42 height 15
click at [1289, 106] on strong "My progress" at bounding box center [1274, 100] width 70 height 18
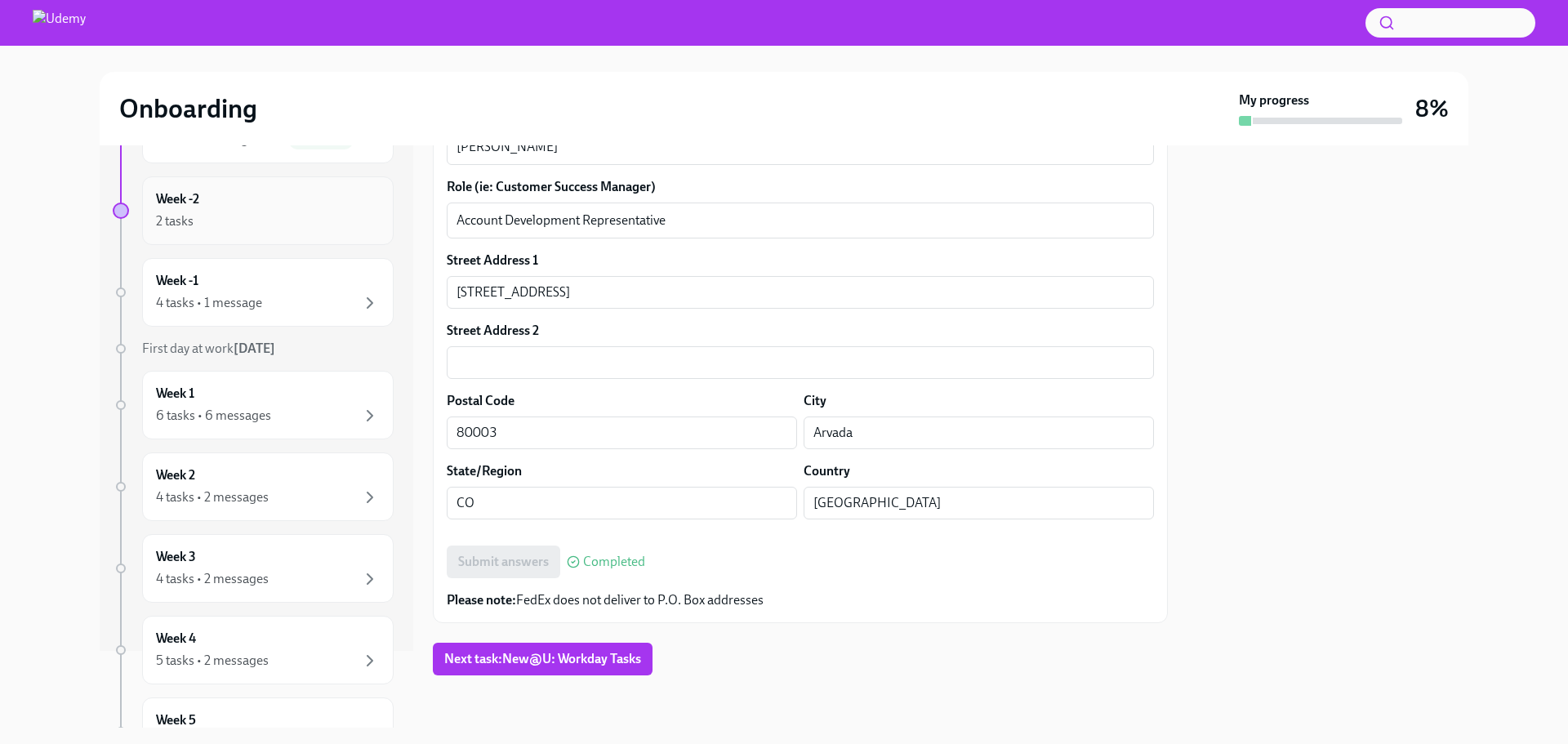
scroll to position [0, 0]
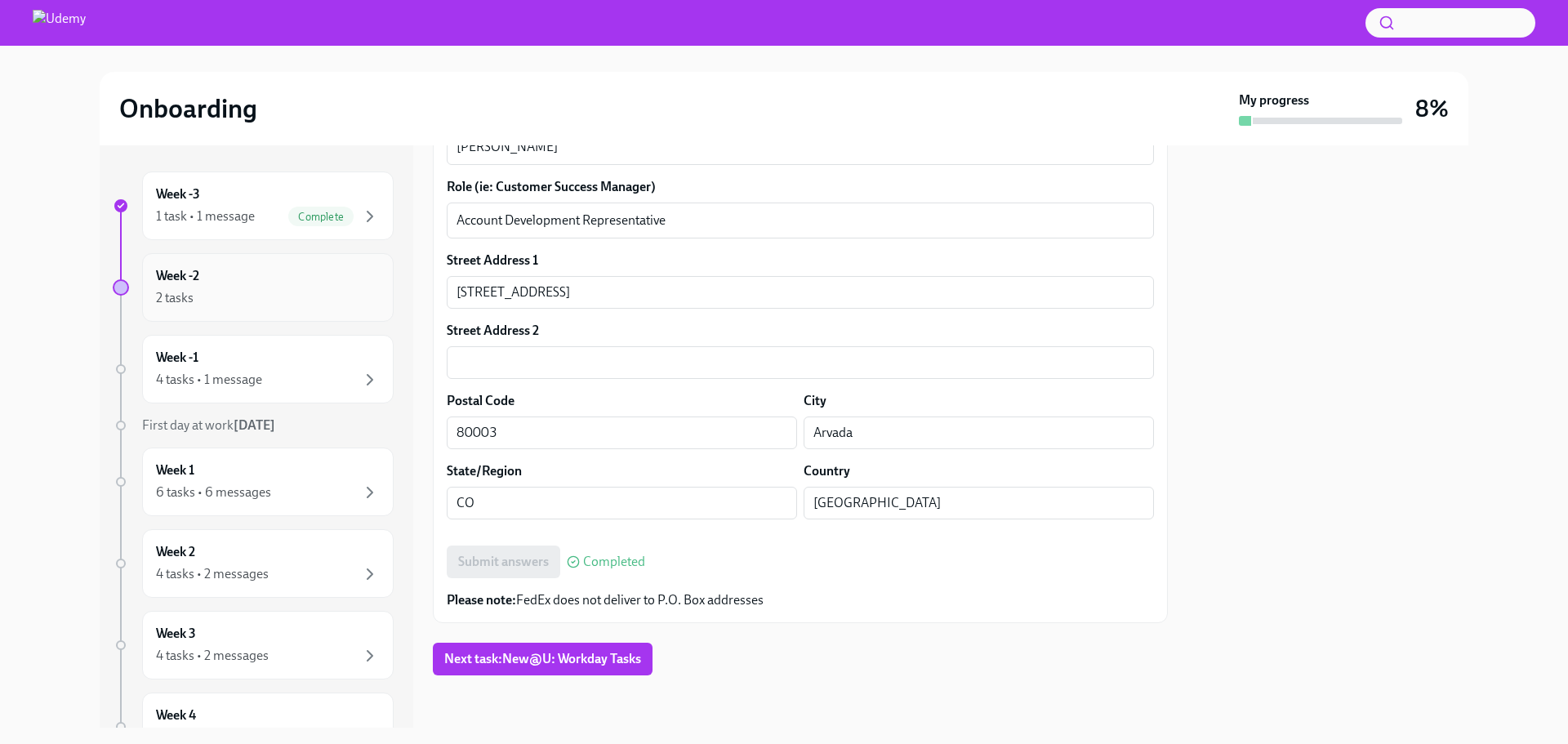
click at [197, 181] on div "Week -3 1 task • 1 message Complete" at bounding box center [268, 206] width 251 height 69
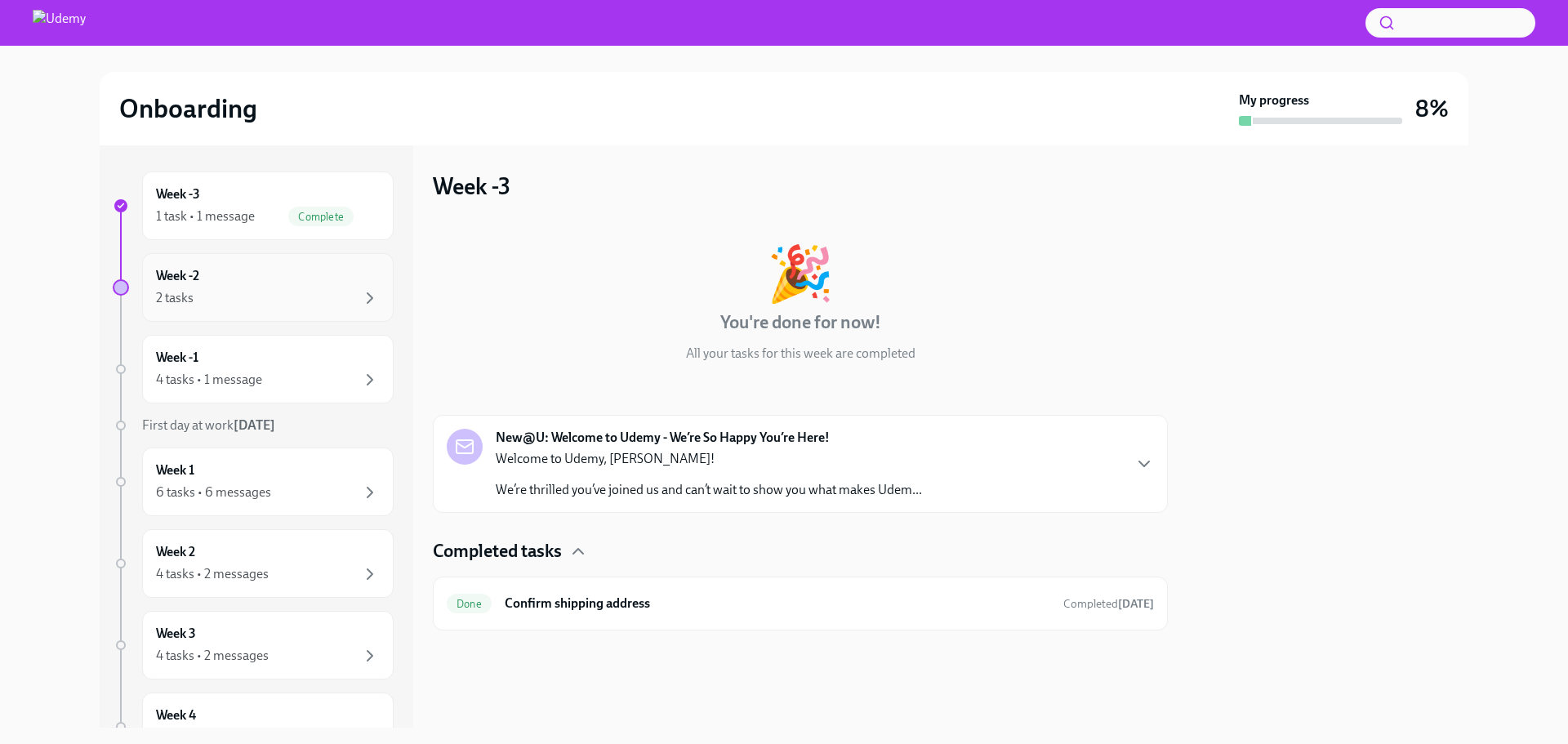
click at [276, 308] on div "Week -2 2 tasks" at bounding box center [268, 288] width 251 height 69
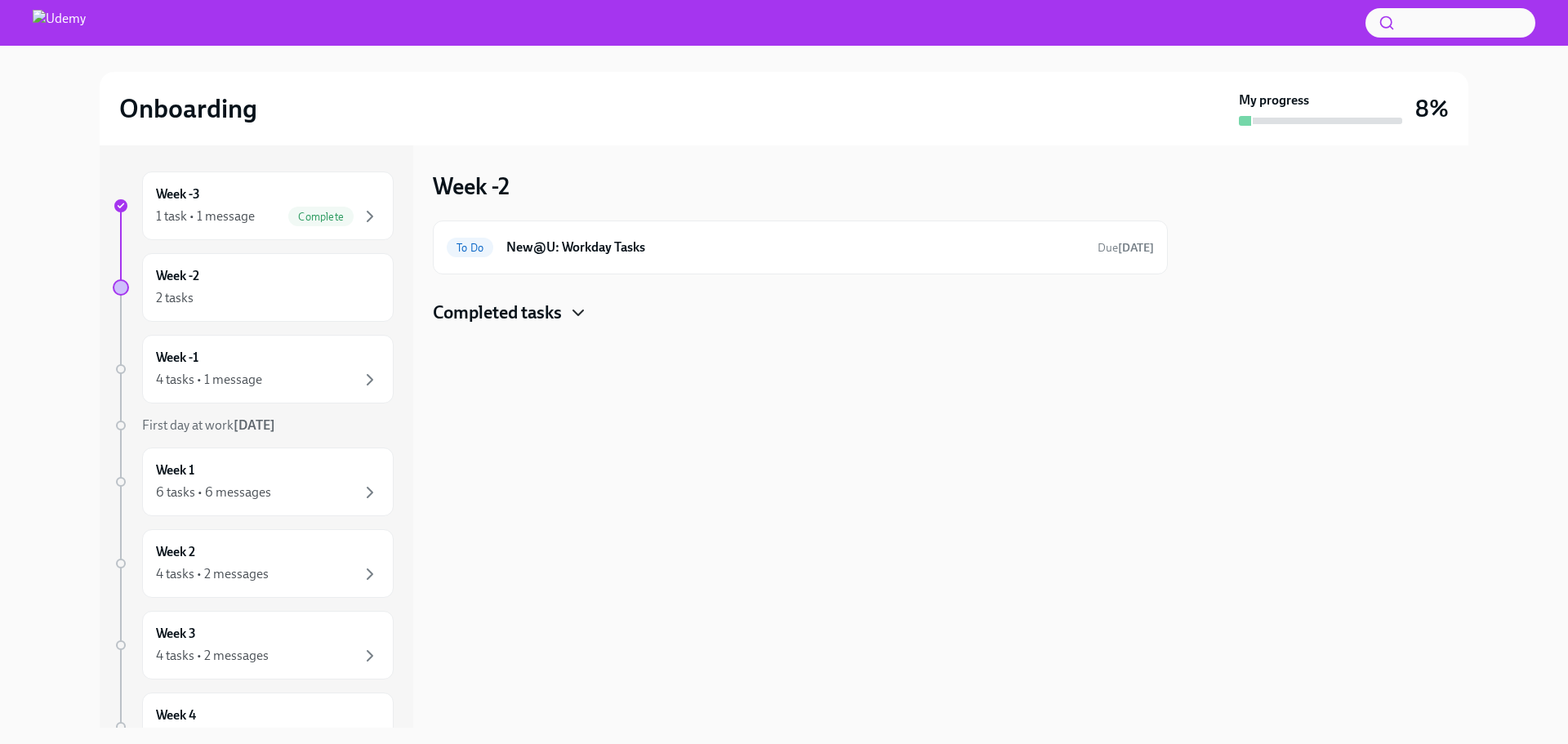
click at [583, 313] on icon "button" at bounding box center [578, 312] width 20 height 20
click at [525, 355] on div "Done New@U: Your Office Equipment Stipend Completed [DATE]" at bounding box center [800, 365] width 707 height 26
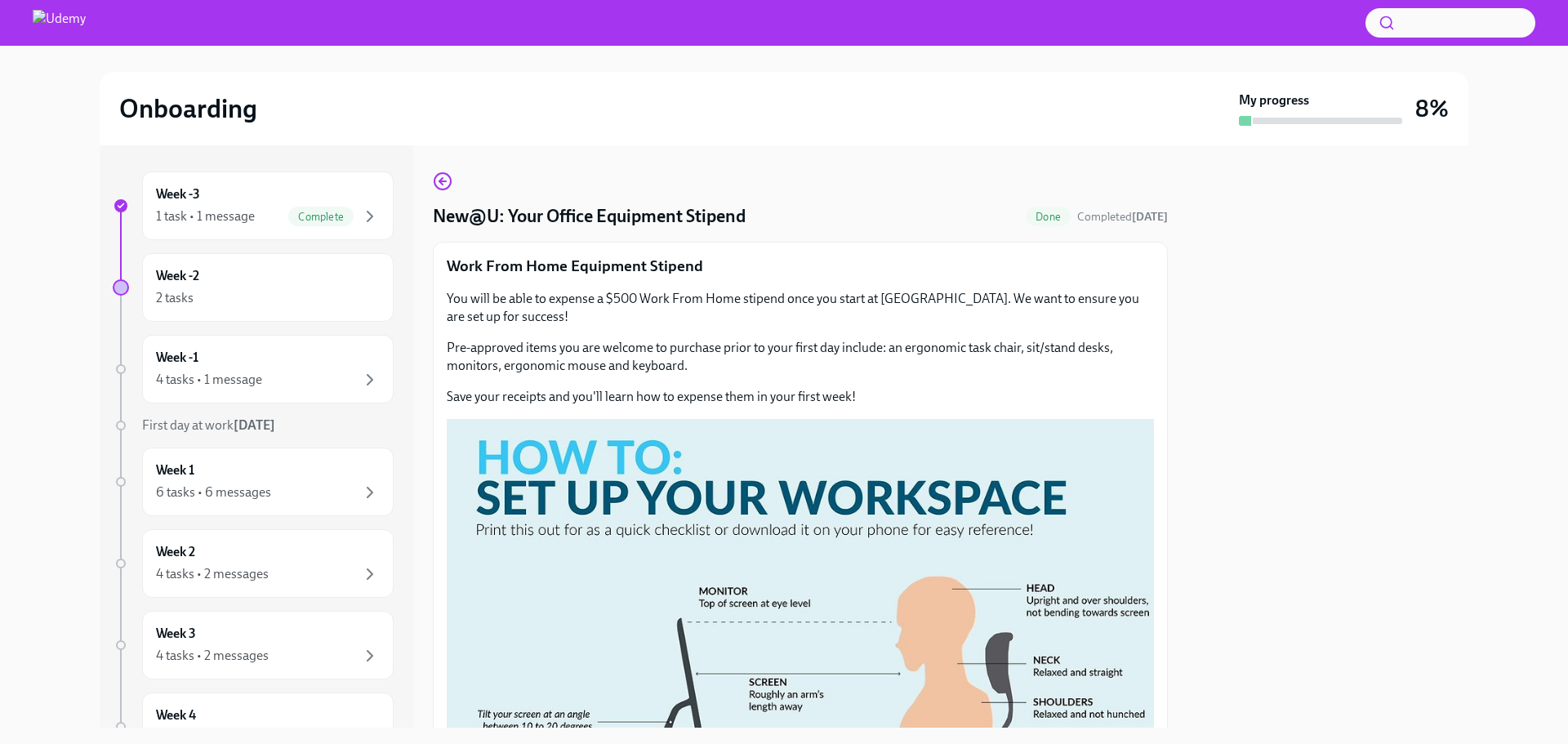
scroll to position [592, 0]
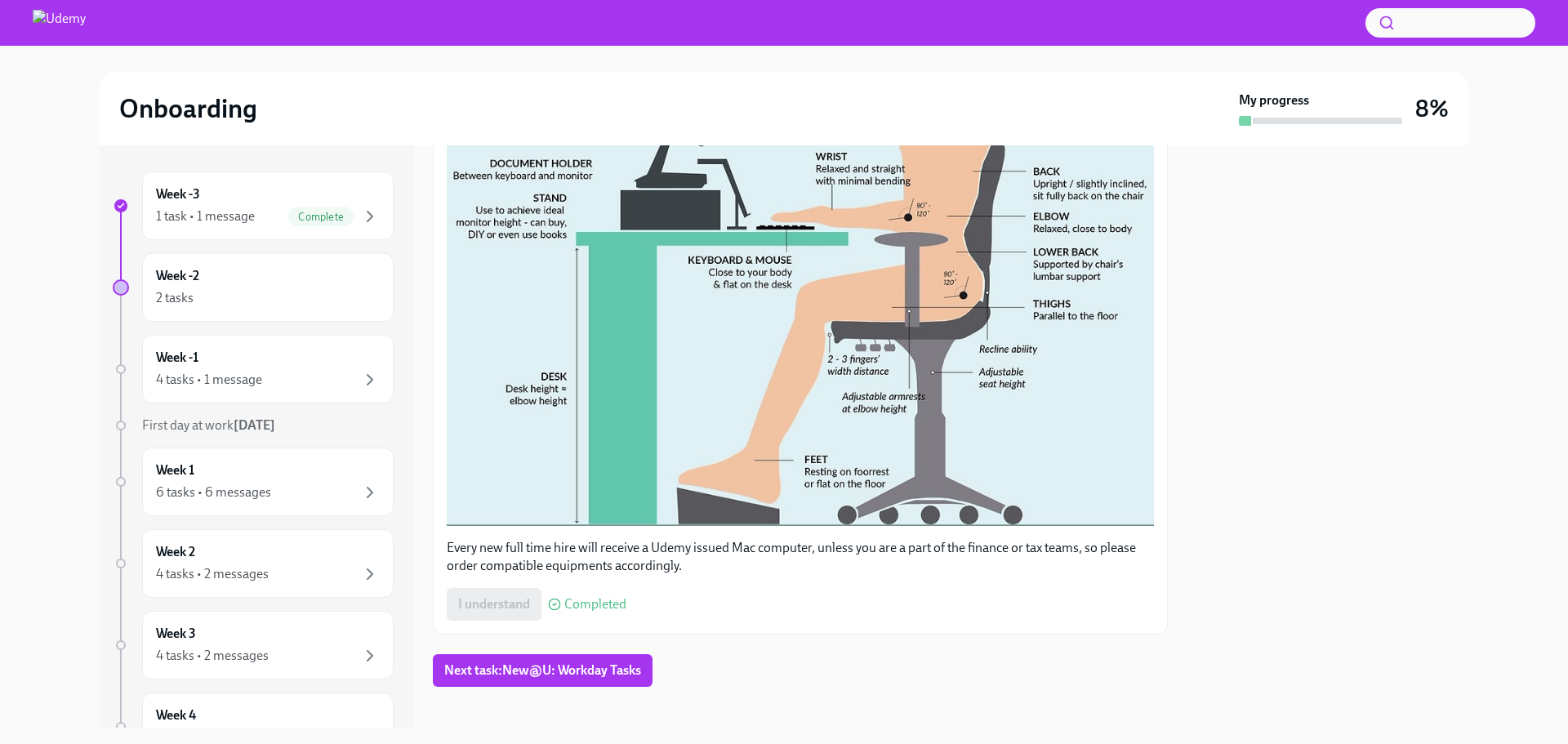
click at [495, 593] on div "I understand Completed" at bounding box center [536, 605] width 180 height 32
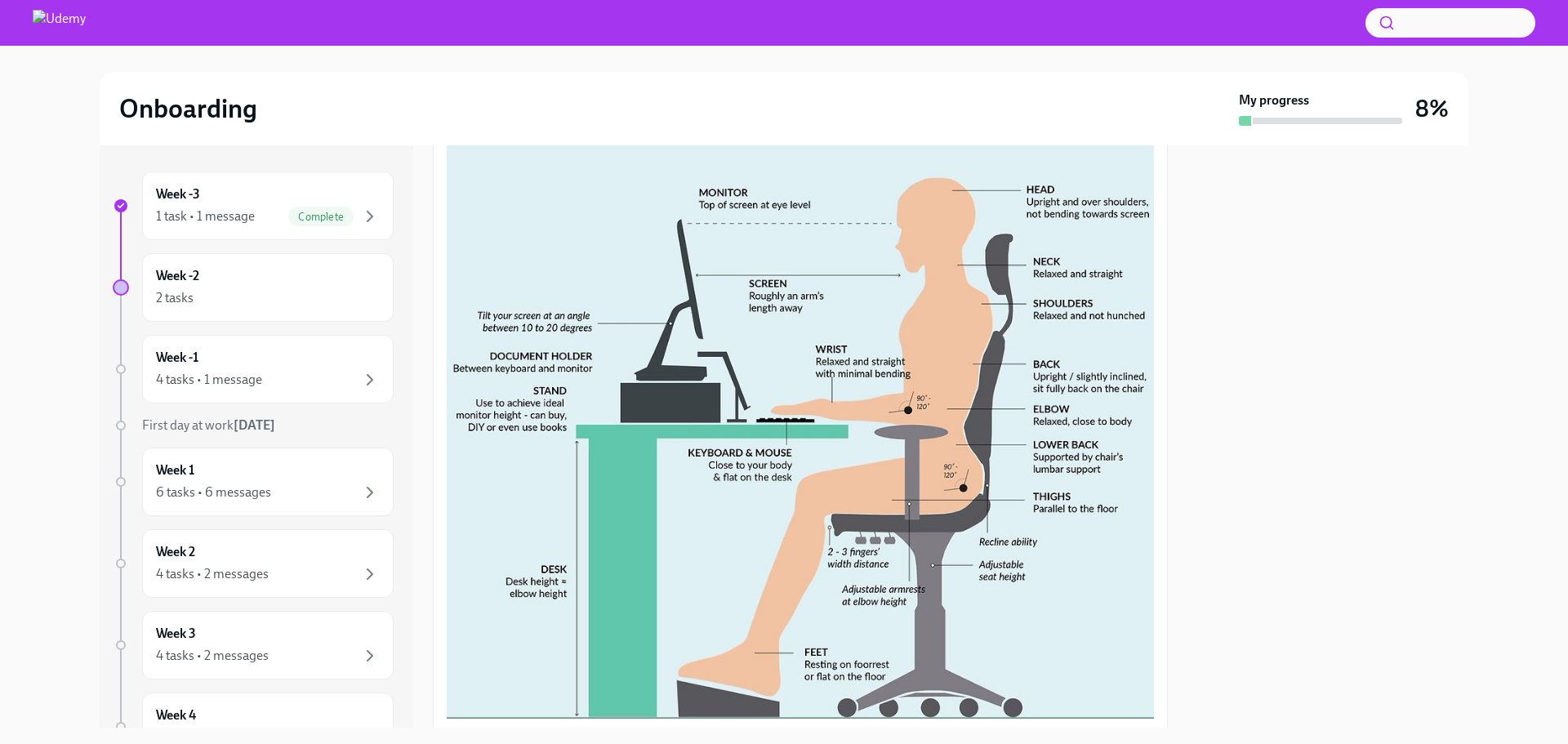
scroll to position [183, 0]
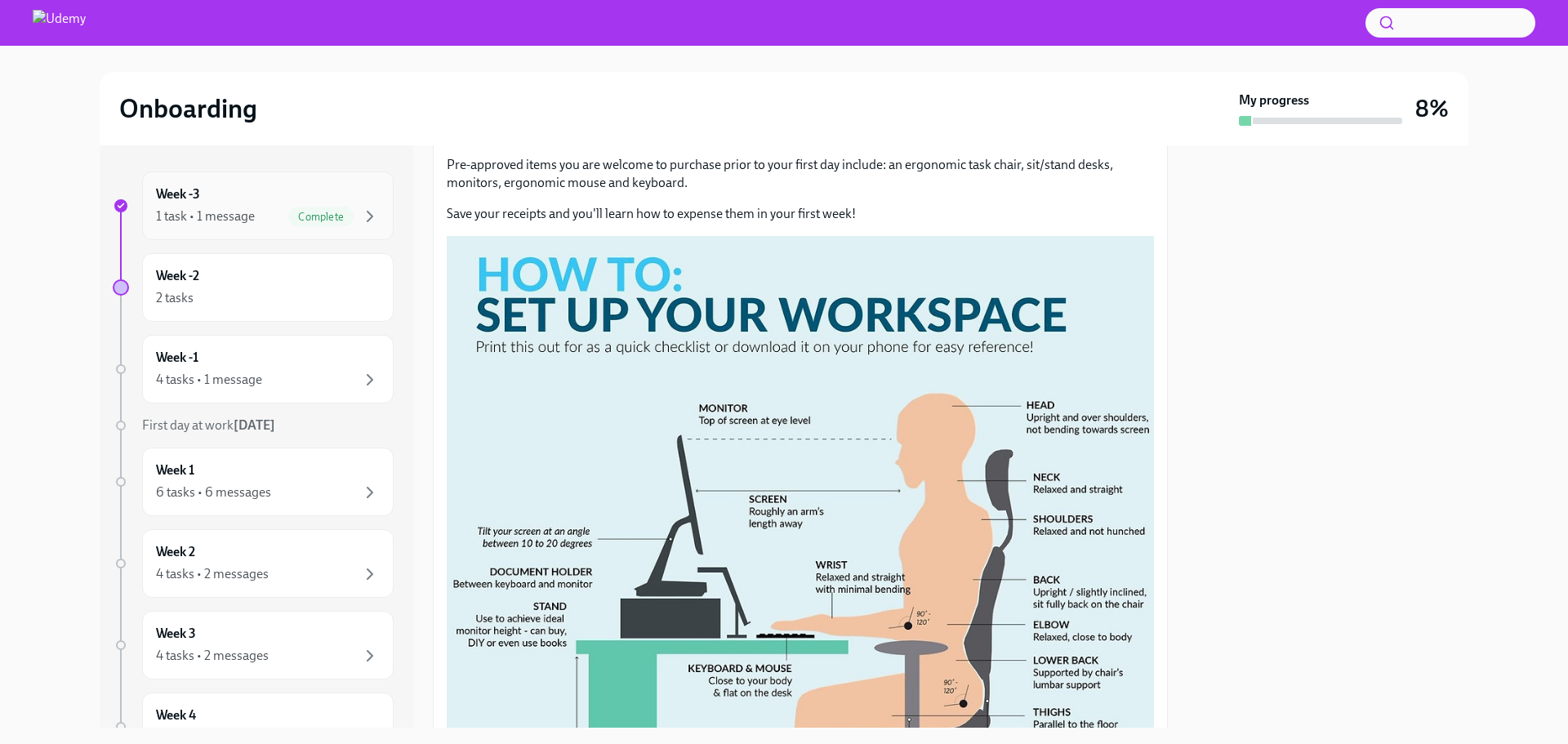
click at [354, 187] on div "Week -3 1 task • 1 message Complete" at bounding box center [268, 206] width 224 height 41
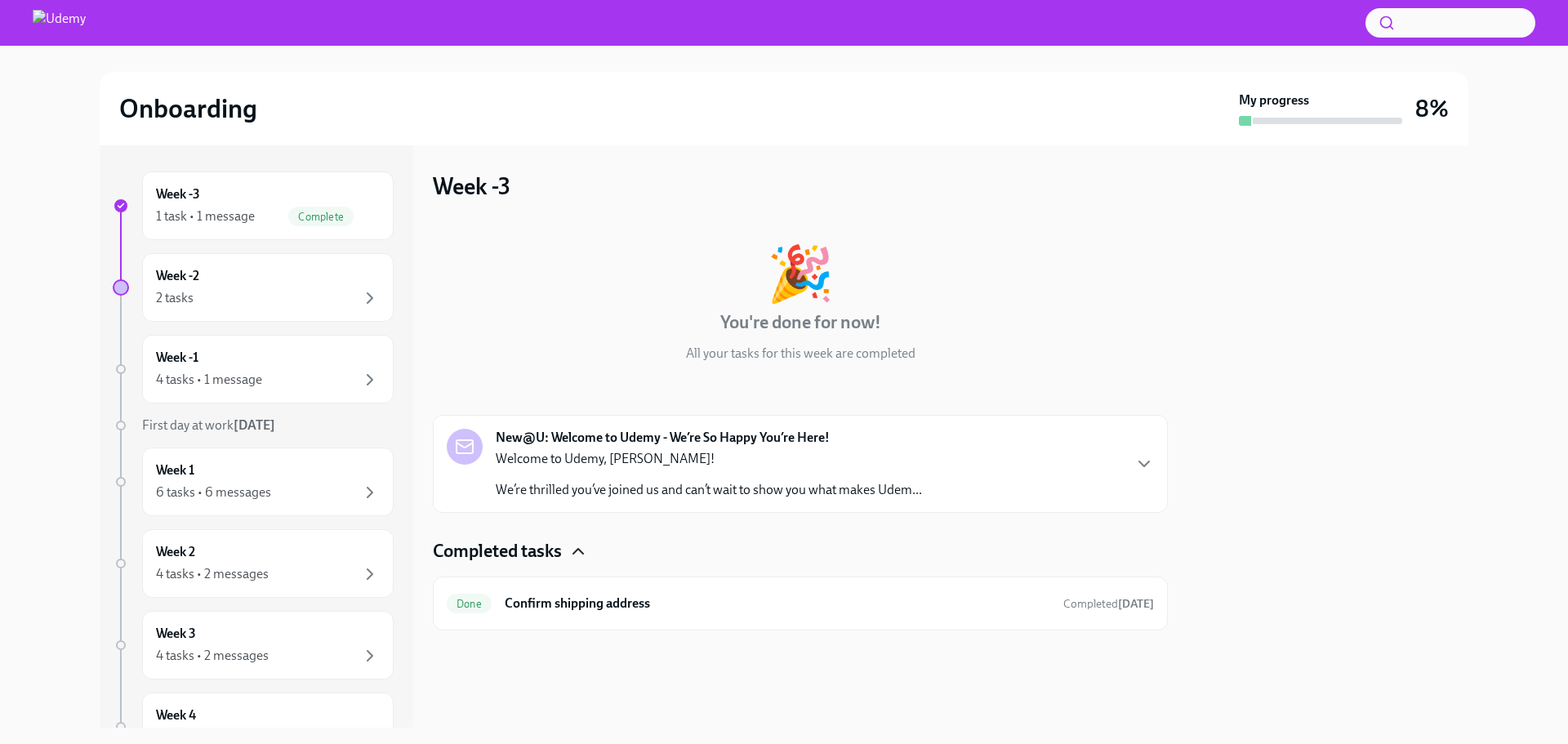
click at [584, 546] on icon "button" at bounding box center [578, 552] width 20 height 20
click at [232, 266] on div "Week -2 2 tasks" at bounding box center [268, 288] width 251 height 69
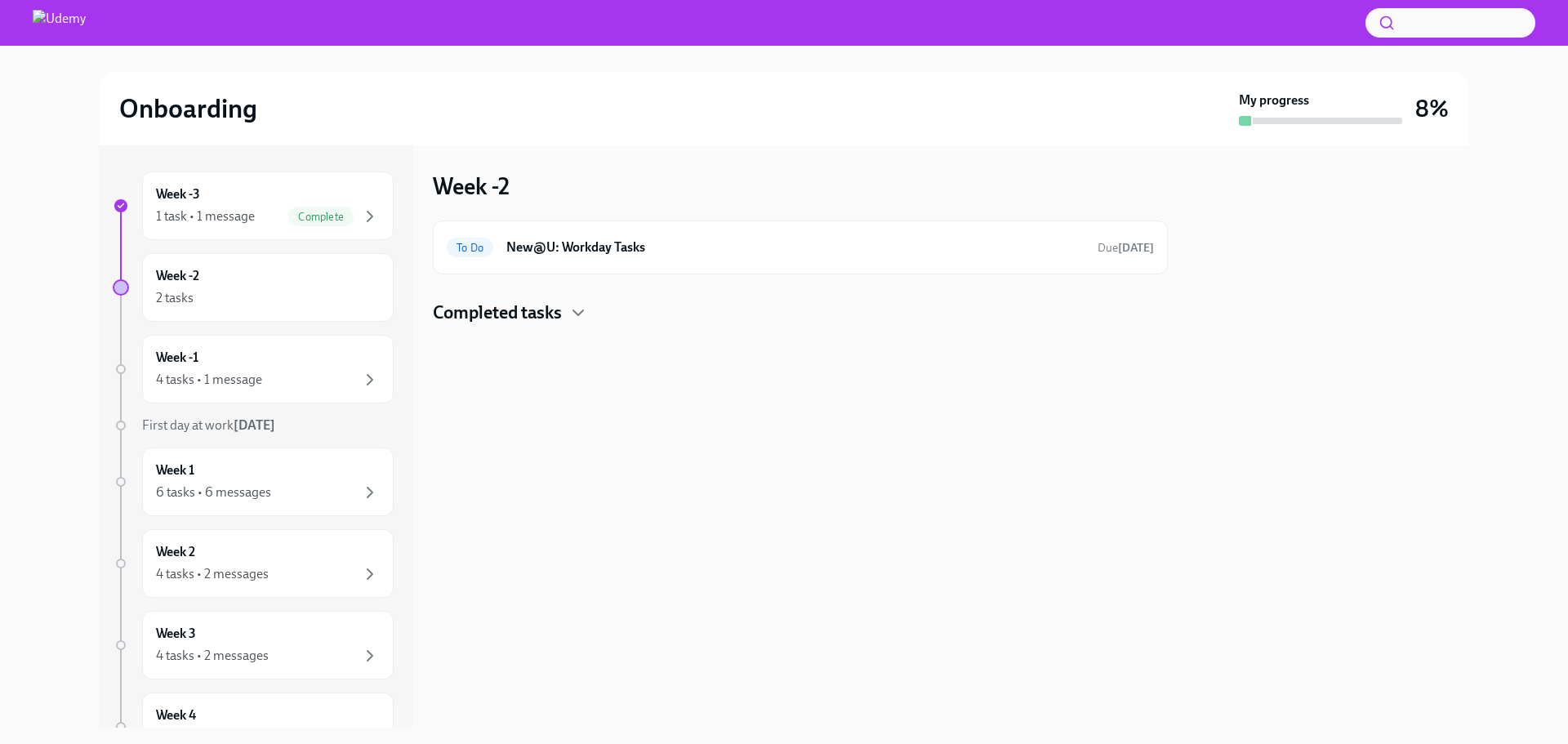
click at [544, 310] on h4 "Completed tasks" at bounding box center [498, 313] width 129 height 25
click at [327, 295] on div "2 tasks" at bounding box center [268, 298] width 224 height 20
click at [599, 251] on h6 "New@U: Workday Tasks" at bounding box center [795, 247] width 578 height 18
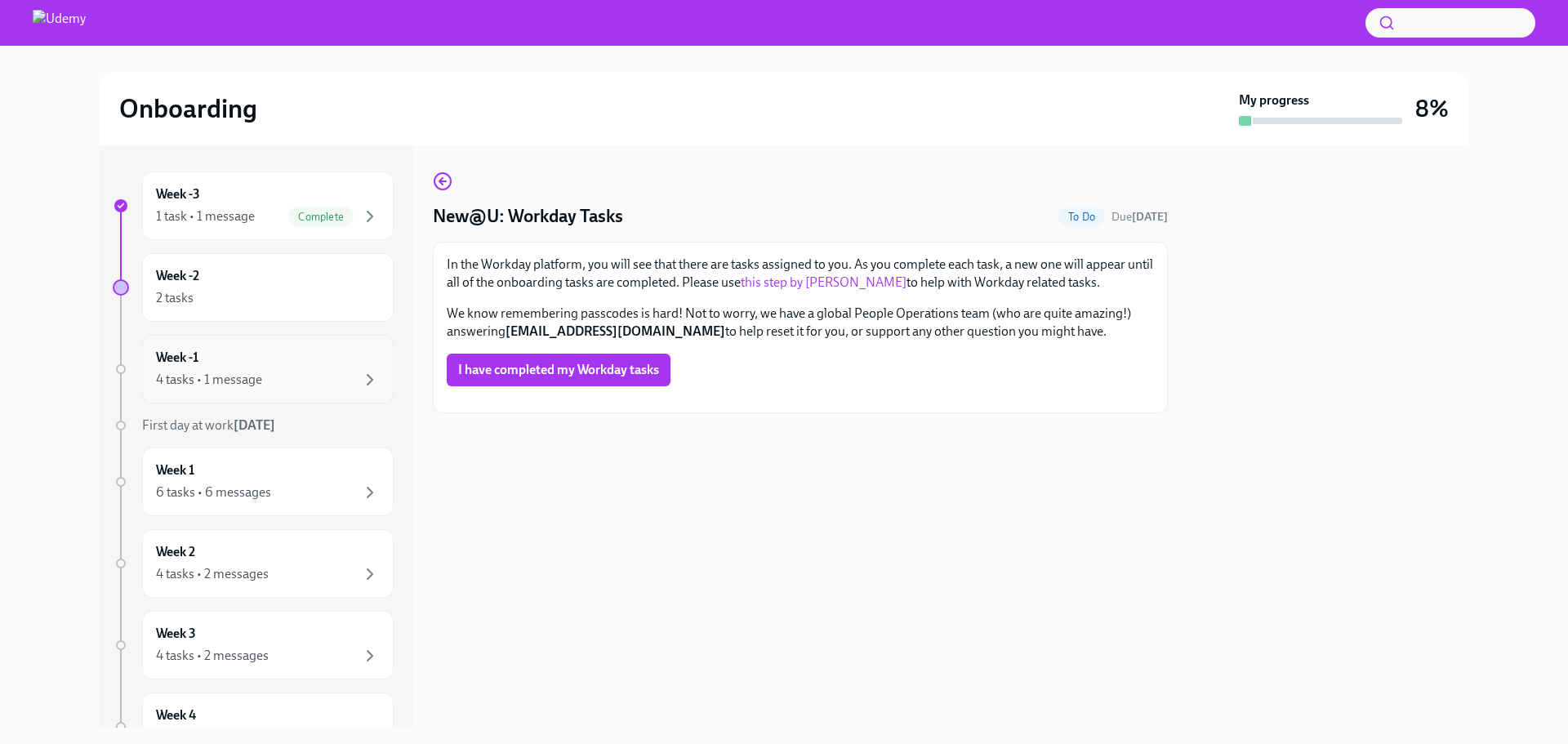
click at [301, 387] on div "4 tasks • 1 message" at bounding box center [268, 380] width 224 height 20
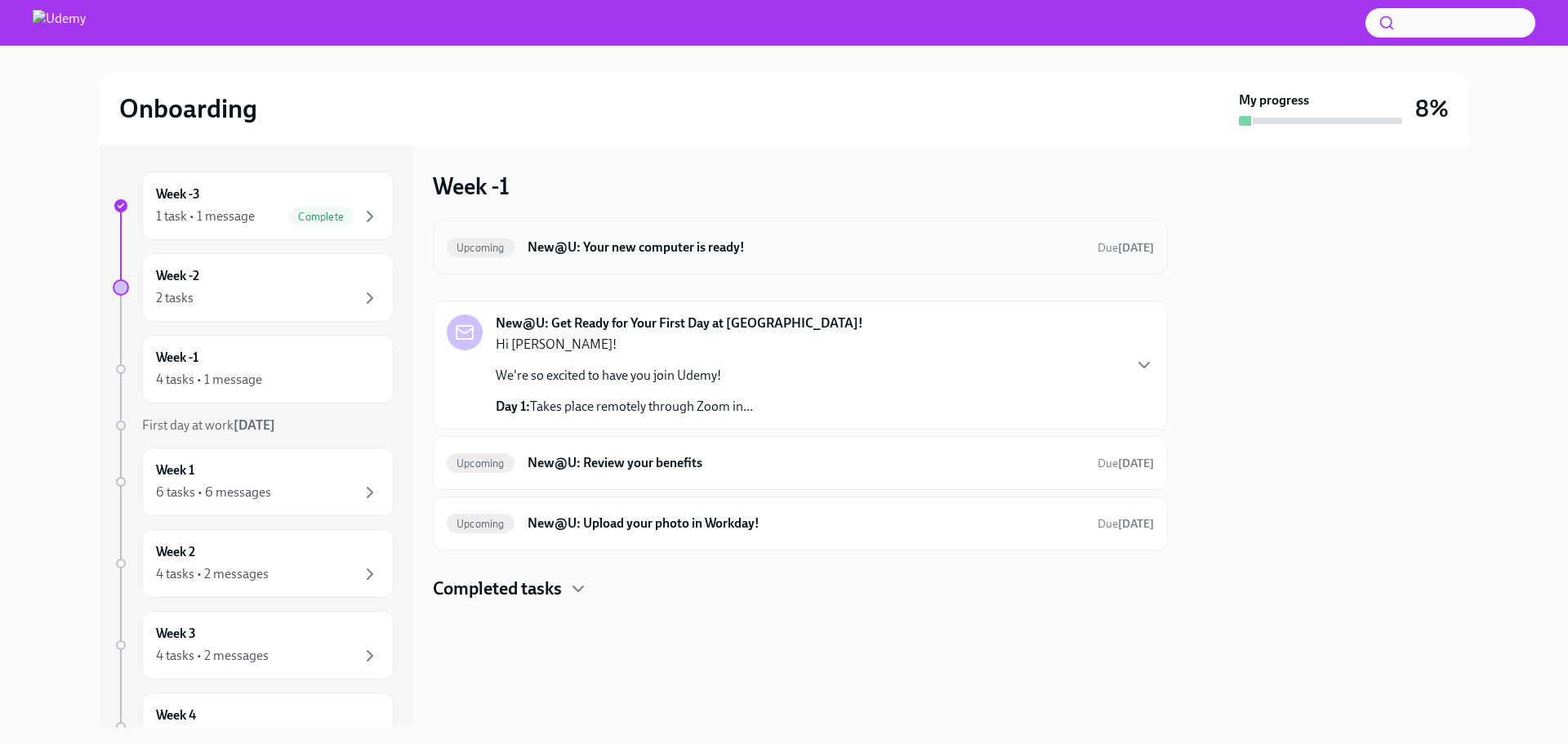
click at [661, 247] on h6 "New@U: Your new computer is ready!" at bounding box center [805, 247] width 557 height 18
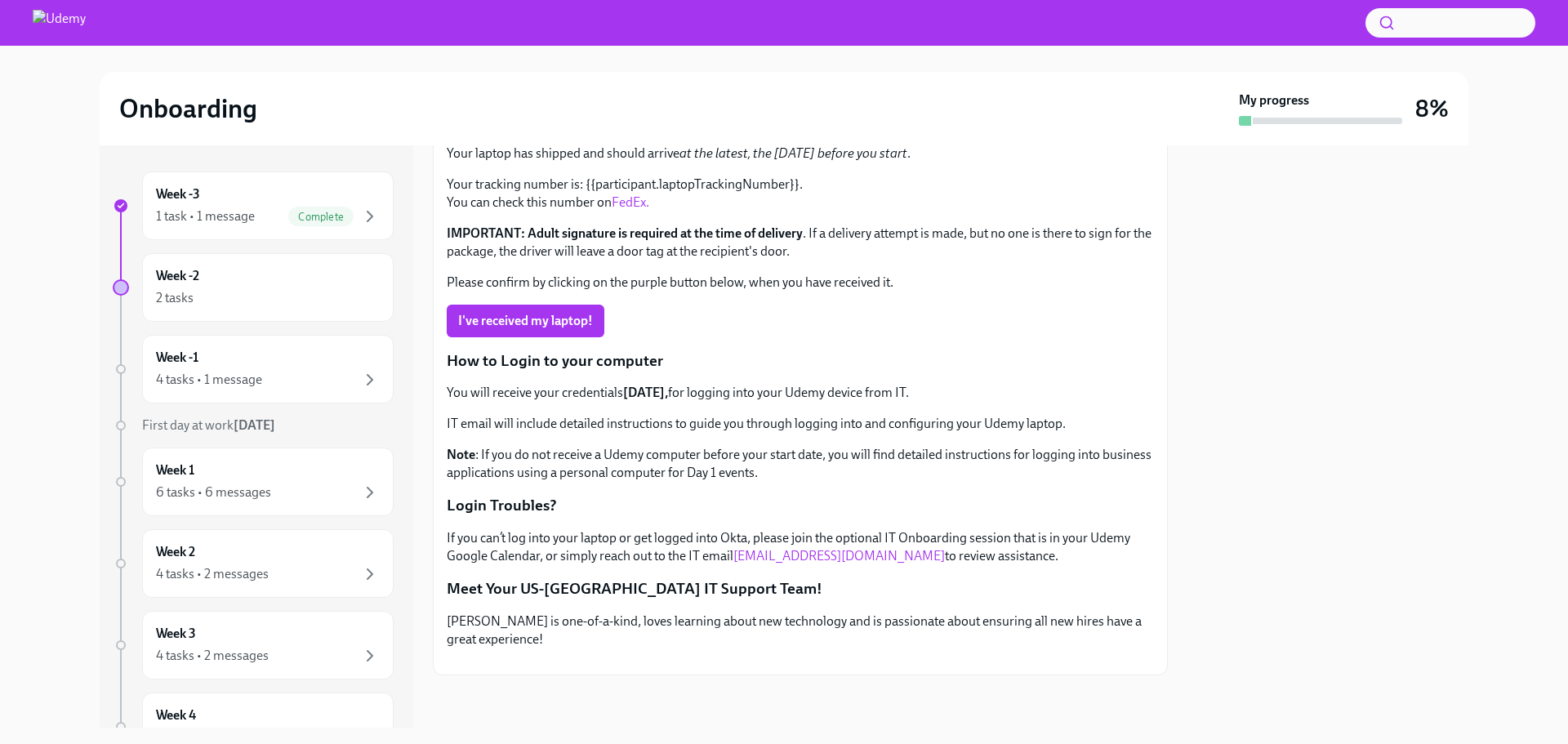
scroll to position [318, 0]
click at [208, 267] on div "Week -2 2 tasks" at bounding box center [268, 287] width 224 height 41
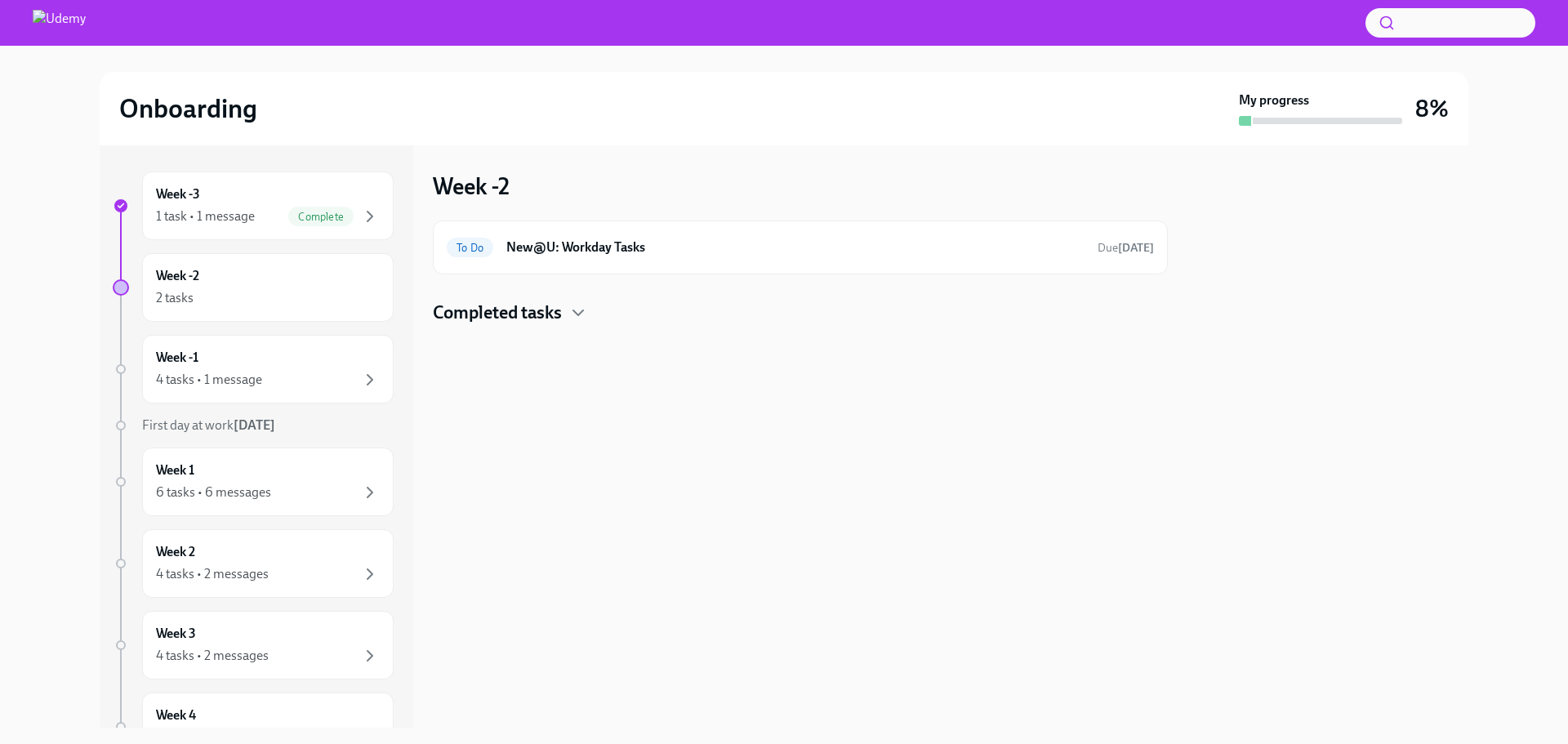
click at [567, 306] on div "Completed tasks" at bounding box center [801, 313] width 735 height 25
click at [552, 358] on h6 "New@U: Your Office Equipment Stipend" at bounding box center [777, 365] width 546 height 18
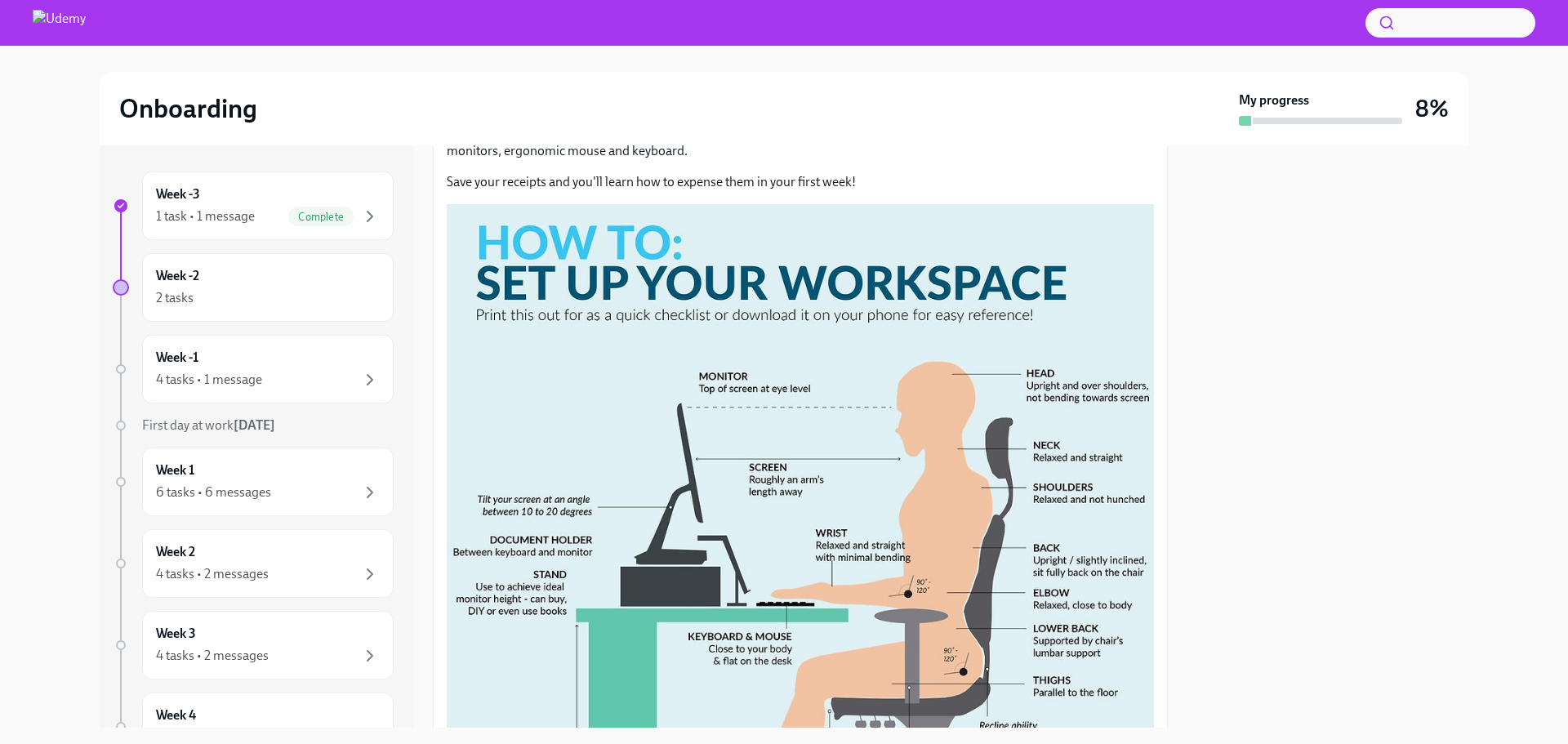
scroll to position [409, 0]
